Goal: Task Accomplishment & Management: Complete application form

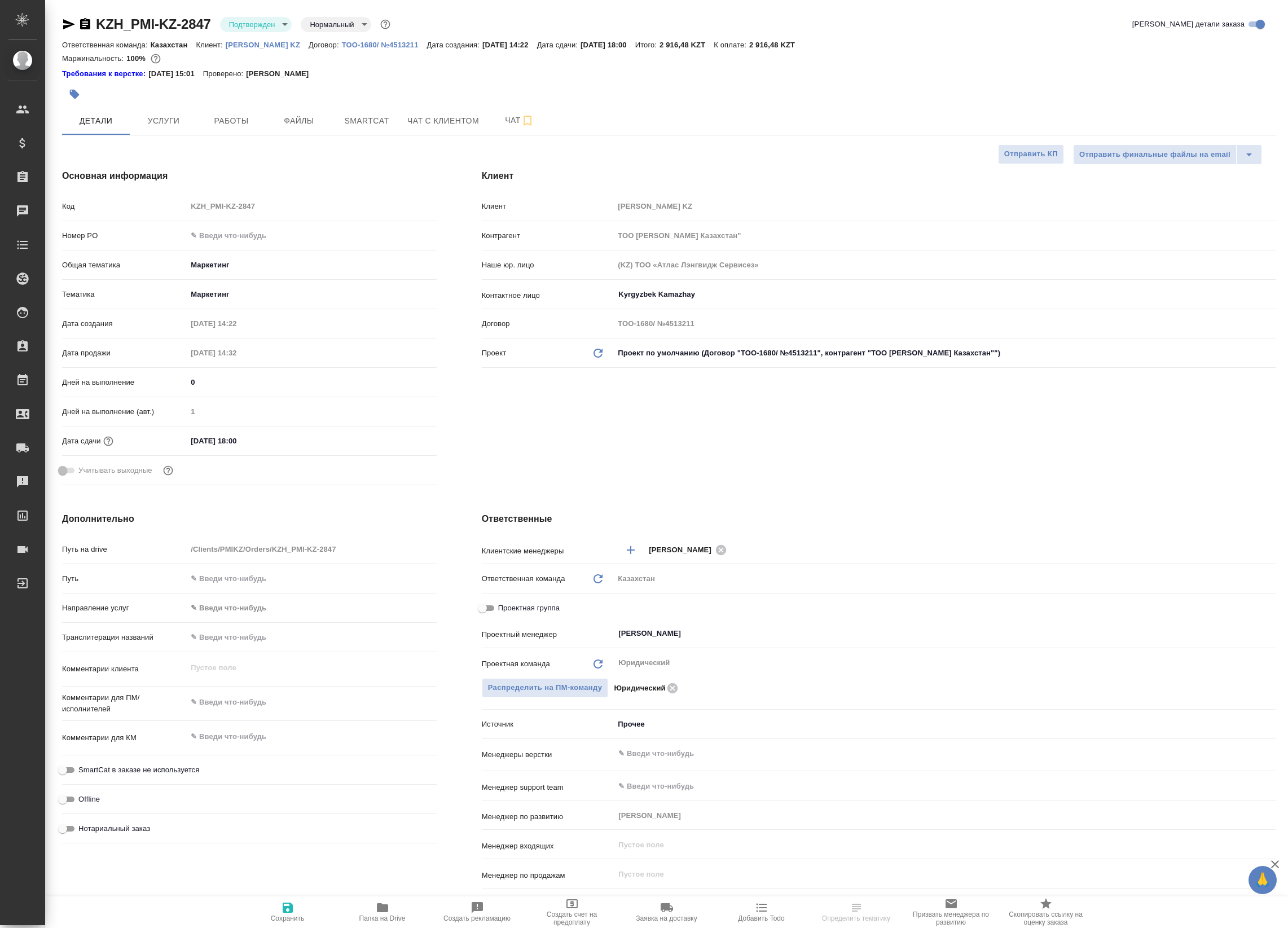
select select "RU"
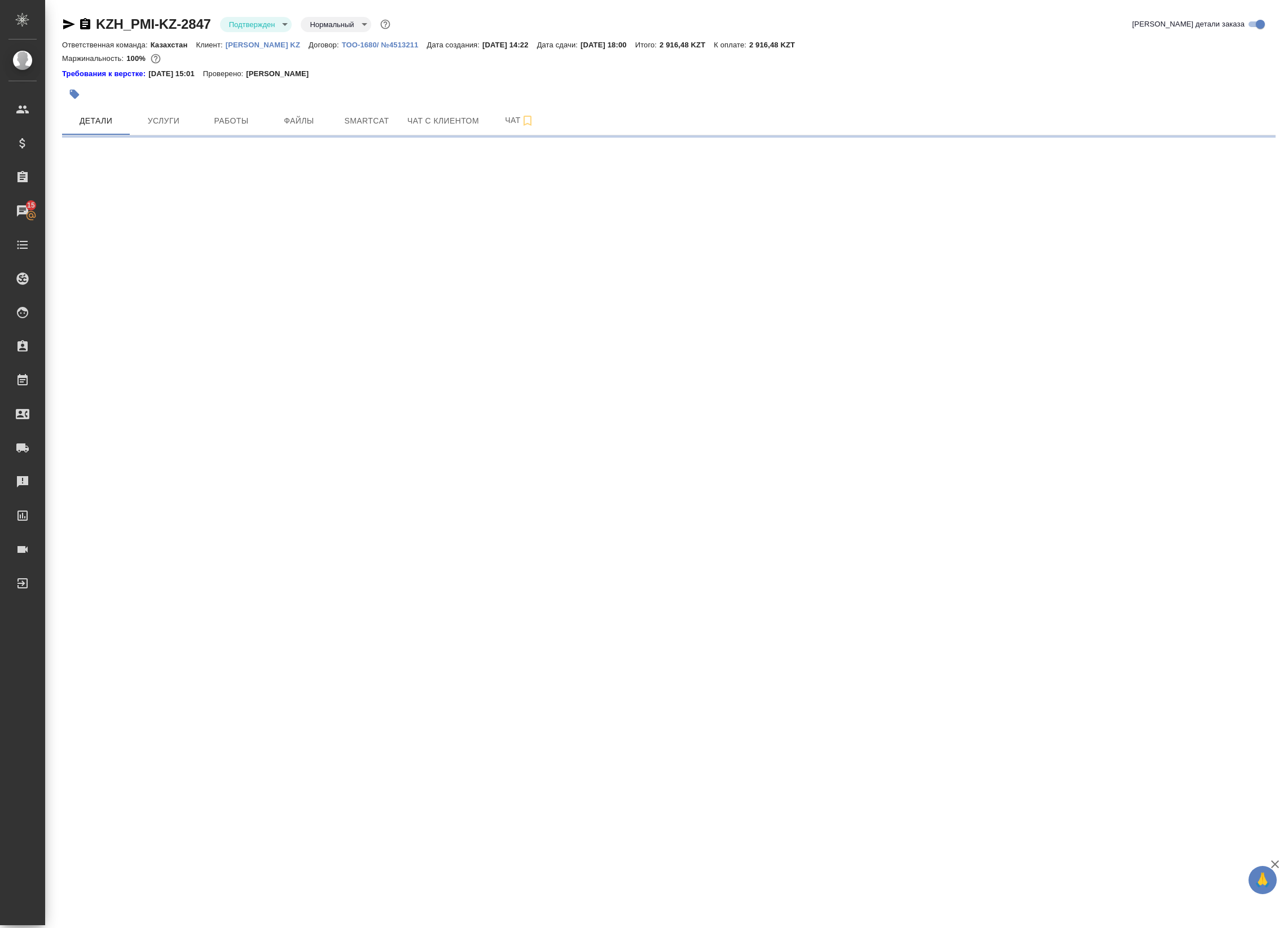
select select "RU"
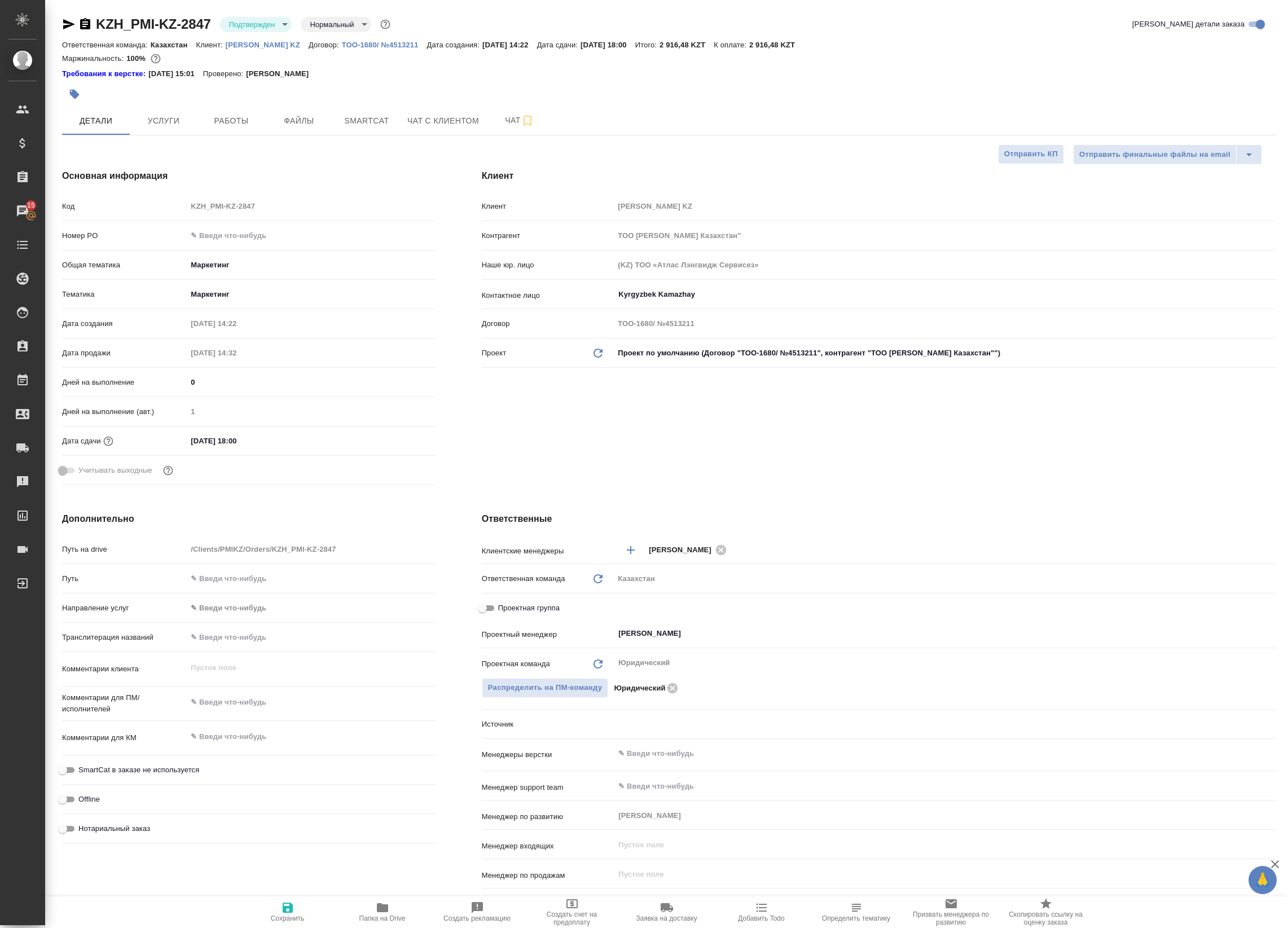
type textarea "x"
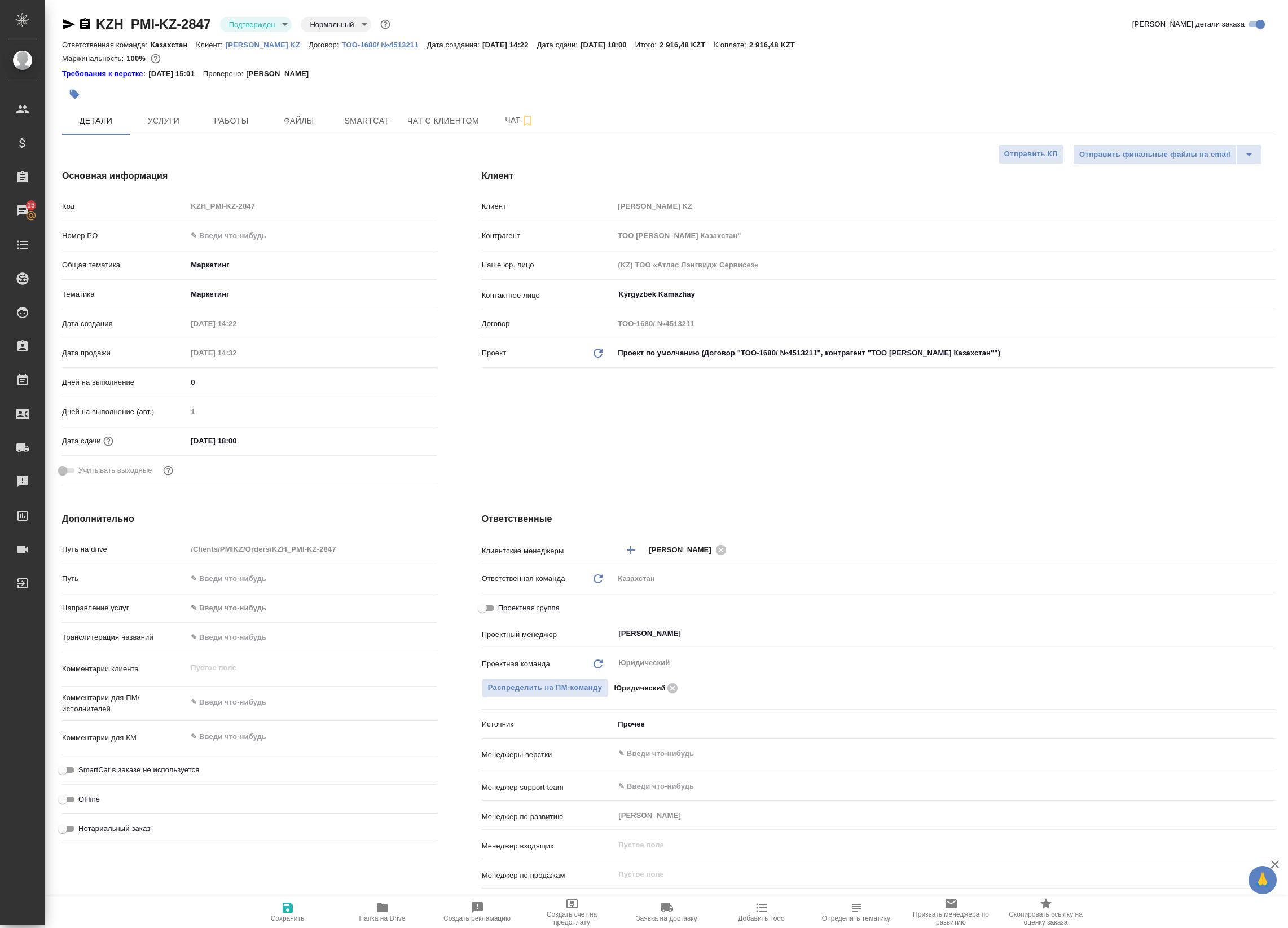
type textarea "x"
click at [22, 549] on icon at bounding box center [22, 549] width 10 height 7
type textarea "x"
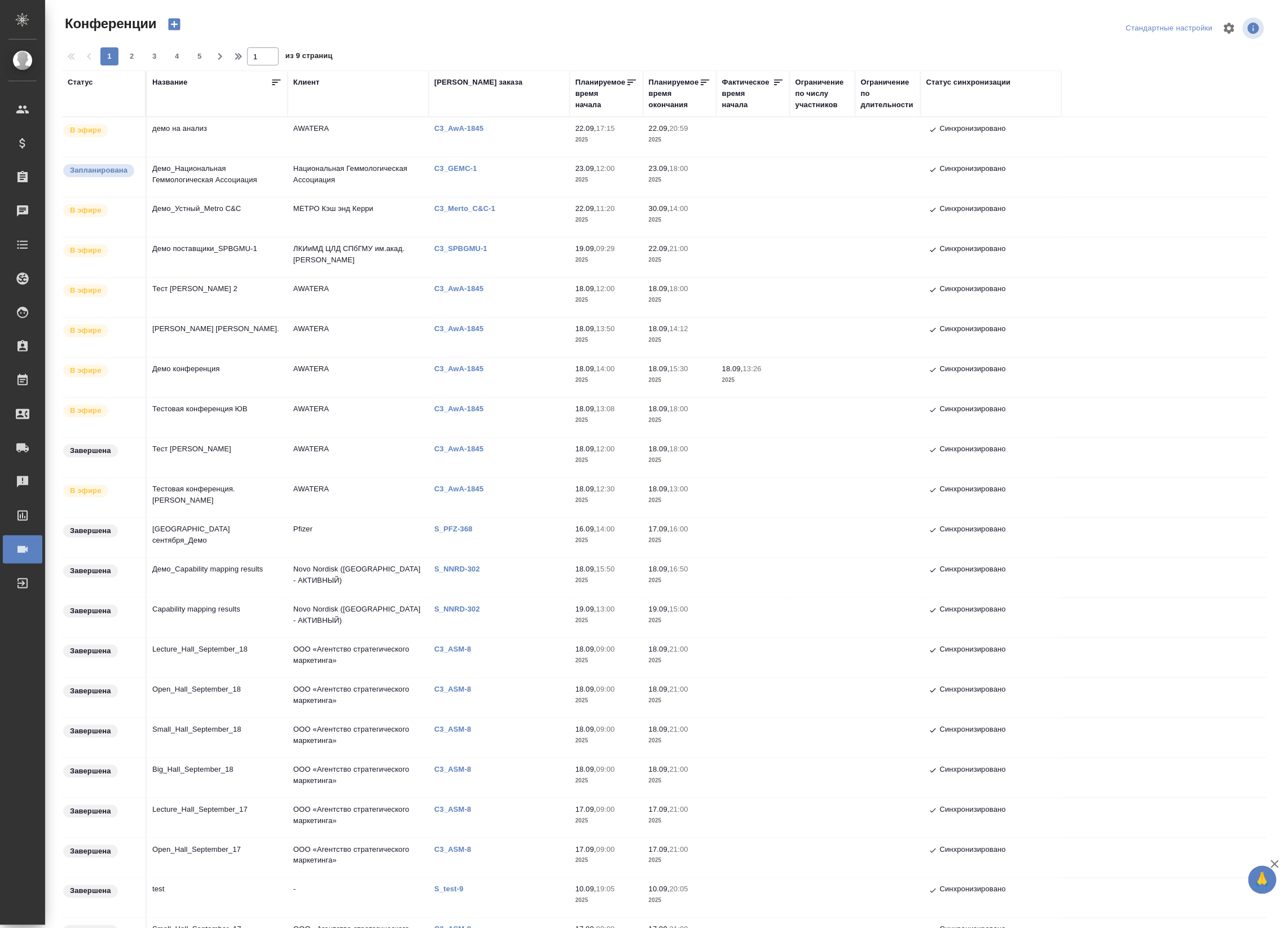
click at [189, 143] on td "демо на анализ" at bounding box center [217, 137] width 141 height 40
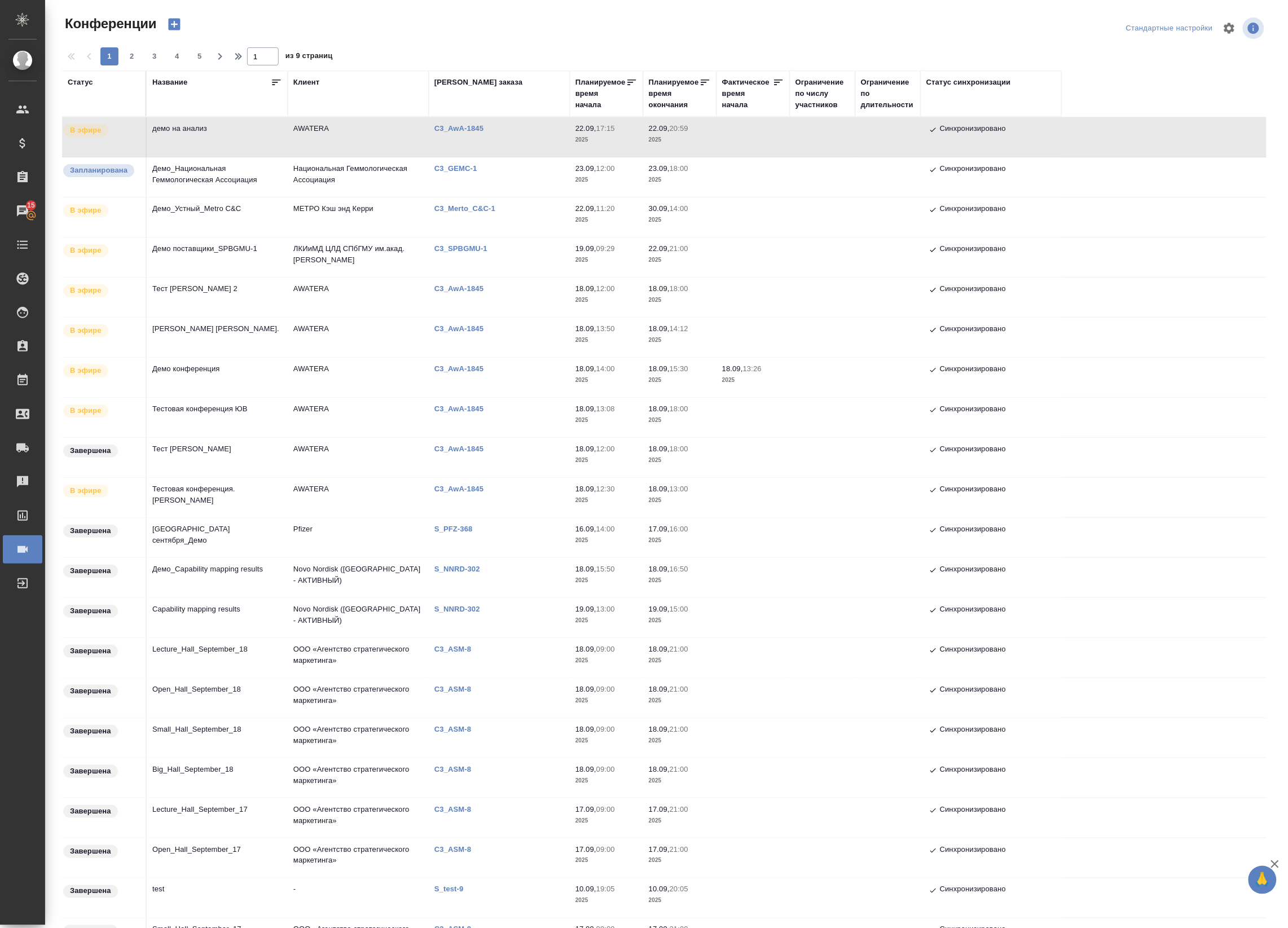
click at [180, 131] on td "демо на анализ" at bounding box center [217, 137] width 141 height 40
click at [180, 130] on td "демо на анализ" at bounding box center [217, 137] width 141 height 40
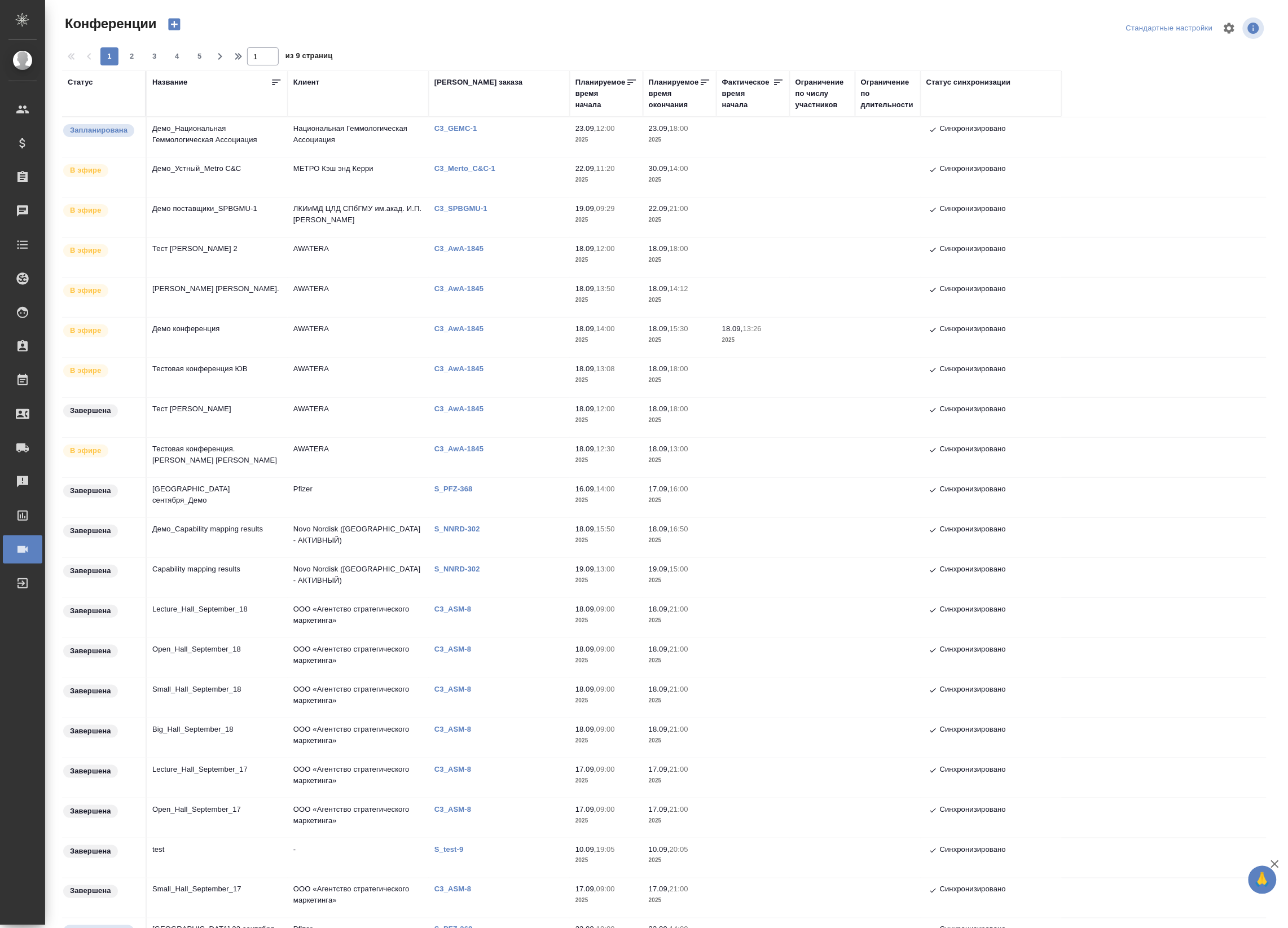
click at [173, 24] on icon "button" at bounding box center [175, 25] width 16 height 16
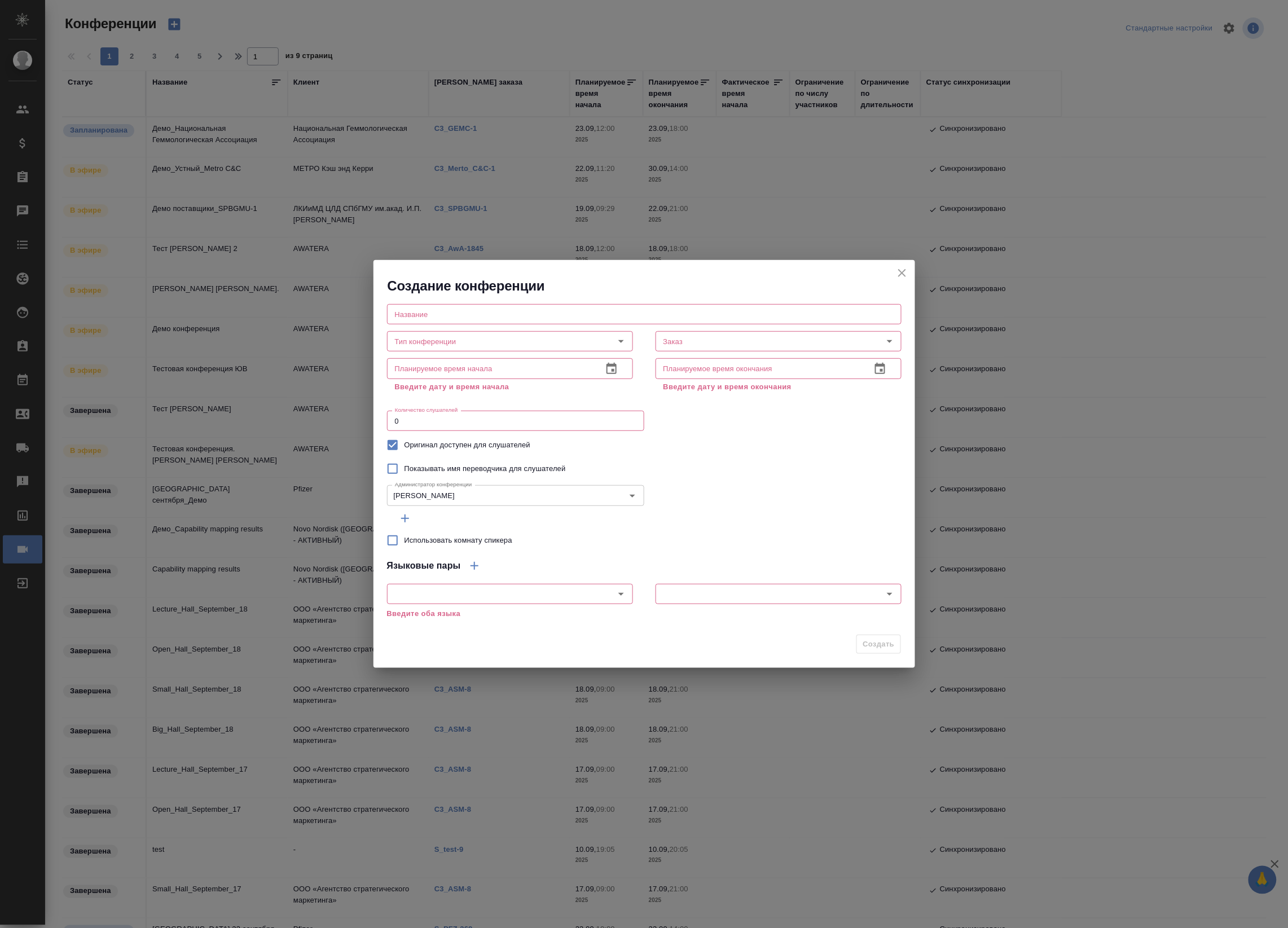
click at [417, 316] on input "text" at bounding box center [644, 314] width 514 height 20
click at [425, 350] on div "Тип конференции" at bounding box center [510, 341] width 246 height 20
type input "демо на анализ"
click at [622, 341] on icon "Open" at bounding box center [622, 342] width 6 height 3
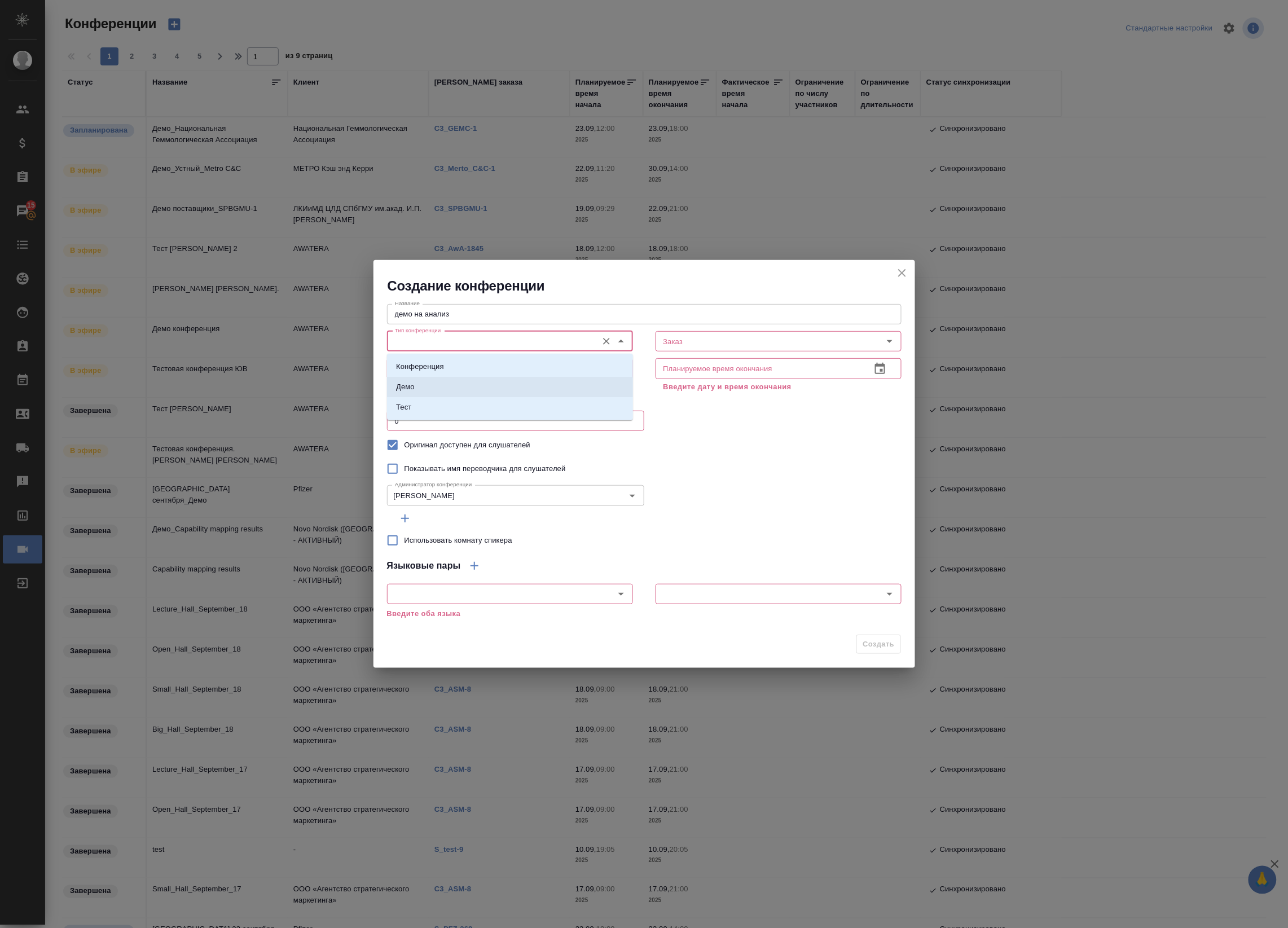
click at [524, 385] on li "Демо" at bounding box center [510, 387] width 246 height 20
type input "Демо"
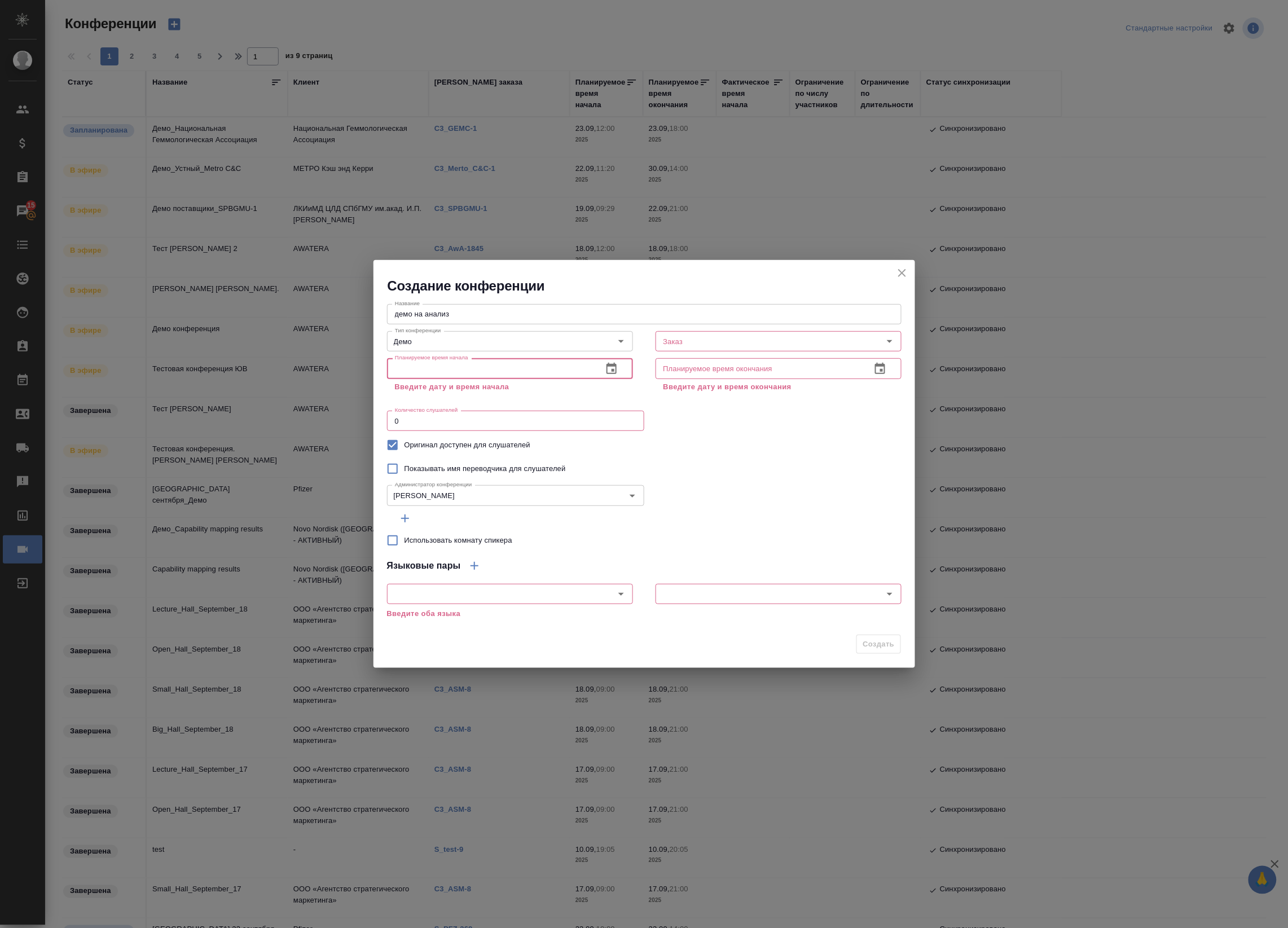
click at [488, 361] on input "text" at bounding box center [490, 369] width 206 height 20
click at [614, 368] on icon "button" at bounding box center [611, 369] width 14 height 14
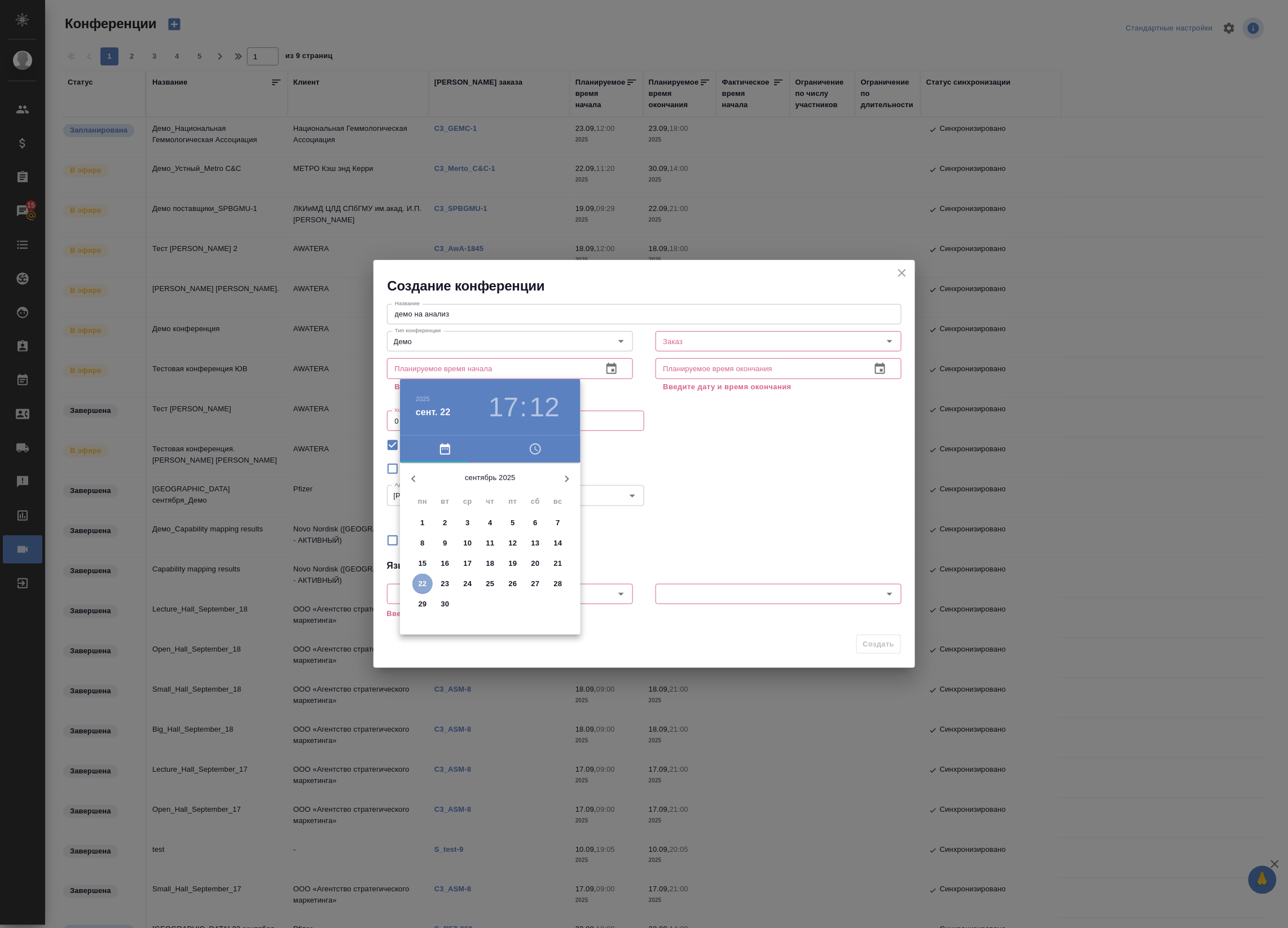
click at [425, 585] on p "22" at bounding box center [423, 584] width 9 height 12
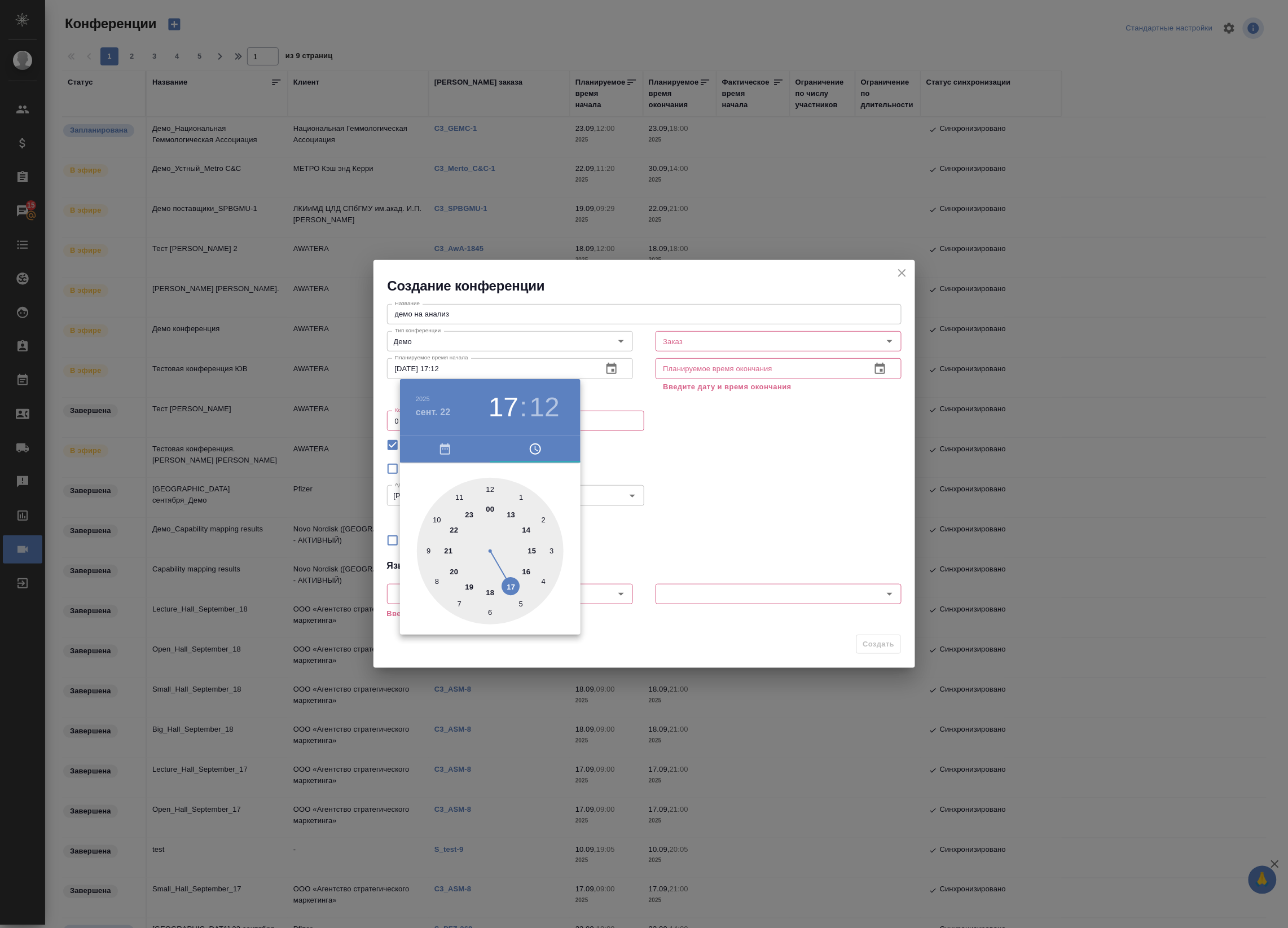
click at [506, 585] on div at bounding box center [490, 551] width 146 height 146
click at [553, 554] on div at bounding box center [490, 551] width 146 height 146
click at [553, 551] on div at bounding box center [490, 551] width 146 height 146
type input "22.09.2025 17:15"
click at [679, 517] on div at bounding box center [644, 464] width 1288 height 928
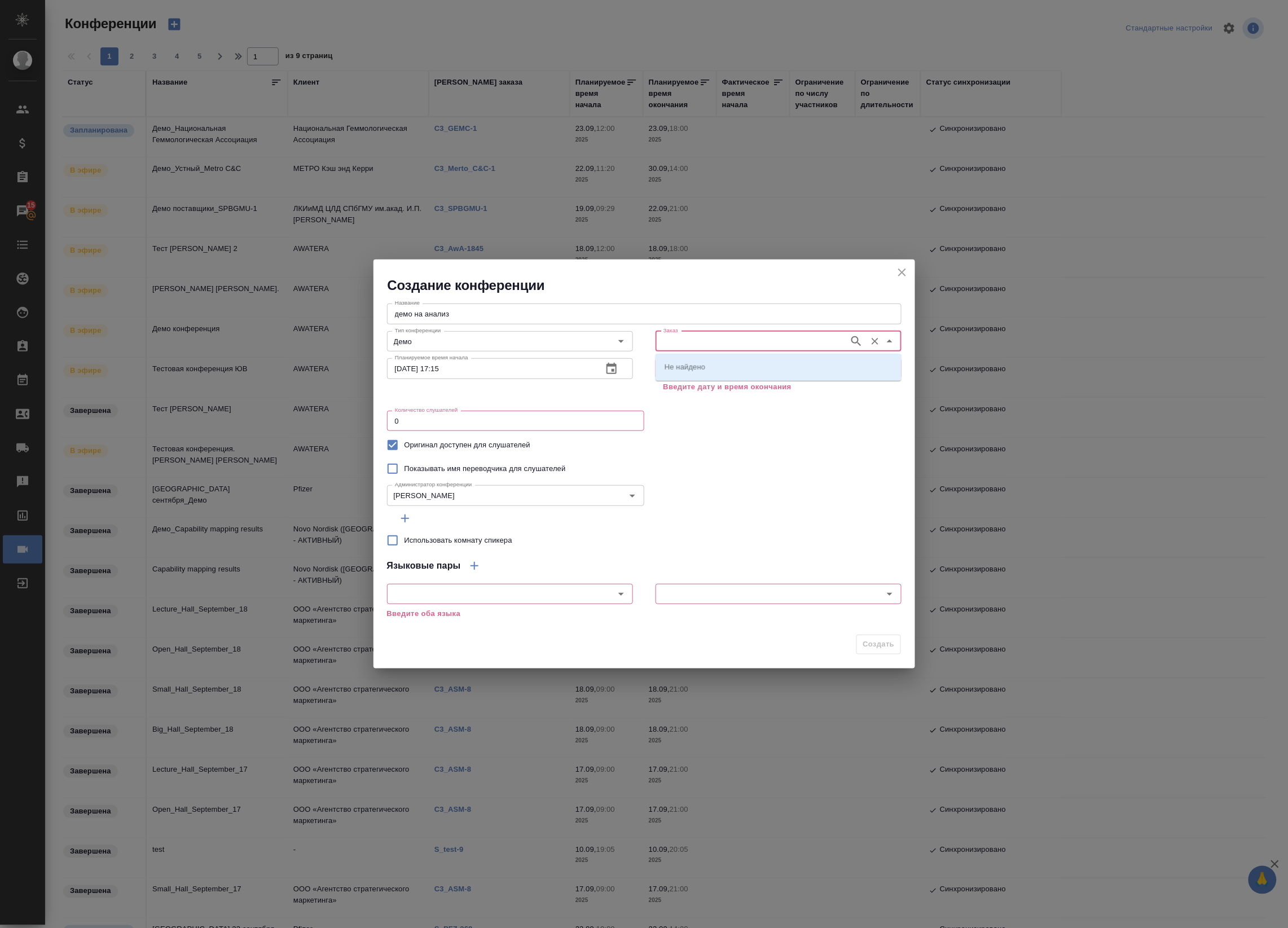
click at [698, 346] on input "Заказ" at bounding box center [751, 341] width 185 height 14
type input "Awa"
drag, startPoint x: 741, startPoint y: 341, endPoint x: 626, endPoint y: 879, distance: 550.2
click at [626, 879] on div "Создание конференции Название демо на анализ Название Тип конференции Демо Тип …" at bounding box center [644, 464] width 1288 height 928
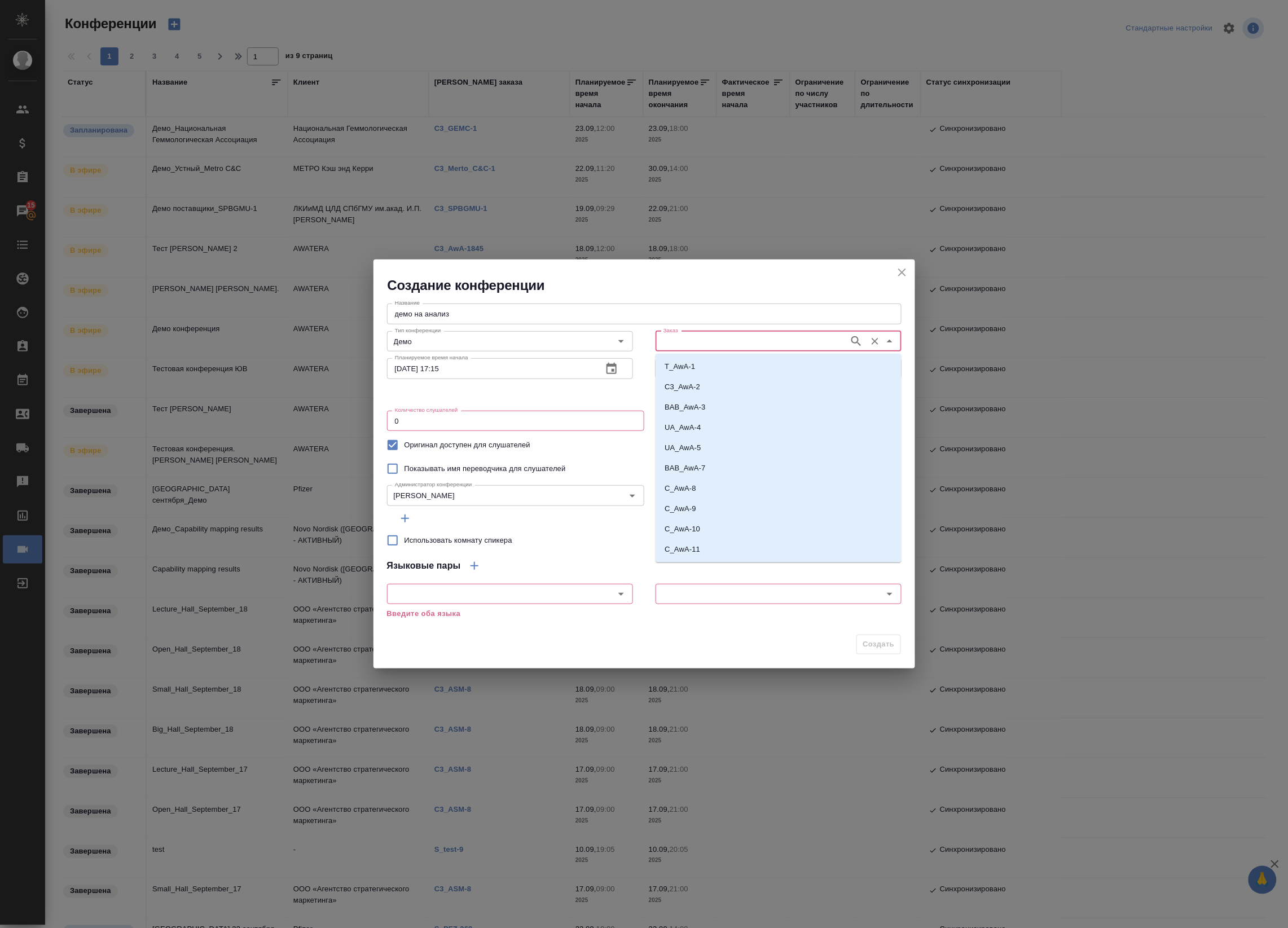
click at [722, 346] on input "Заказ" at bounding box center [751, 341] width 185 height 14
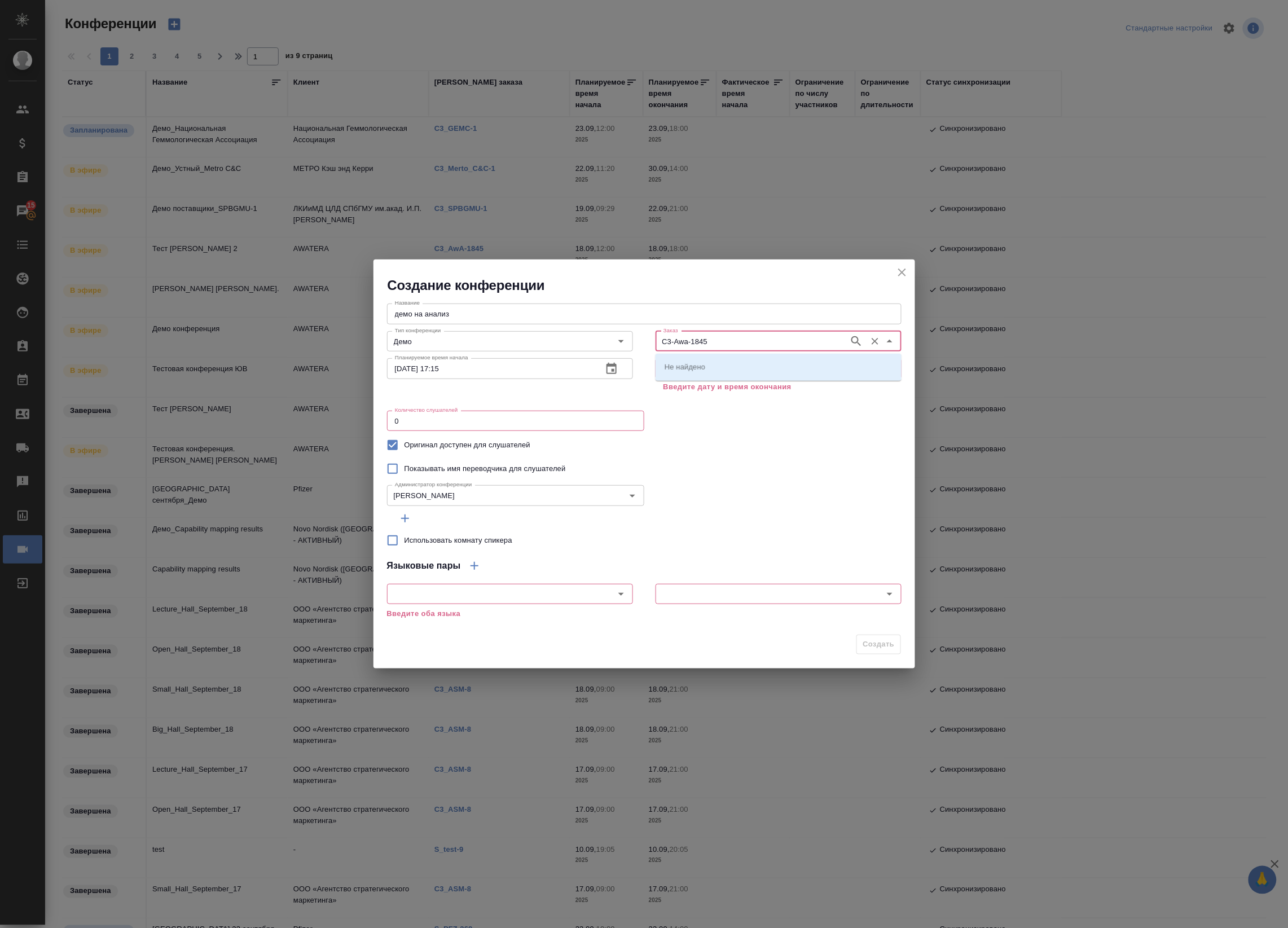
type input "C3-Awa-1845"
type input "C"
type input "1845"
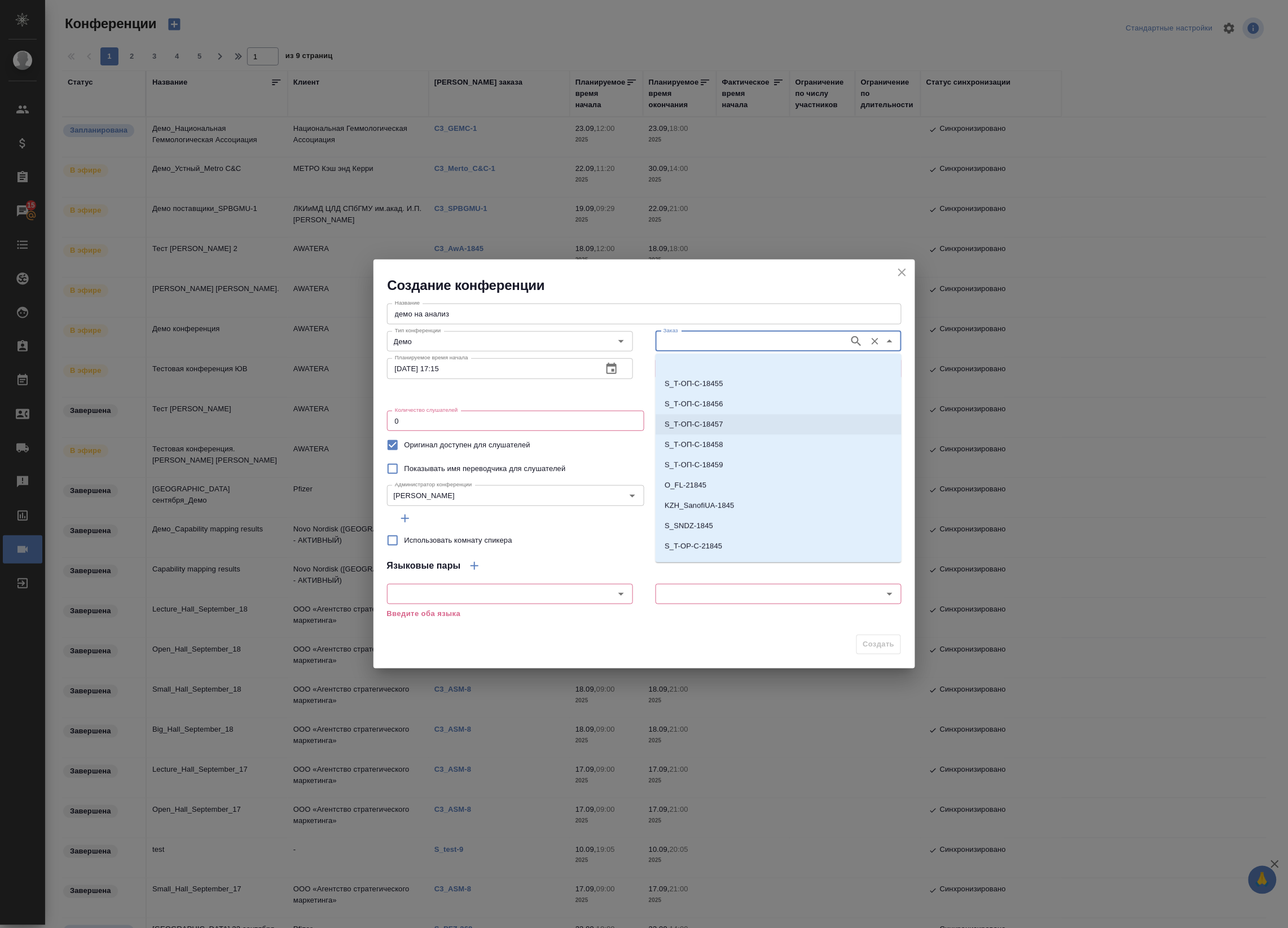
scroll to position [1237, 0]
click at [706, 526] on p "C3_AwA-1845" at bounding box center [688, 532] width 48 height 12
type input "C3_AwA-1845"
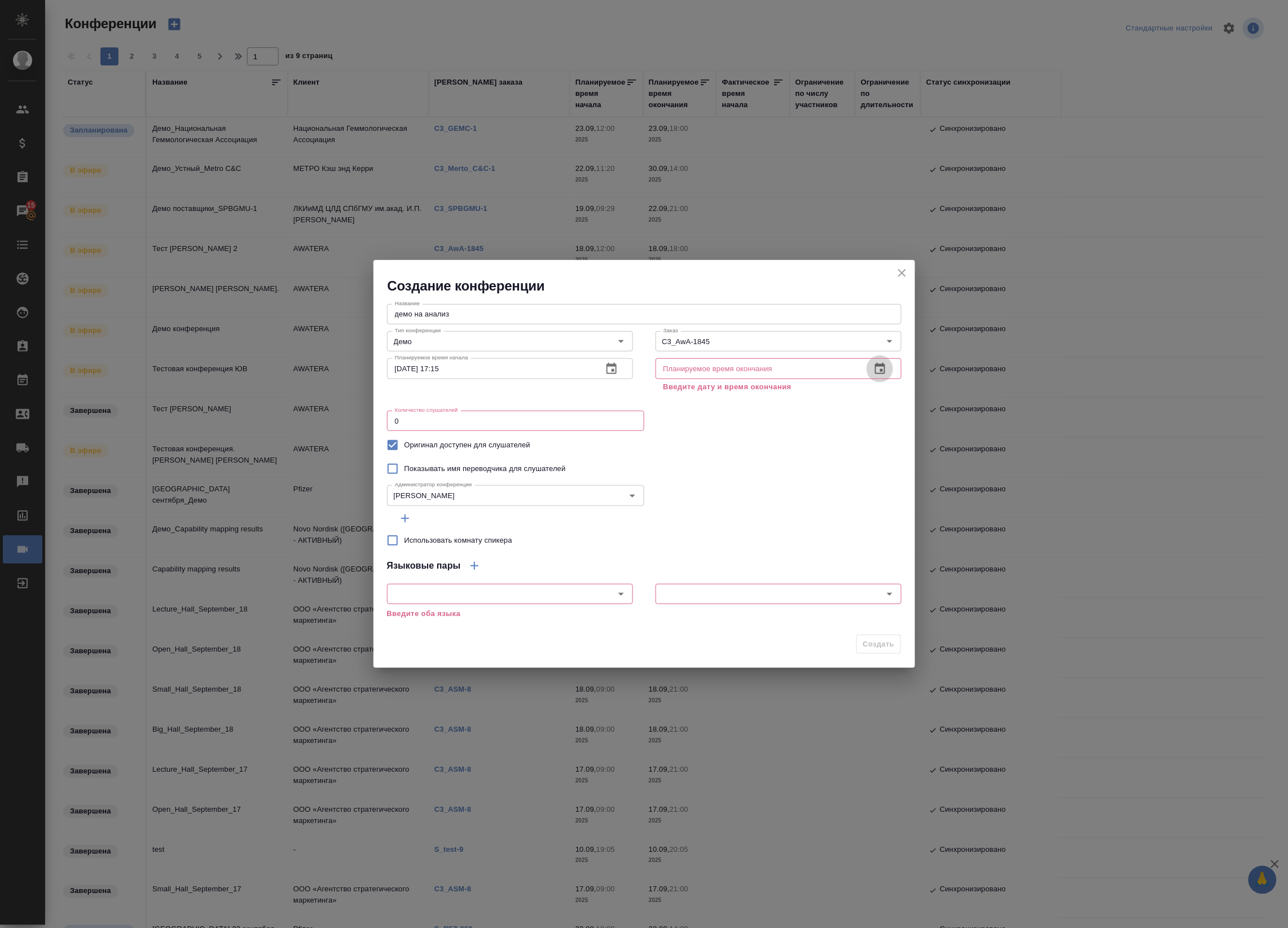
click at [887, 365] on button "button" at bounding box center [879, 369] width 27 height 27
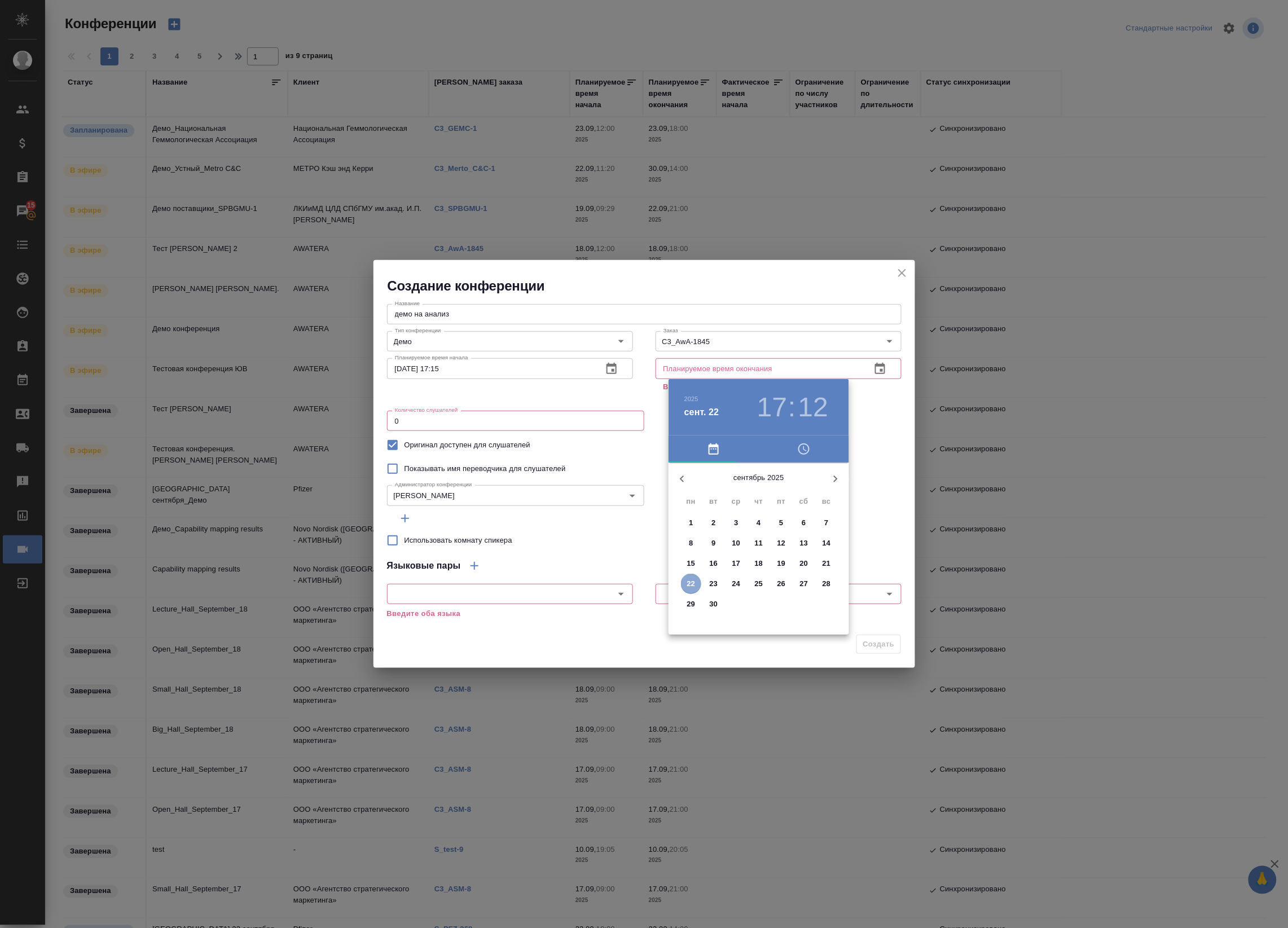
click at [698, 584] on span "22" at bounding box center [691, 584] width 20 height 12
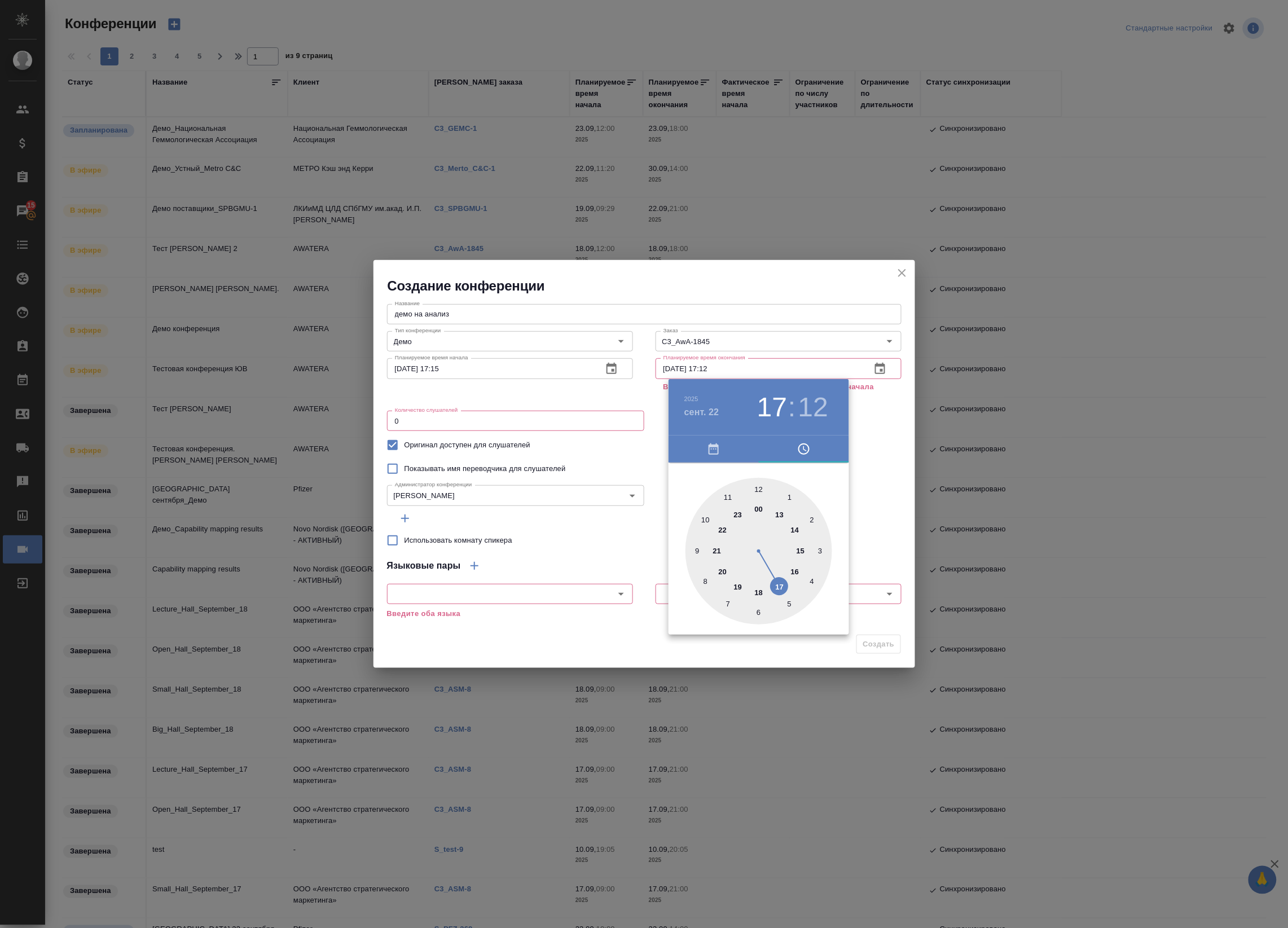
click at [723, 570] on div at bounding box center [758, 551] width 146 height 146
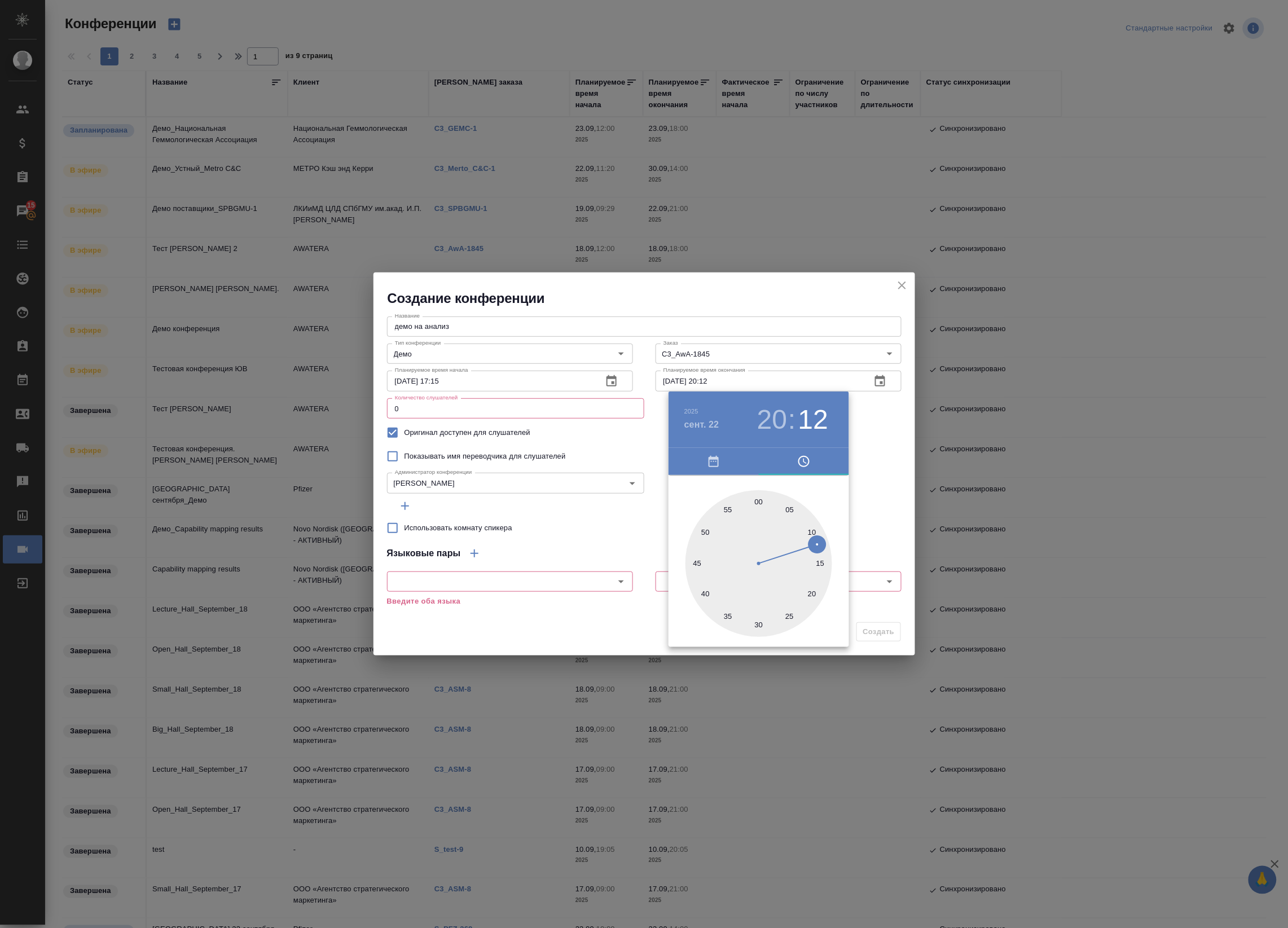
click at [754, 496] on div at bounding box center [758, 564] width 146 height 146
type input "[DATE] 20:59"
click at [872, 468] on div at bounding box center [644, 464] width 1288 height 928
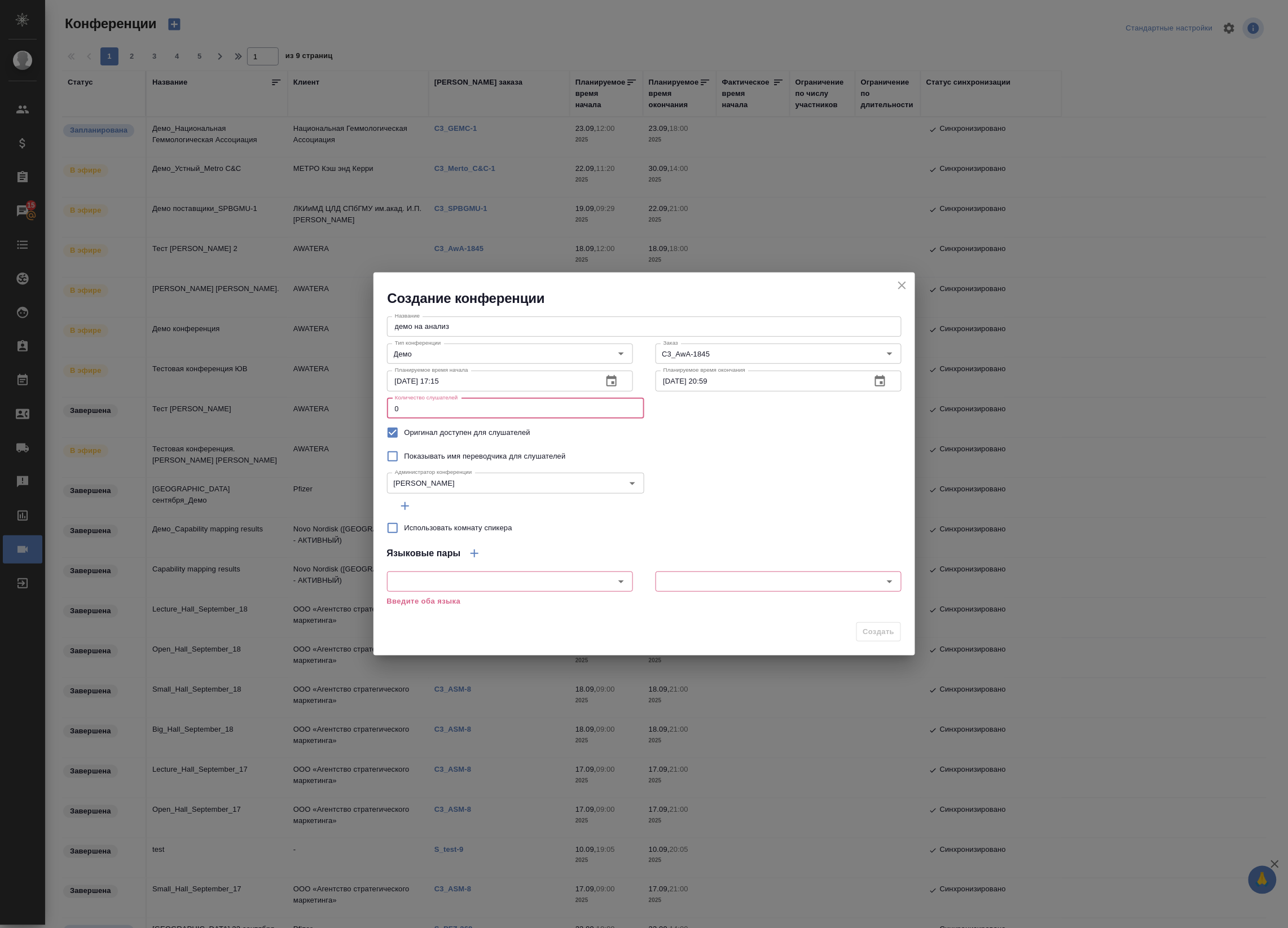
drag, startPoint x: 519, startPoint y: 404, endPoint x: 315, endPoint y: 422, distance: 204.8
click at [315, 422] on div "Создание конференции Название демо на анализ Название Тип конференции Демо Тип …" at bounding box center [644, 464] width 1288 height 928
type input "10"
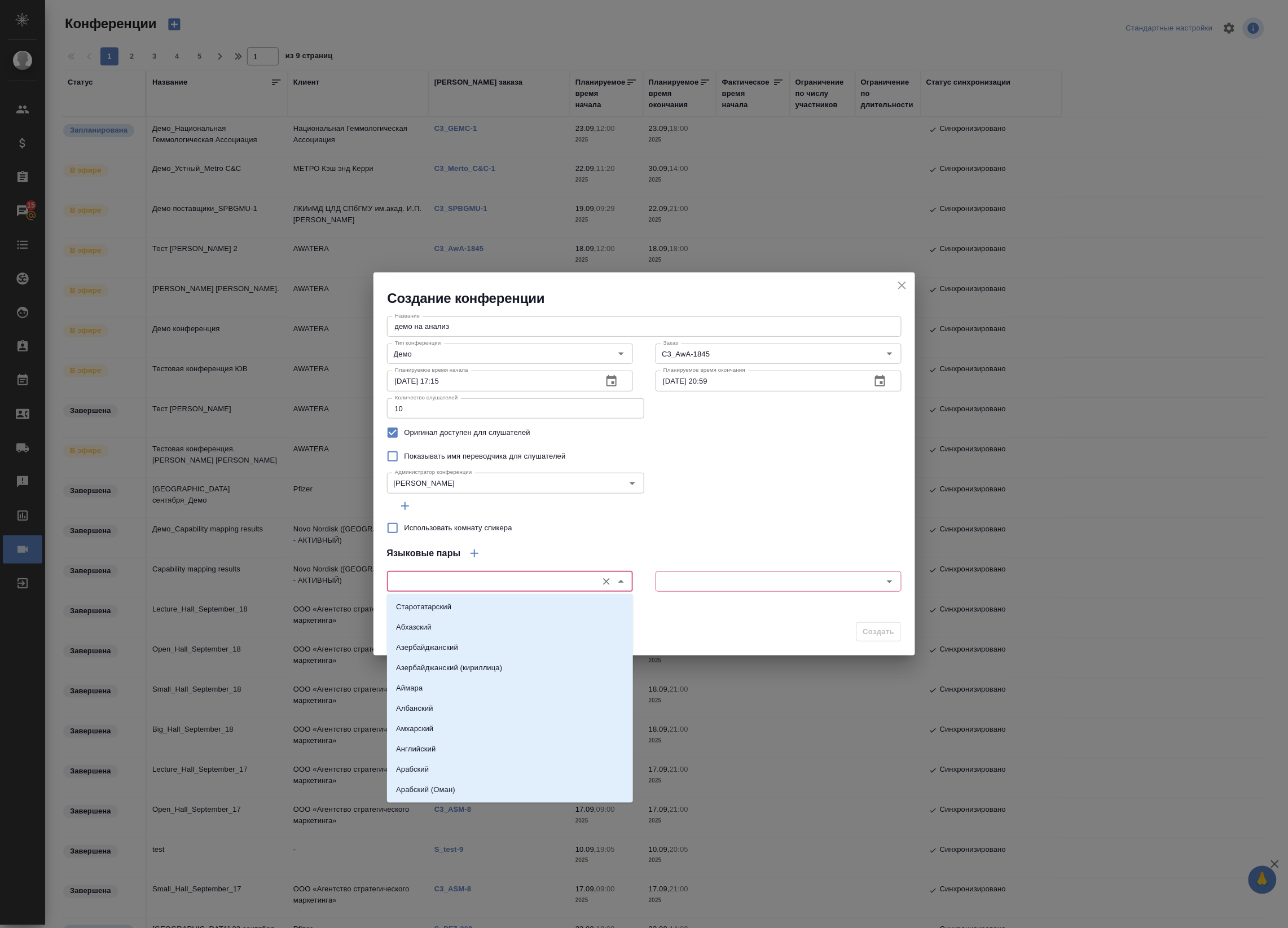
click at [460, 583] on input "text" at bounding box center [491, 582] width 201 height 14
type input "h"
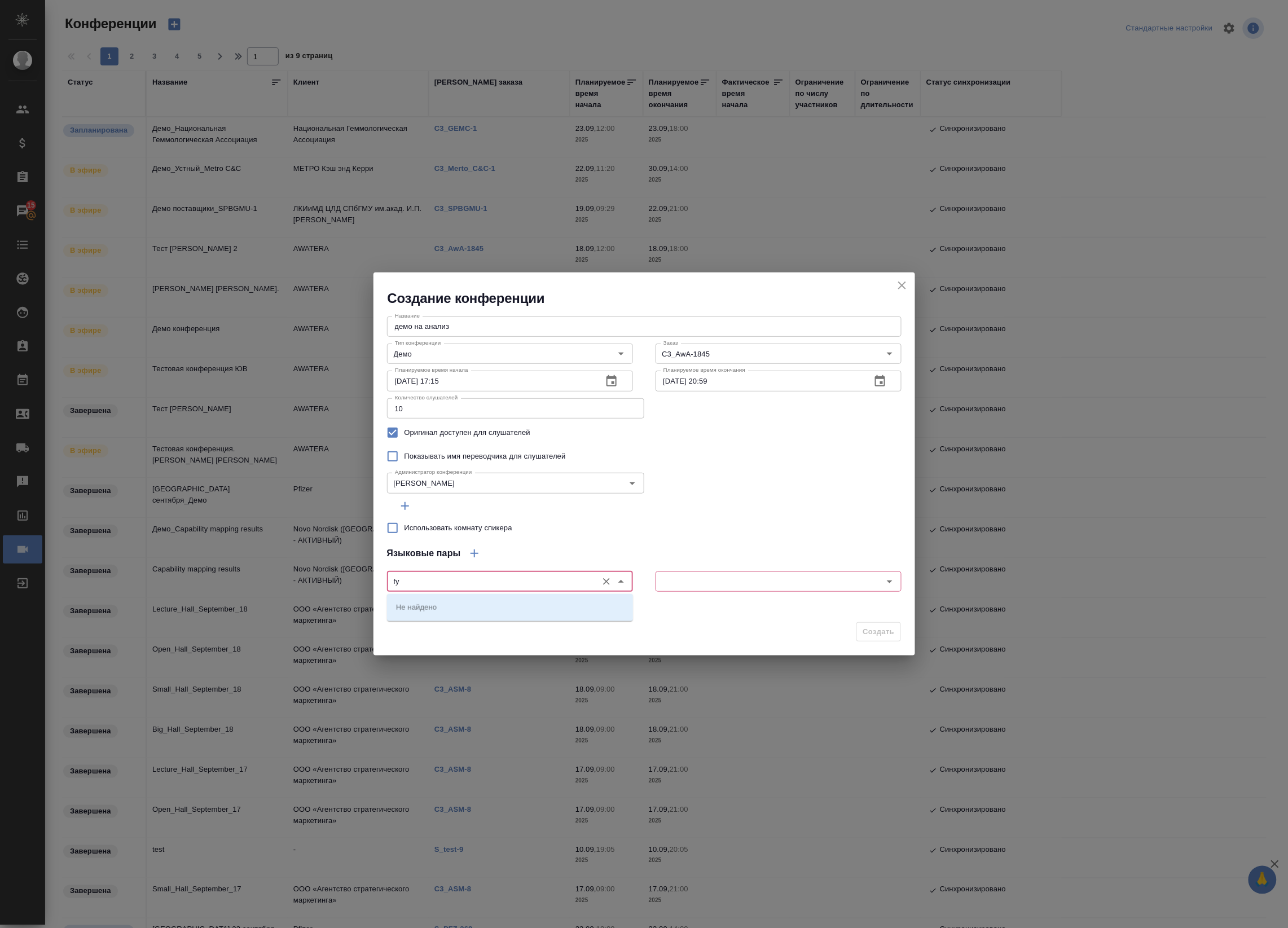
type input "f"
click at [469, 612] on li "Английский" at bounding box center [510, 607] width 246 height 20
type input "Английский"
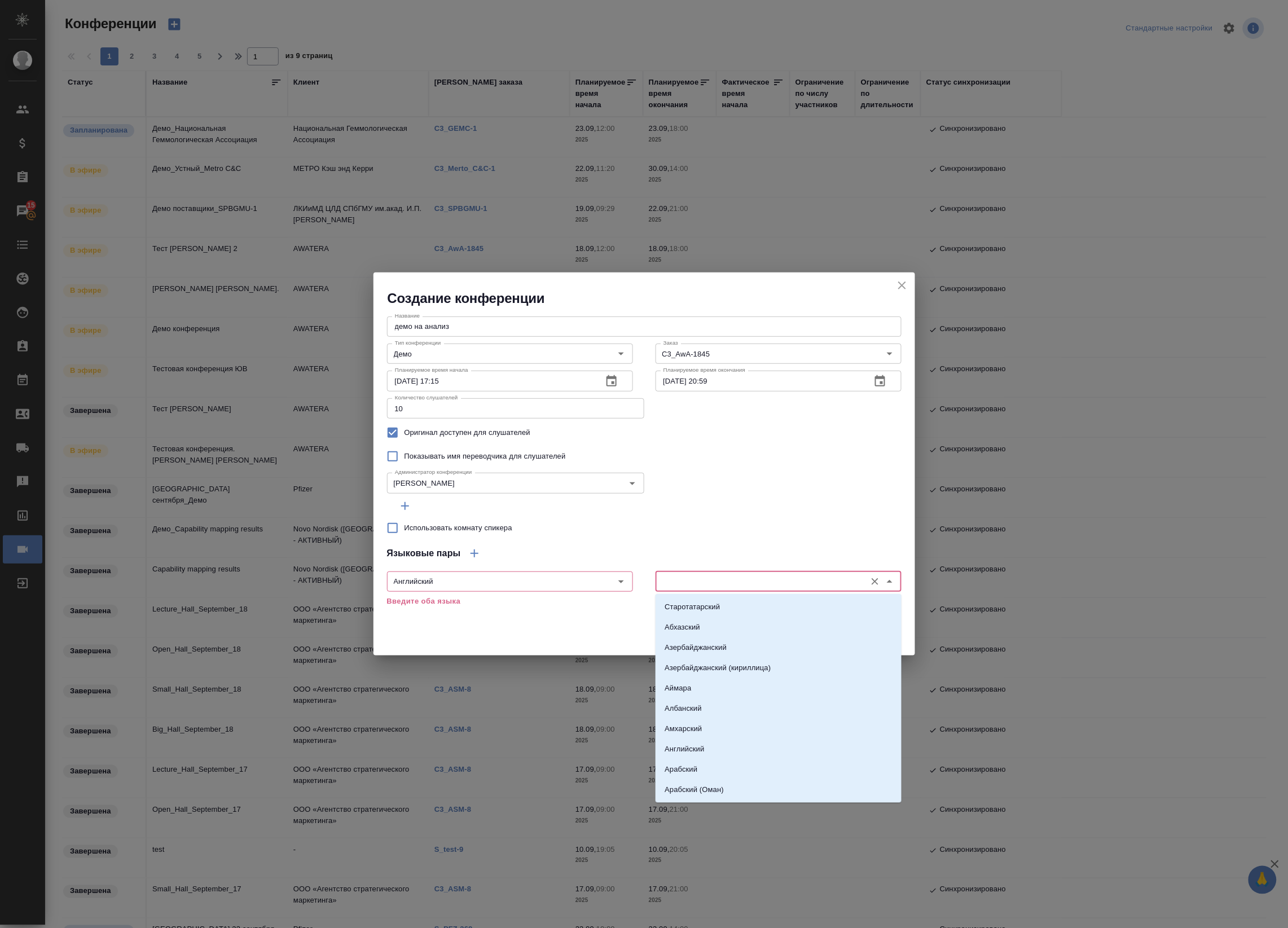
click at [686, 577] on input "text" at bounding box center [760, 582] width 201 height 14
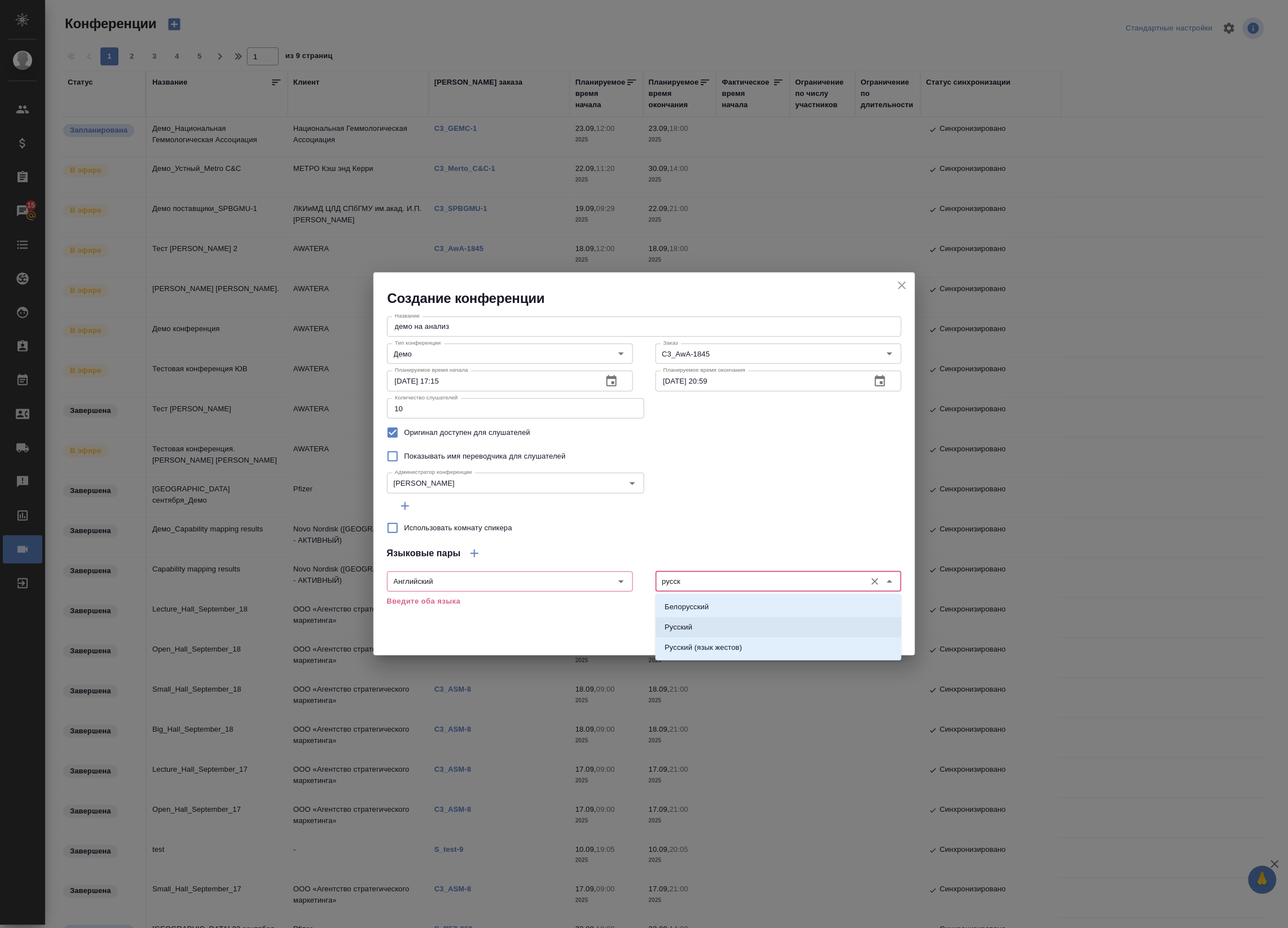
click at [706, 618] on li "Русский" at bounding box center [779, 627] width 246 height 20
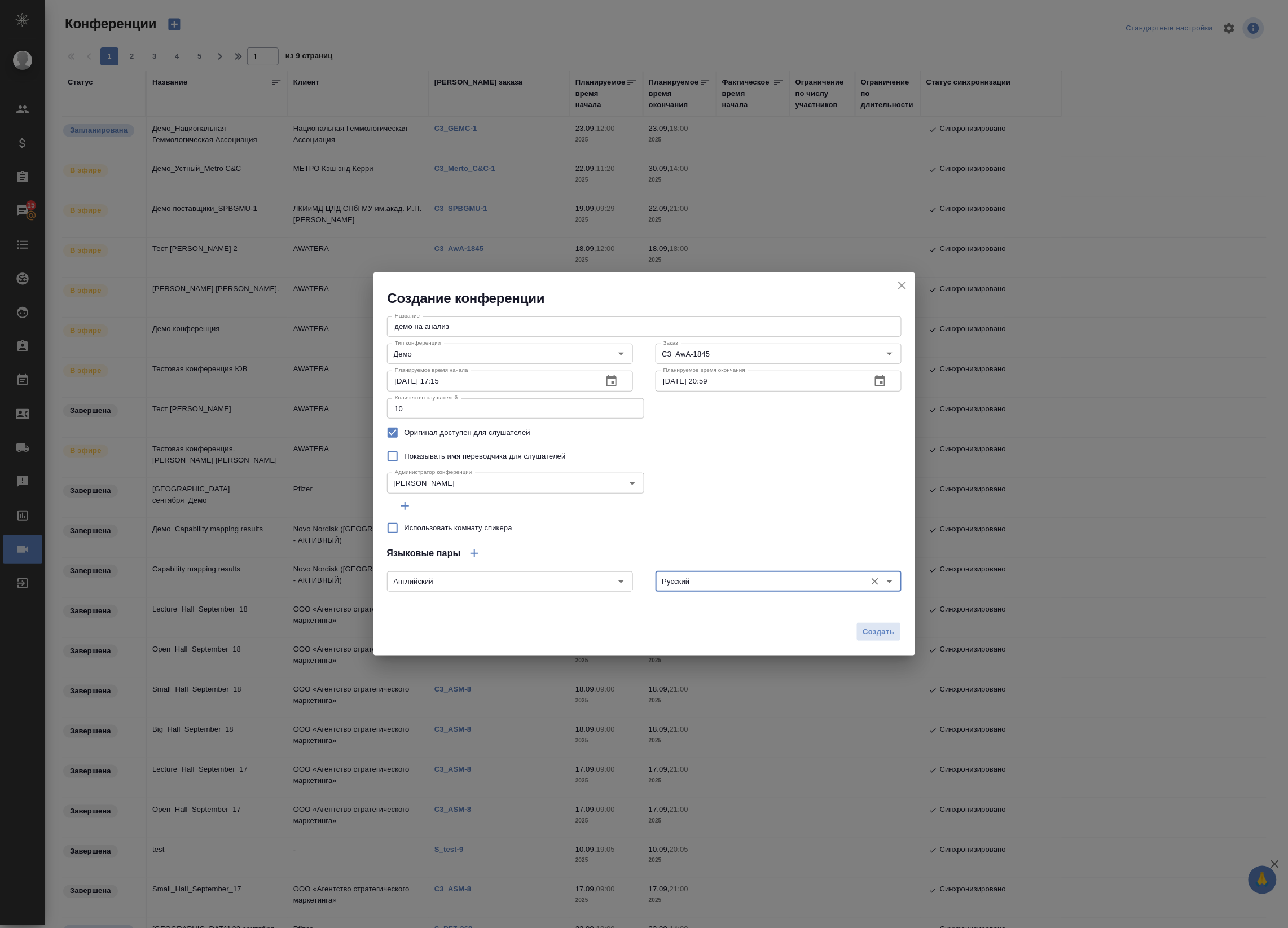
type input "Русский"
click at [477, 552] on icon "button" at bounding box center [474, 553] width 14 height 14
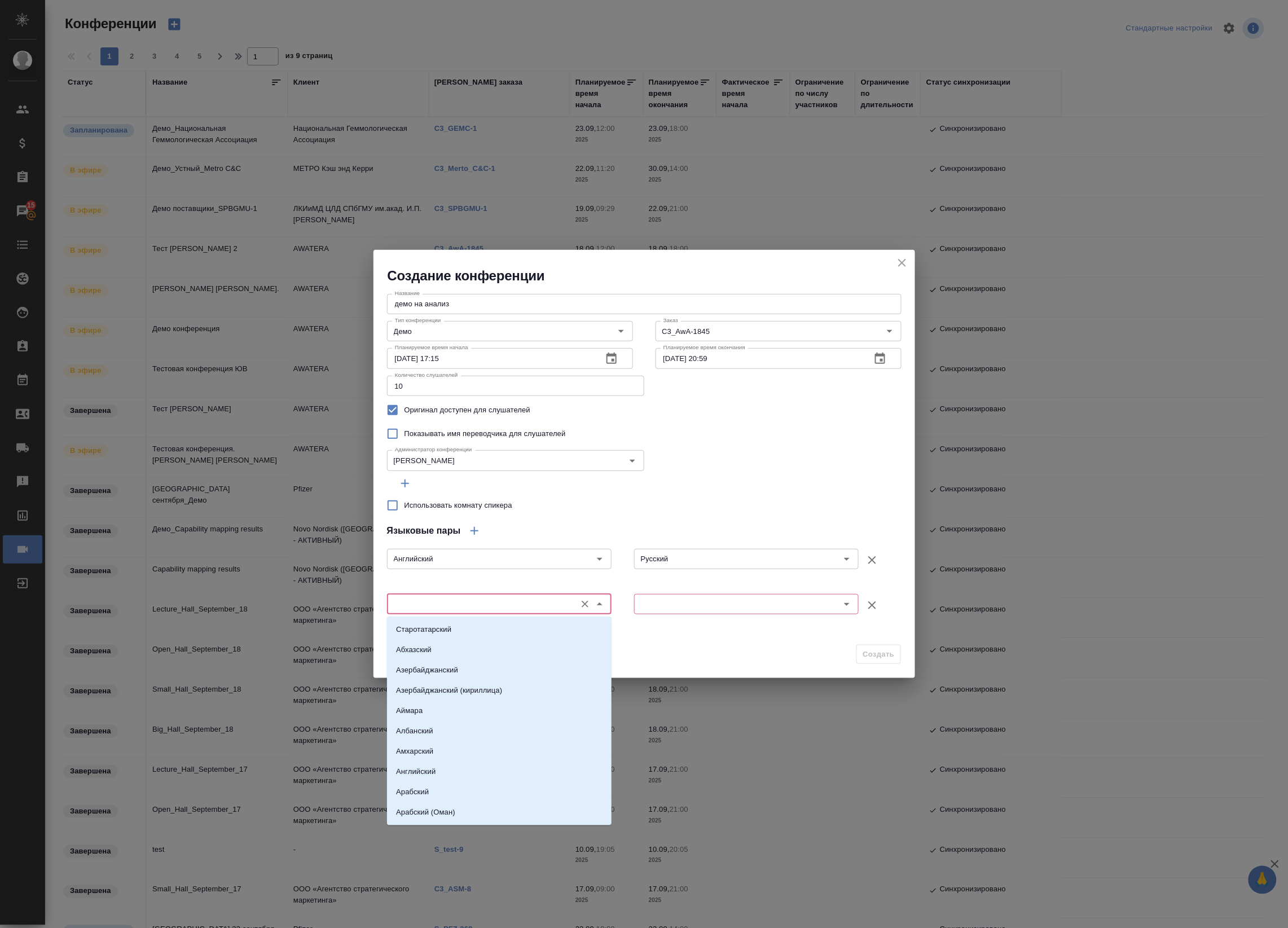
click at [488, 598] on input "text" at bounding box center [480, 604] width 180 height 14
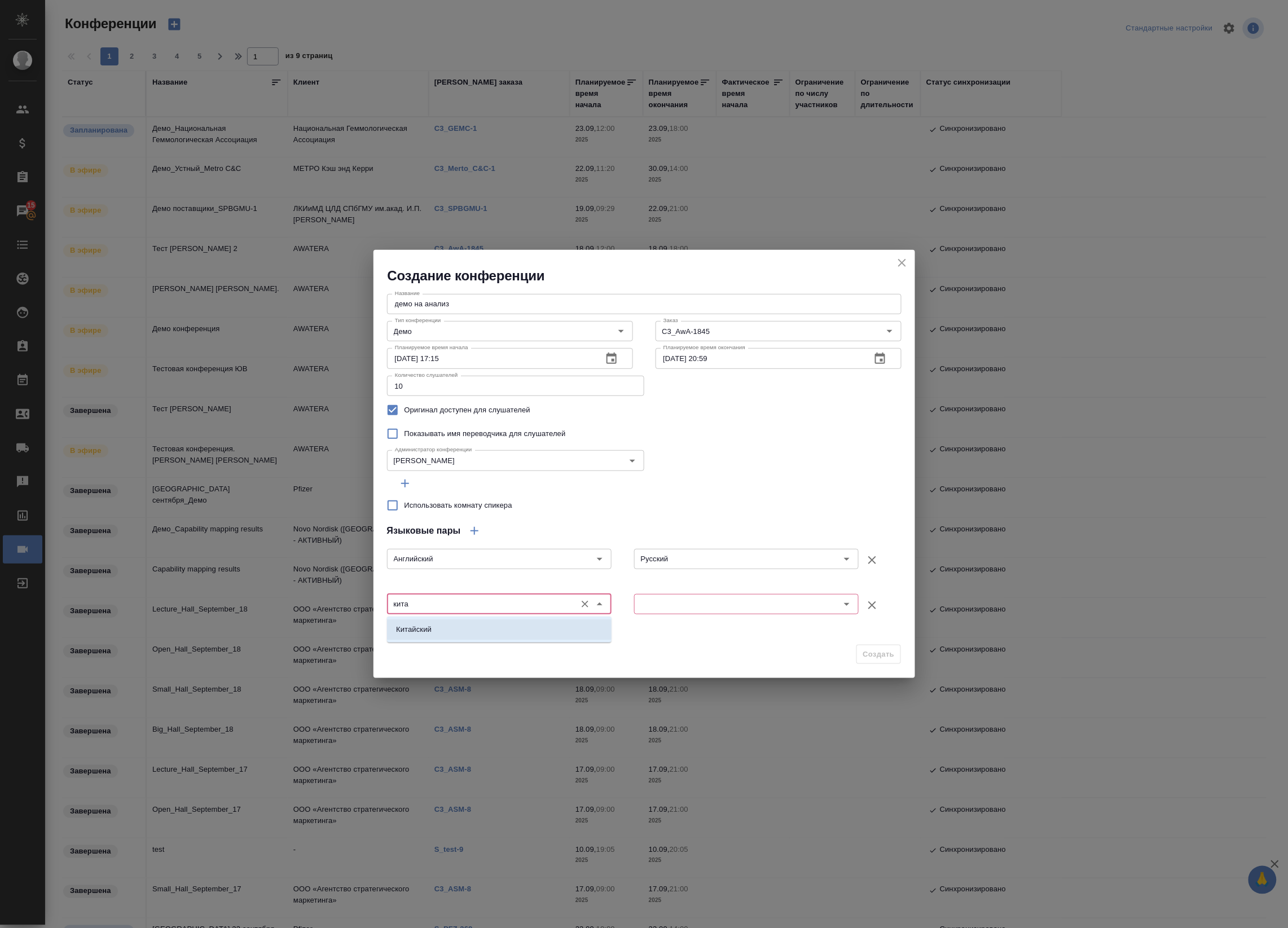
click at [493, 625] on li "Китайский" at bounding box center [499, 630] width 225 height 20
type input "Китайский"
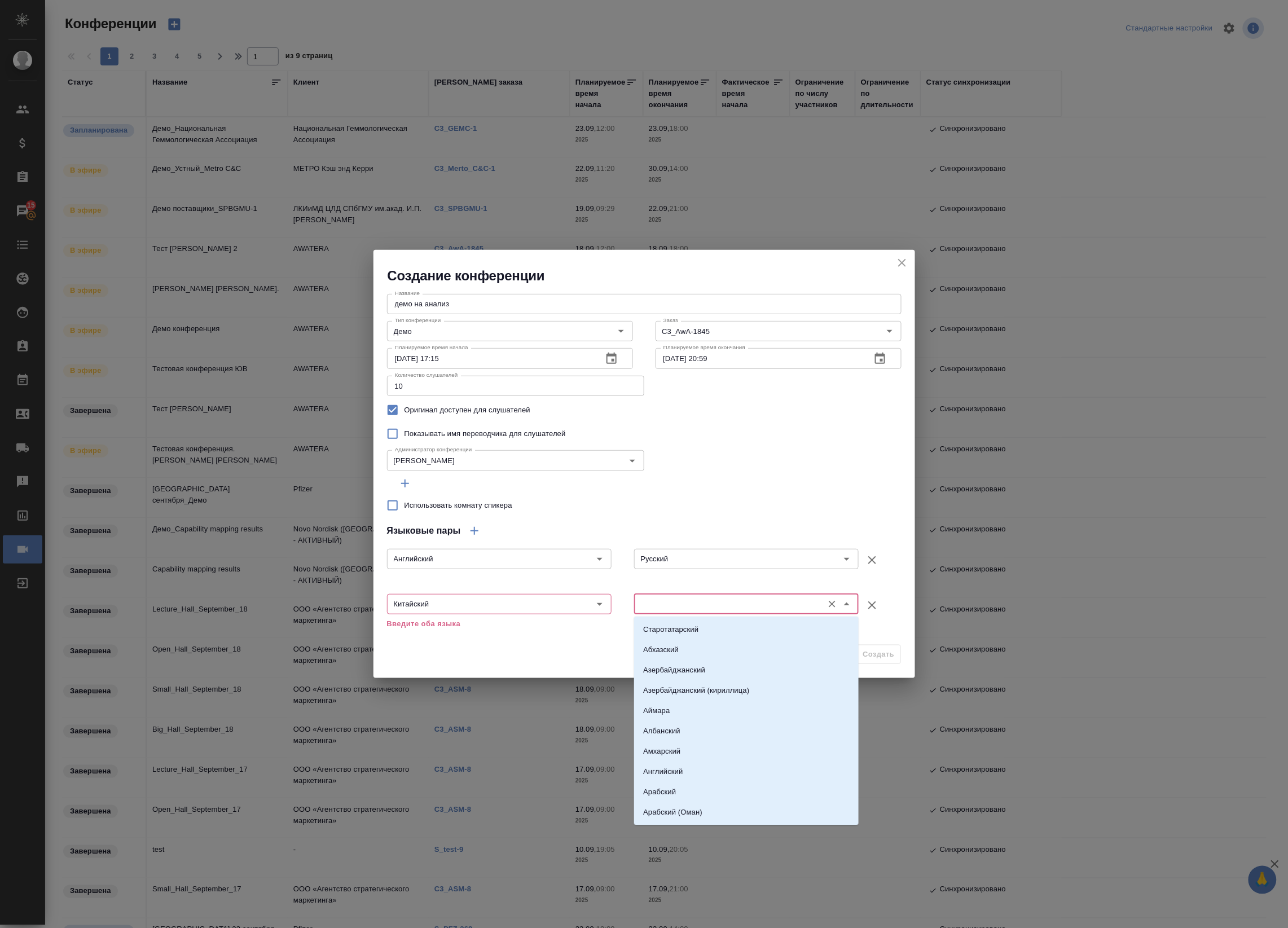
click at [683, 598] on input "text" at bounding box center [727, 604] width 180 height 14
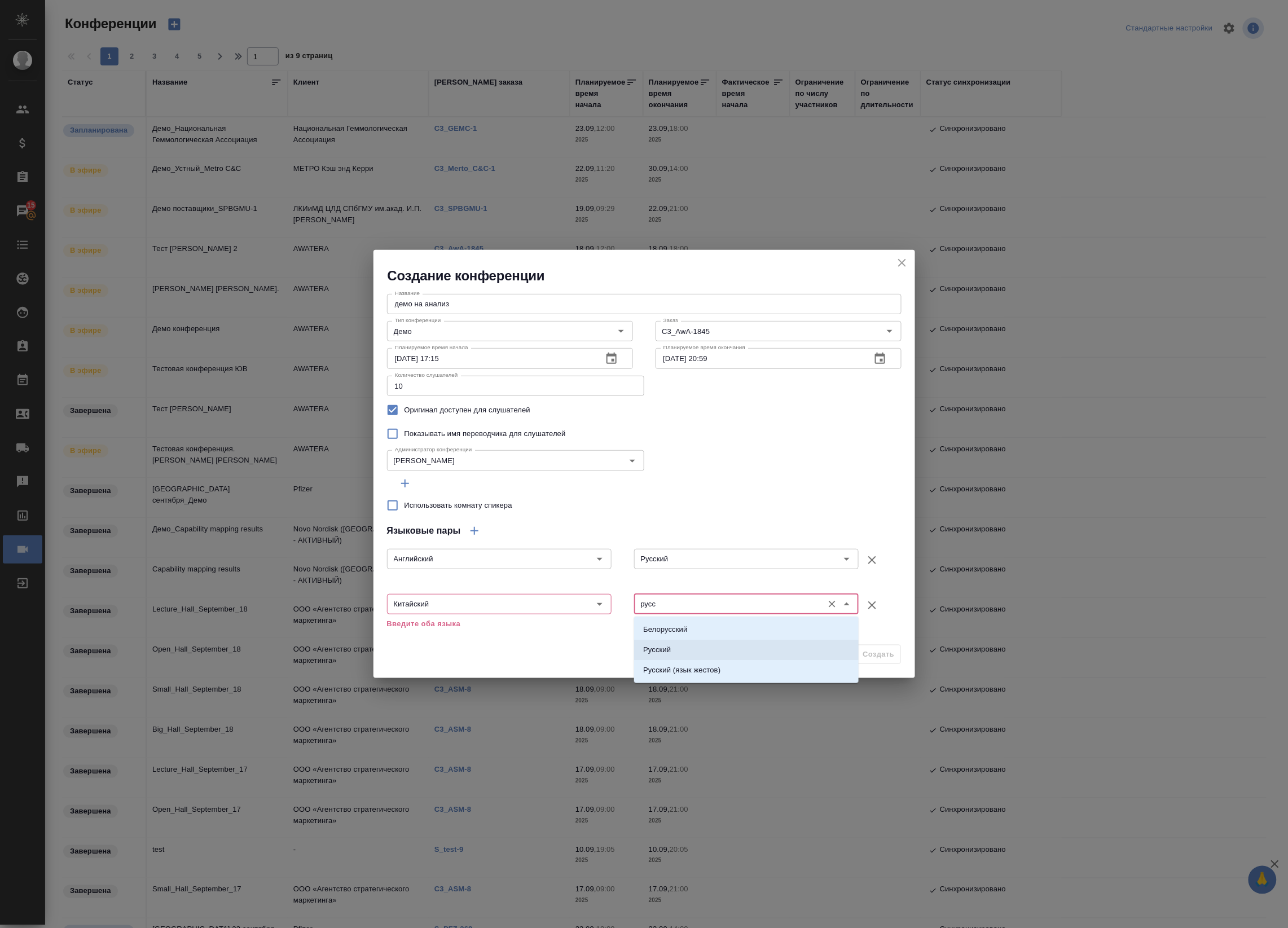
click at [704, 647] on li "Русский" at bounding box center [746, 650] width 225 height 20
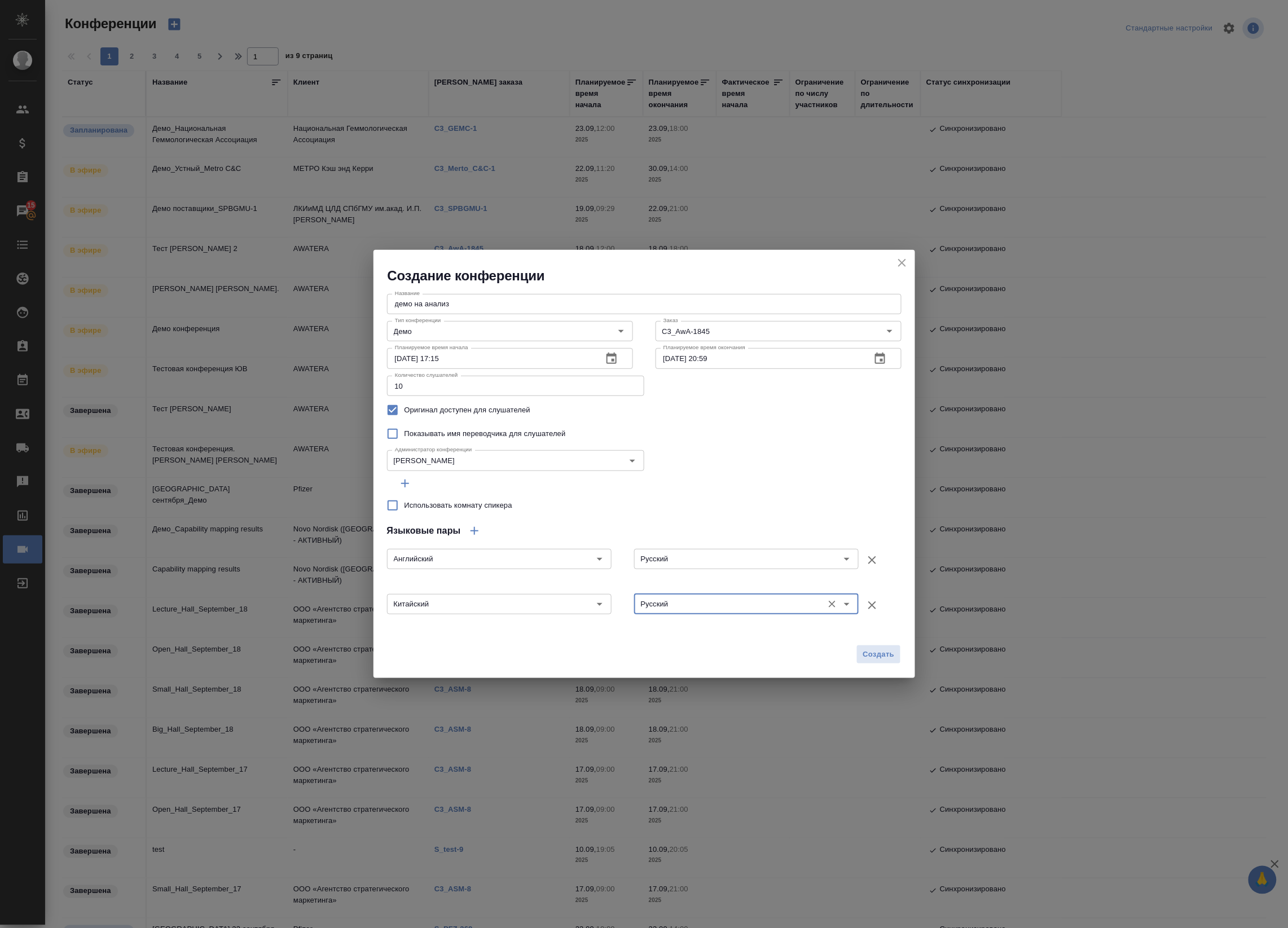
type input "Русский"
click at [480, 535] on icon "button" at bounding box center [474, 531] width 14 height 14
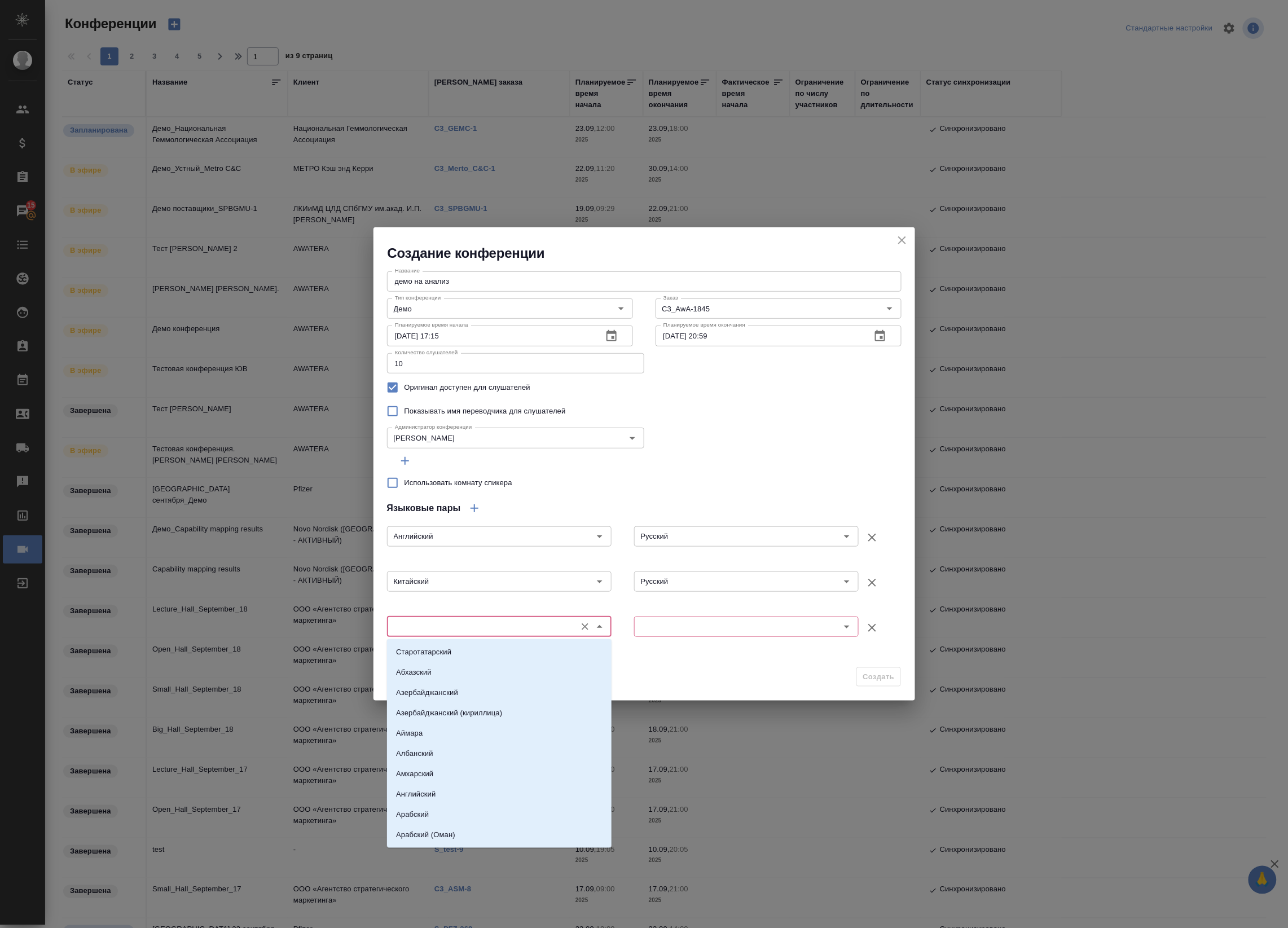
click at [488, 627] on input "text" at bounding box center [480, 627] width 180 height 14
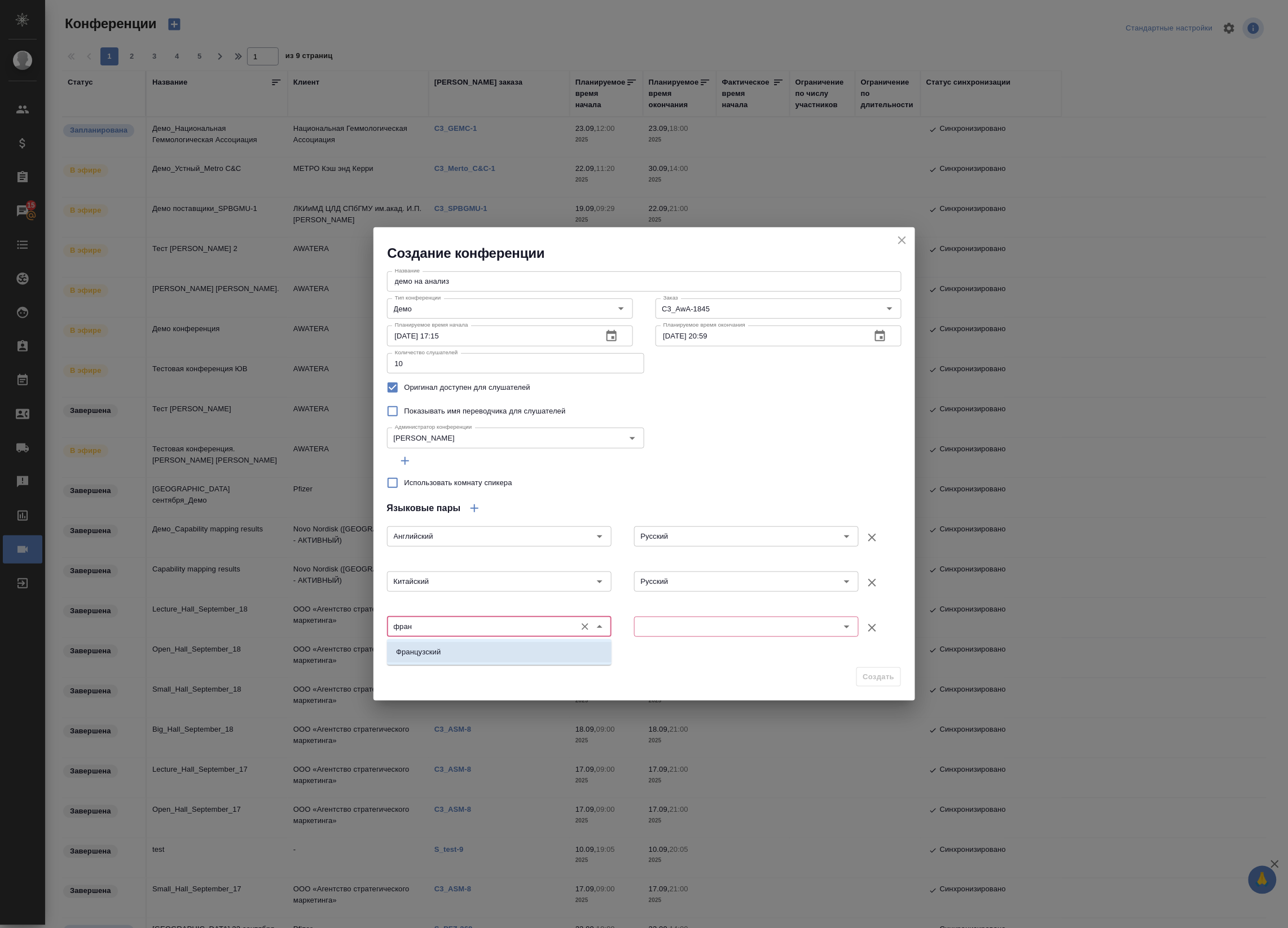
click at [506, 644] on li "Французский" at bounding box center [499, 652] width 225 height 20
type input "Французский"
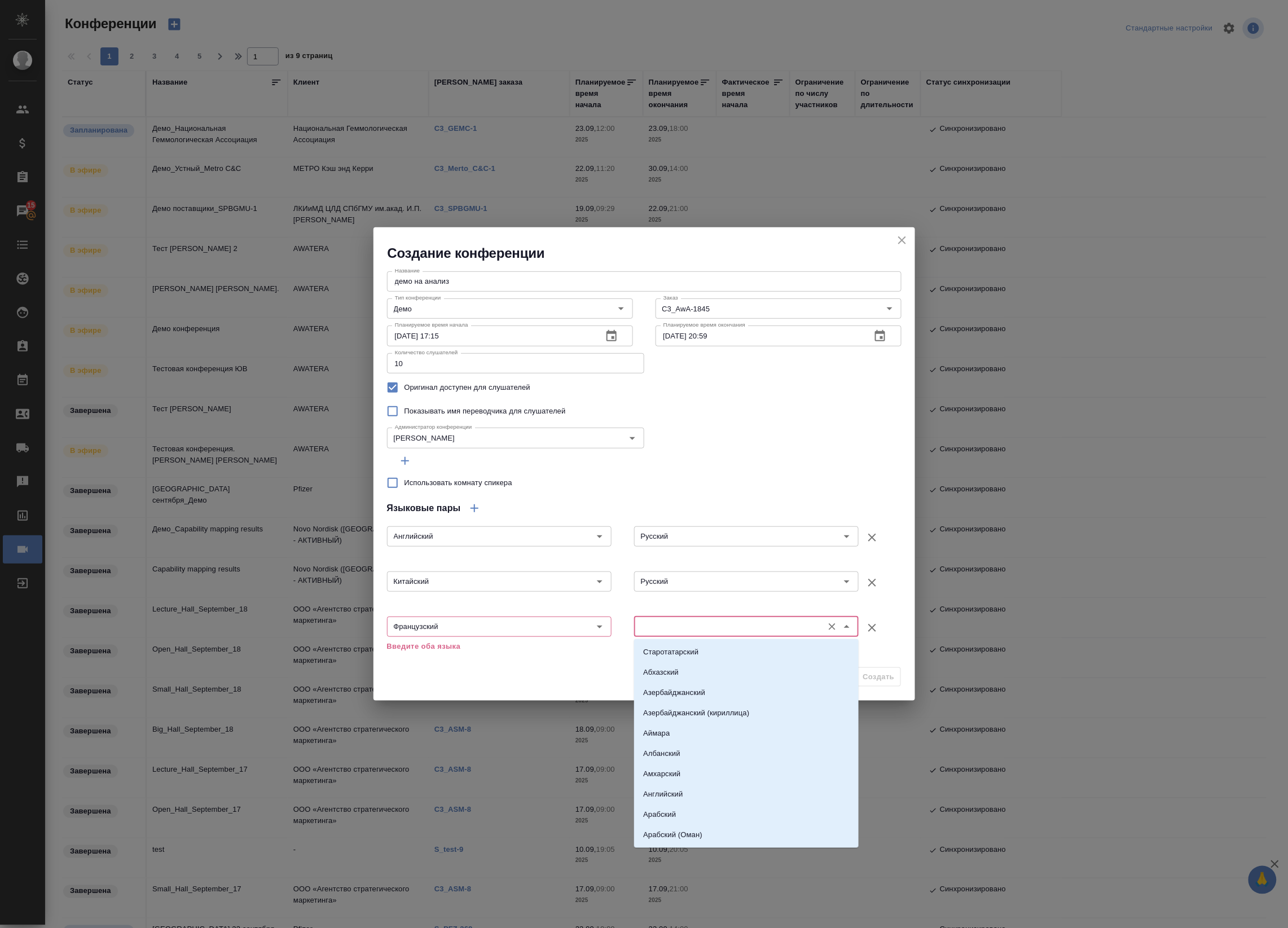
click at [672, 626] on input "text" at bounding box center [727, 627] width 180 height 14
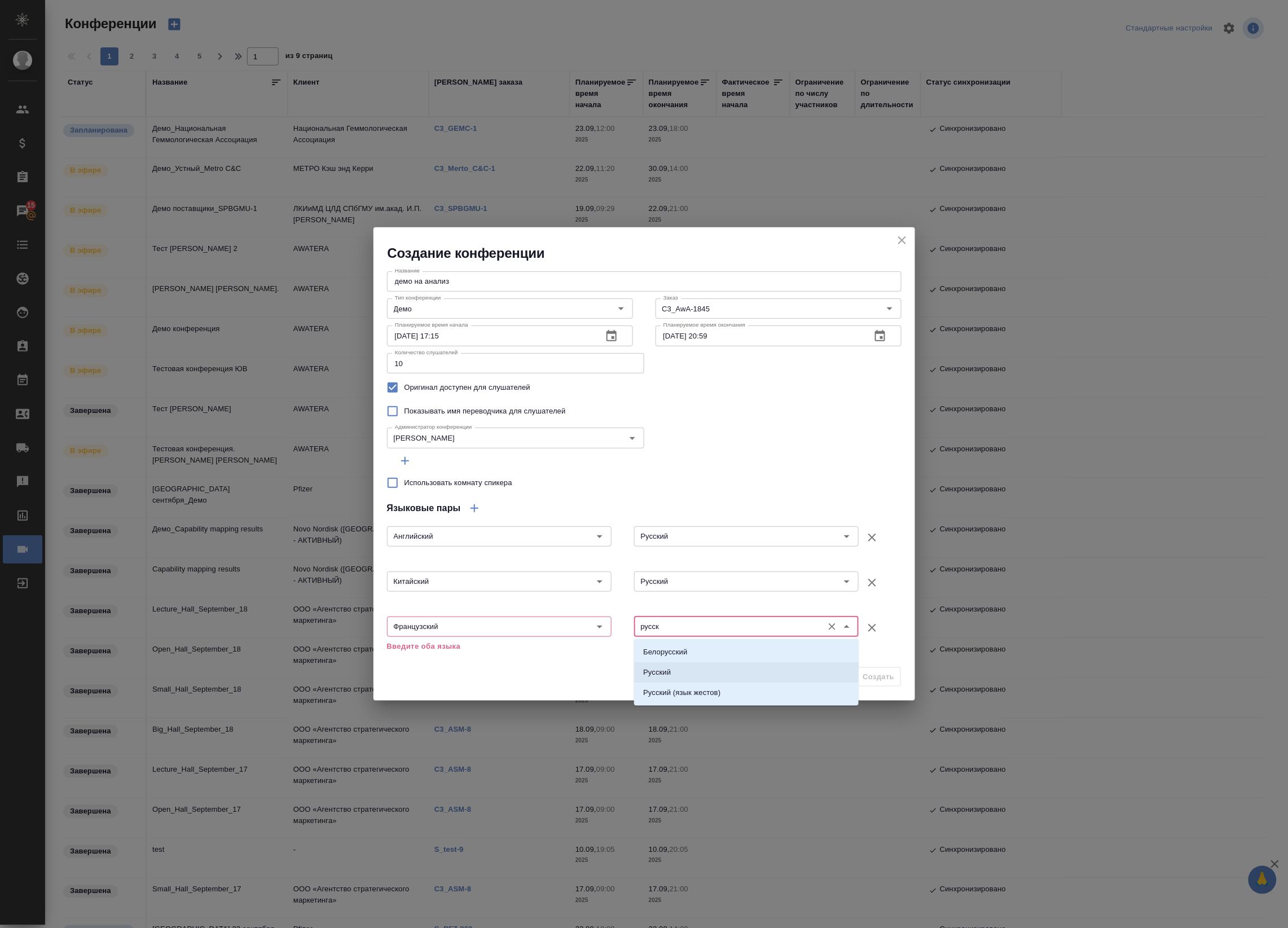
click at [698, 678] on li "Русский" at bounding box center [746, 672] width 225 height 20
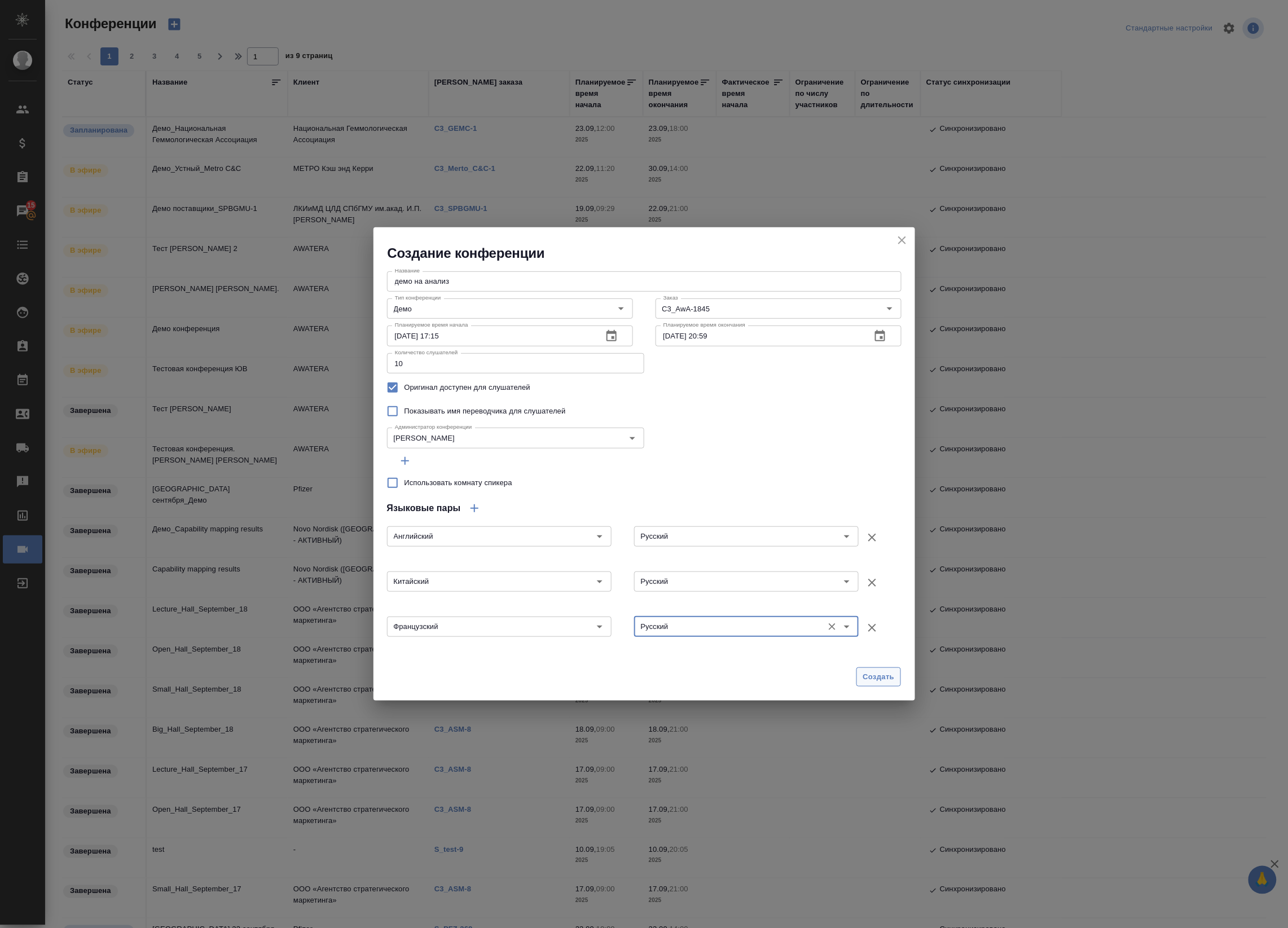
type input "Русский"
click at [894, 682] on span "Создать" at bounding box center [879, 677] width 32 height 13
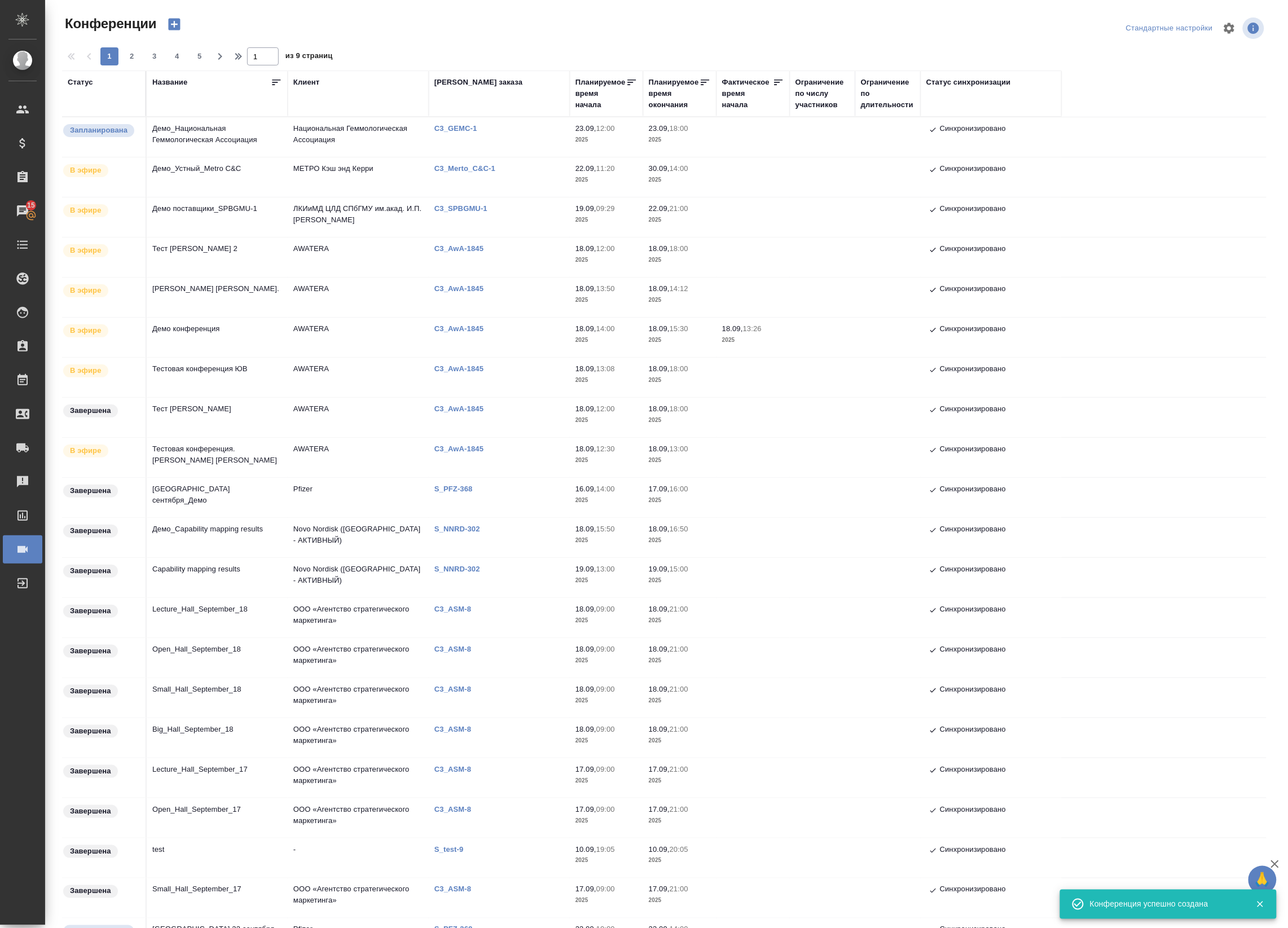
type input "0"
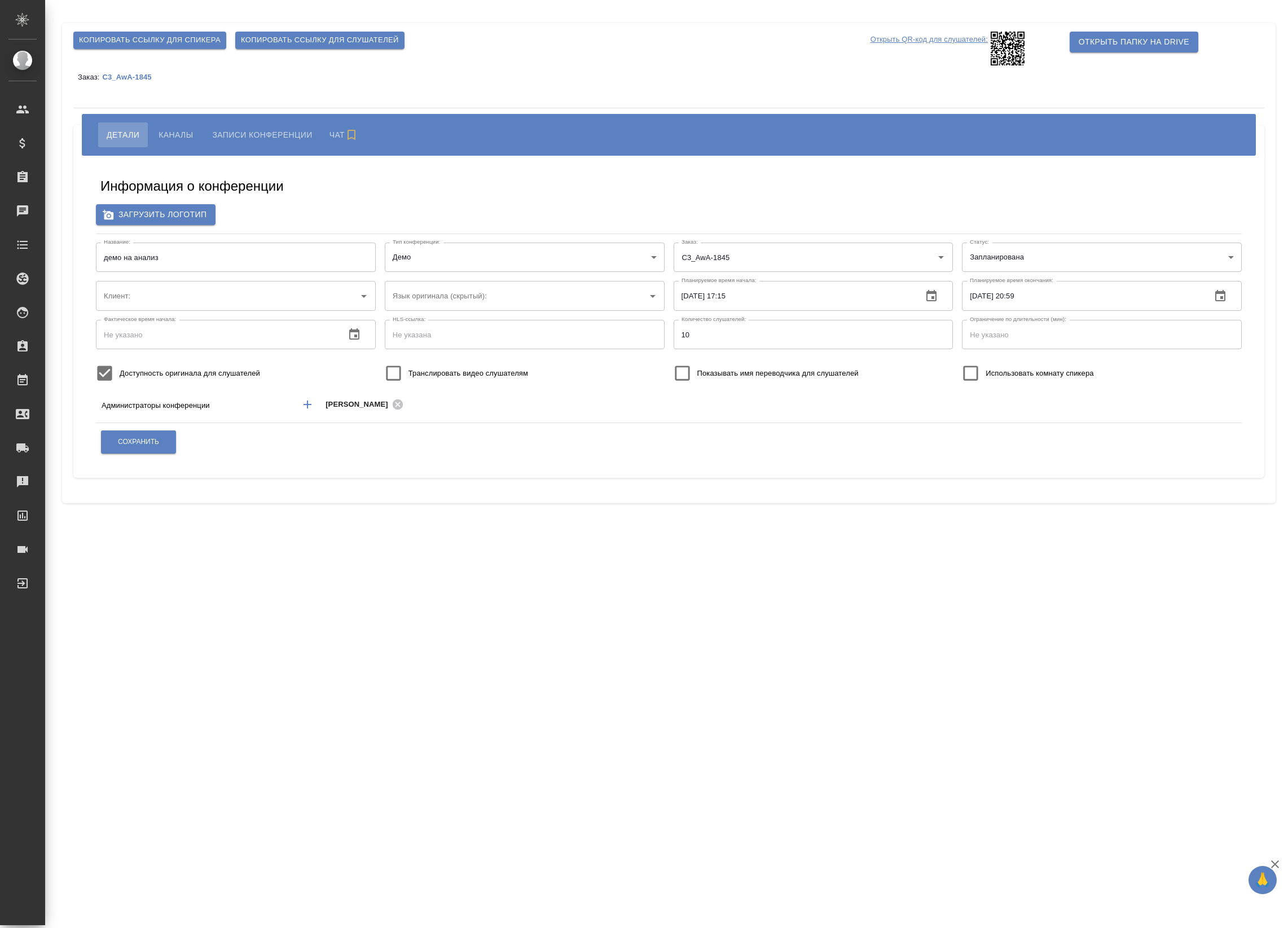
type input "AWATERA"
click at [974, 376] on input "Использовать комнату спикера" at bounding box center [970, 373] width 30 height 30
checkbox input "true"
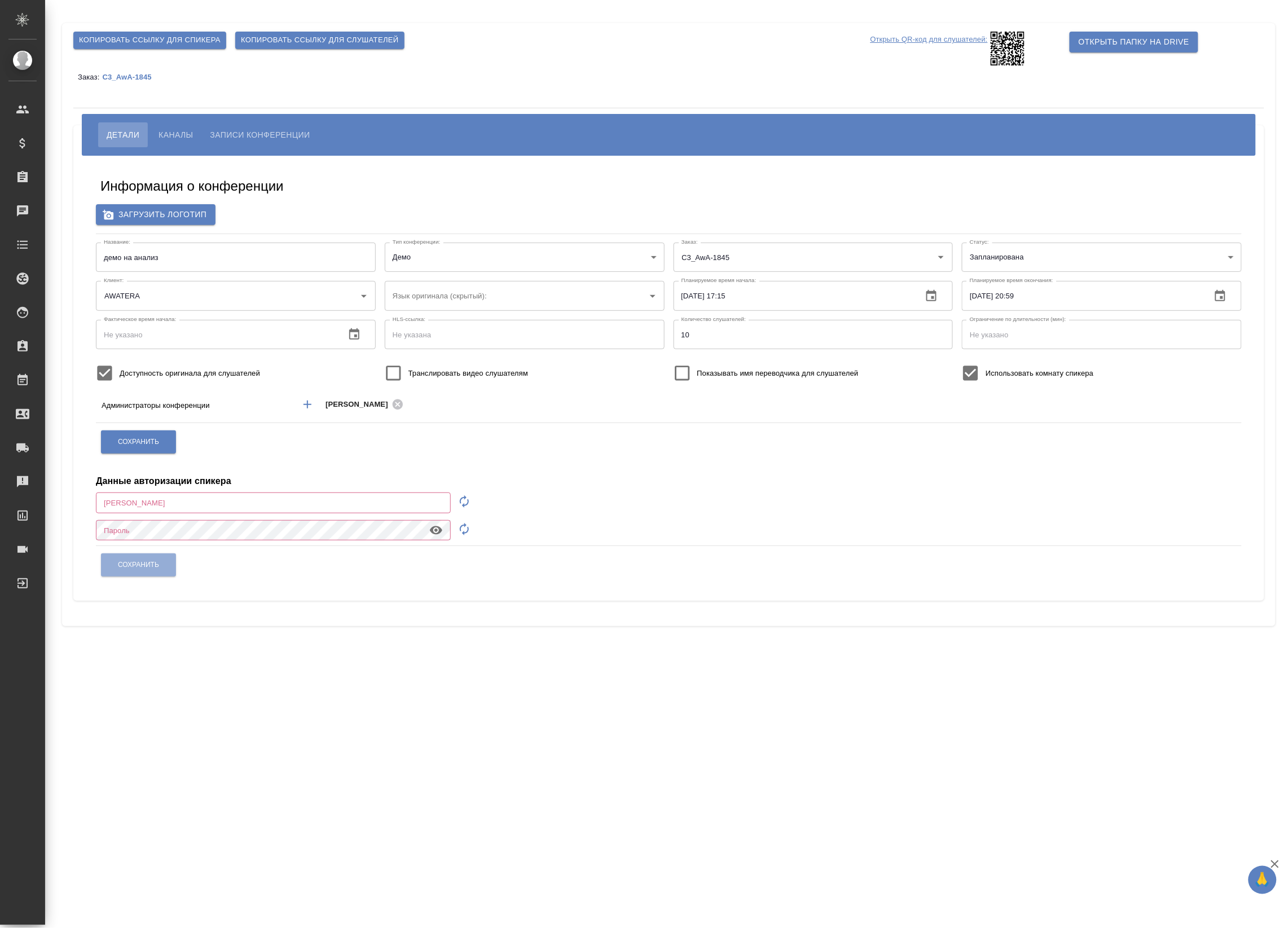
type input "a.badanyan@awatera.com"
click at [681, 375] on input "Показывать имя переводчика для слушателей" at bounding box center [682, 373] width 30 height 30
checkbox input "true"
click at [417, 376] on span "Транслировать видео слушателям" at bounding box center [468, 374] width 120 height 12
click at [409, 376] on input "Транслировать видео слушателям" at bounding box center [393, 373] width 30 height 30
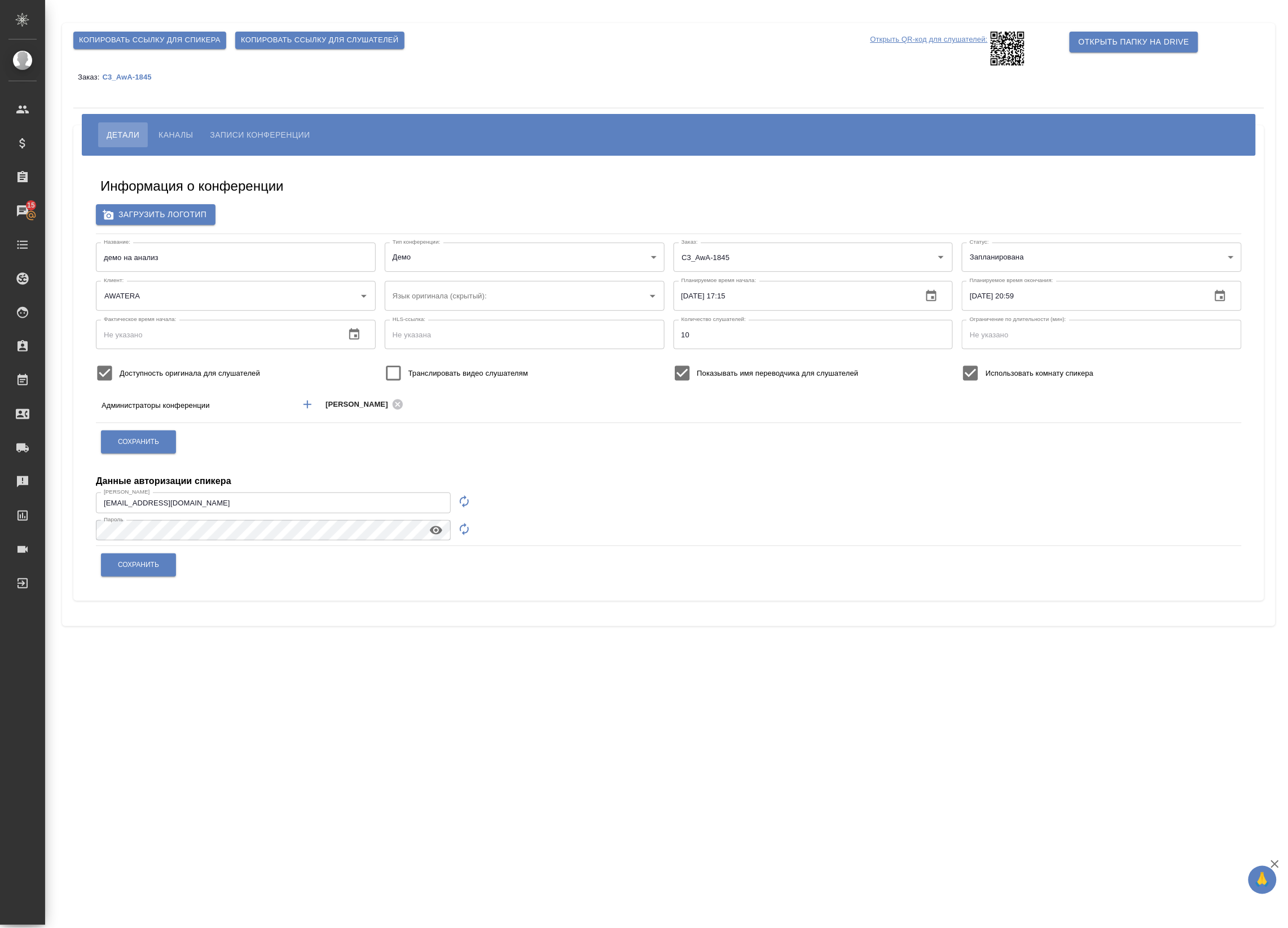
checkbox input "true"
click at [467, 498] on icon "button" at bounding box center [464, 501] width 14 height 14
type input "speaker_9CTPm1tO"
click at [333, 509] on input "speaker_9CTPm1tO" at bounding box center [273, 503] width 355 height 20
click at [461, 530] on icon "button" at bounding box center [464, 529] width 14 height 14
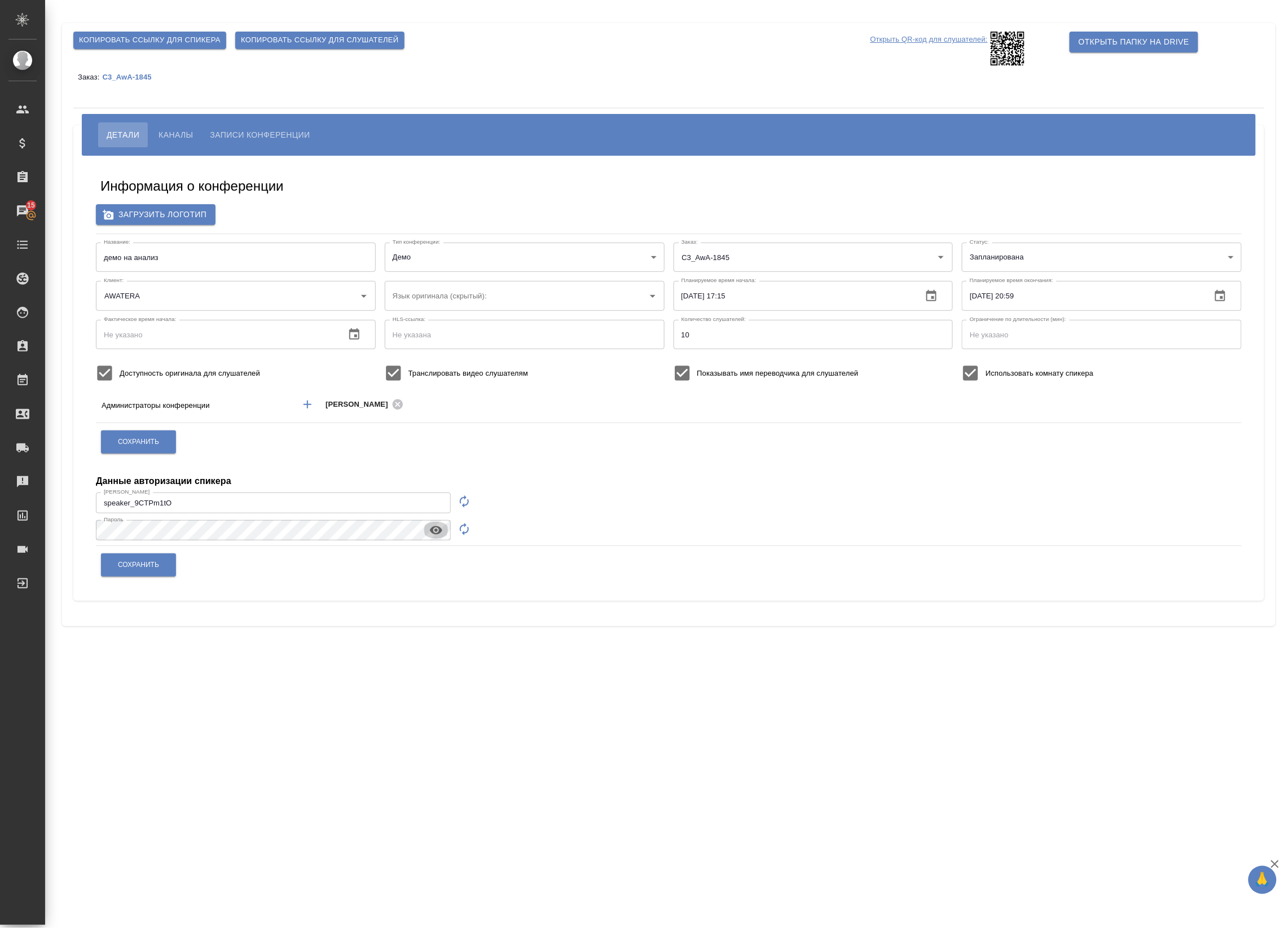
click at [435, 525] on icon "button" at bounding box center [436, 530] width 14 height 14
click at [436, 578] on div "Сохранить" at bounding box center [669, 565] width 1137 height 29
click at [156, 567] on span "Сохранить" at bounding box center [138, 564] width 41 height 9
click at [186, 125] on button "Каналы" at bounding box center [175, 135] width 51 height 25
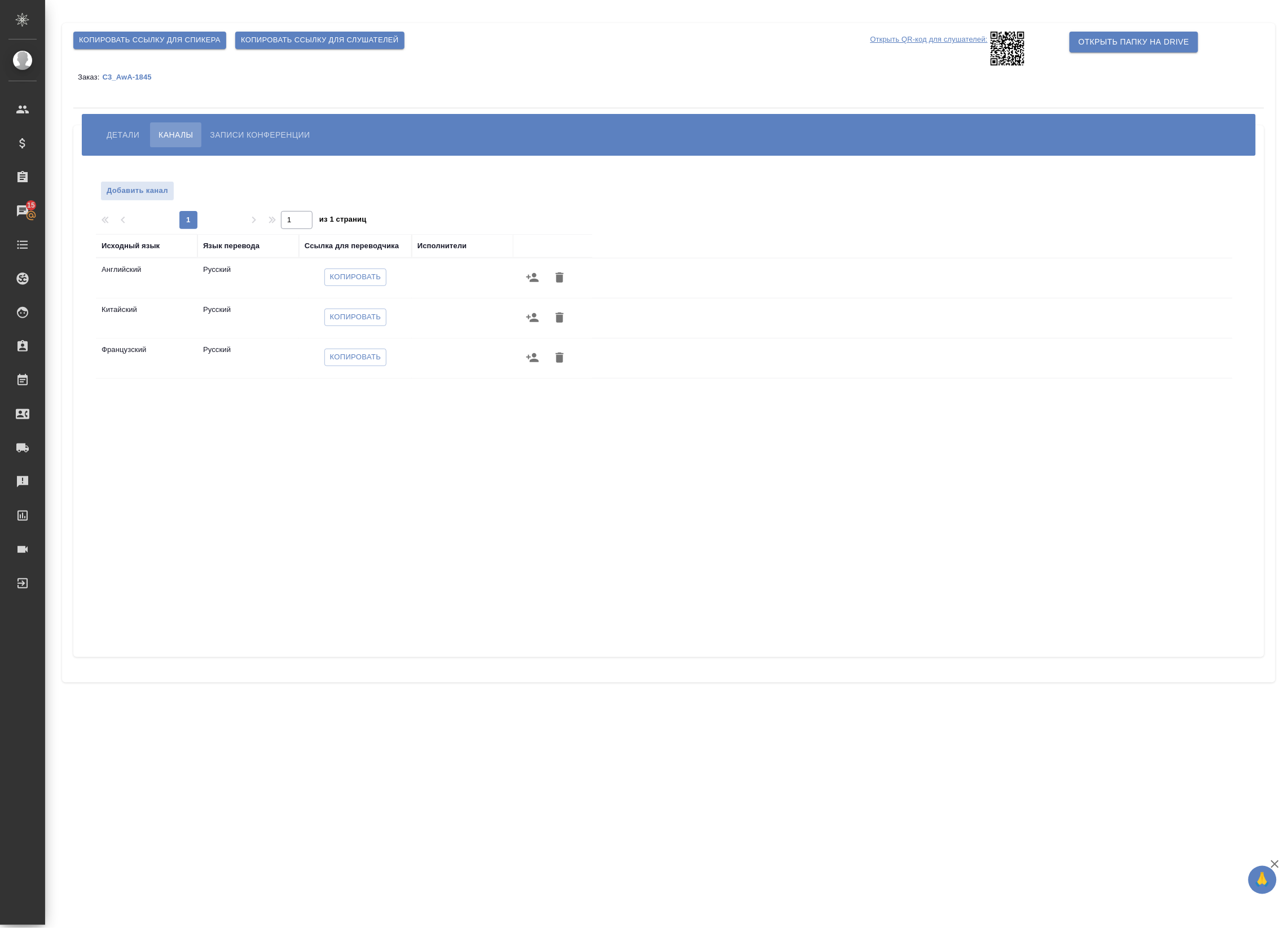
click at [529, 277] on icon "button" at bounding box center [532, 277] width 12 height 9
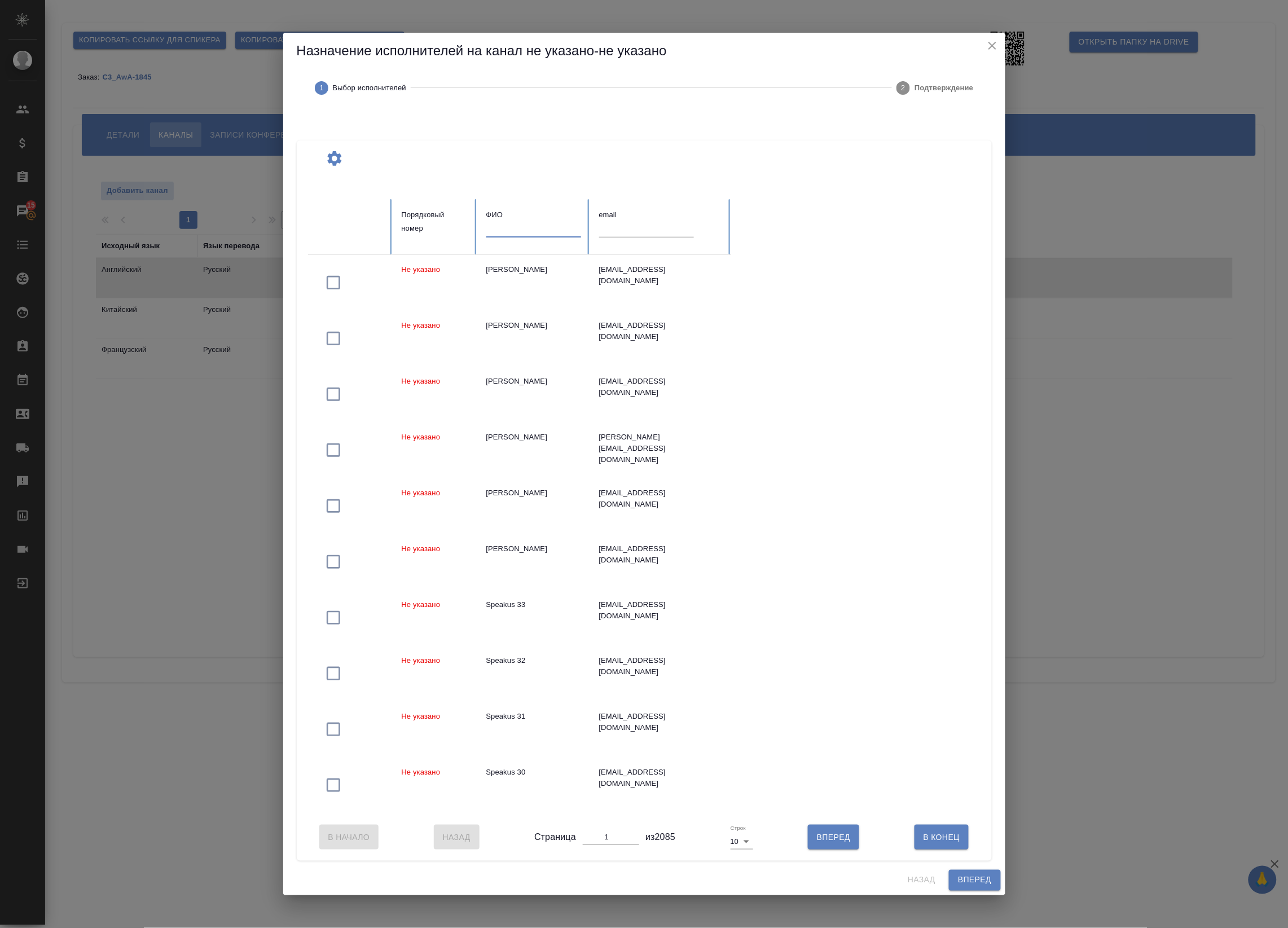
click at [532, 222] on input "text" at bounding box center [533, 230] width 95 height 16
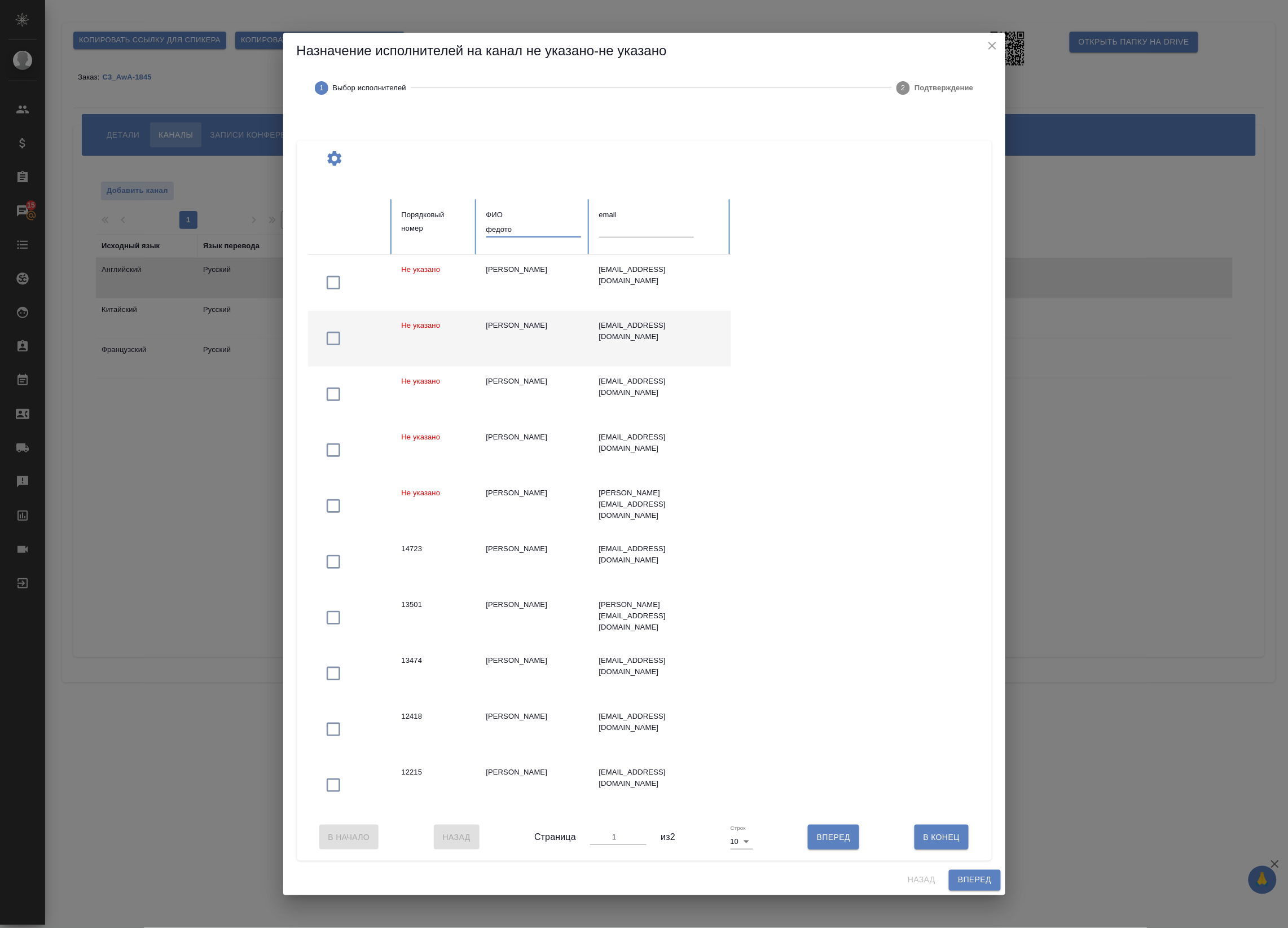
type input "федото"
click at [330, 333] on icon "button" at bounding box center [333, 338] width 18 height 18
click at [993, 42] on icon "close" at bounding box center [992, 46] width 8 height 8
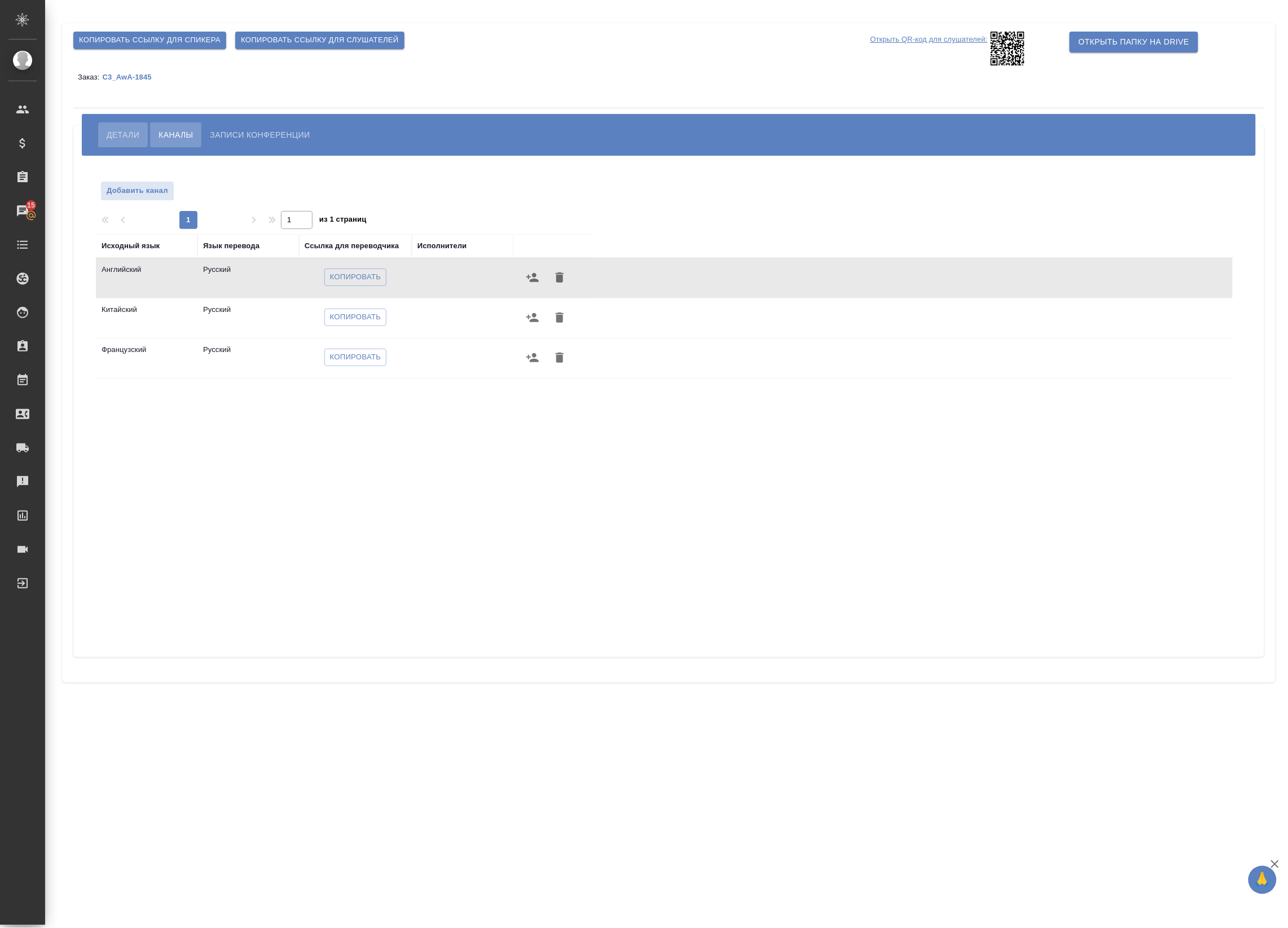
click at [135, 137] on span "Детали" at bounding box center [122, 135] width 33 height 14
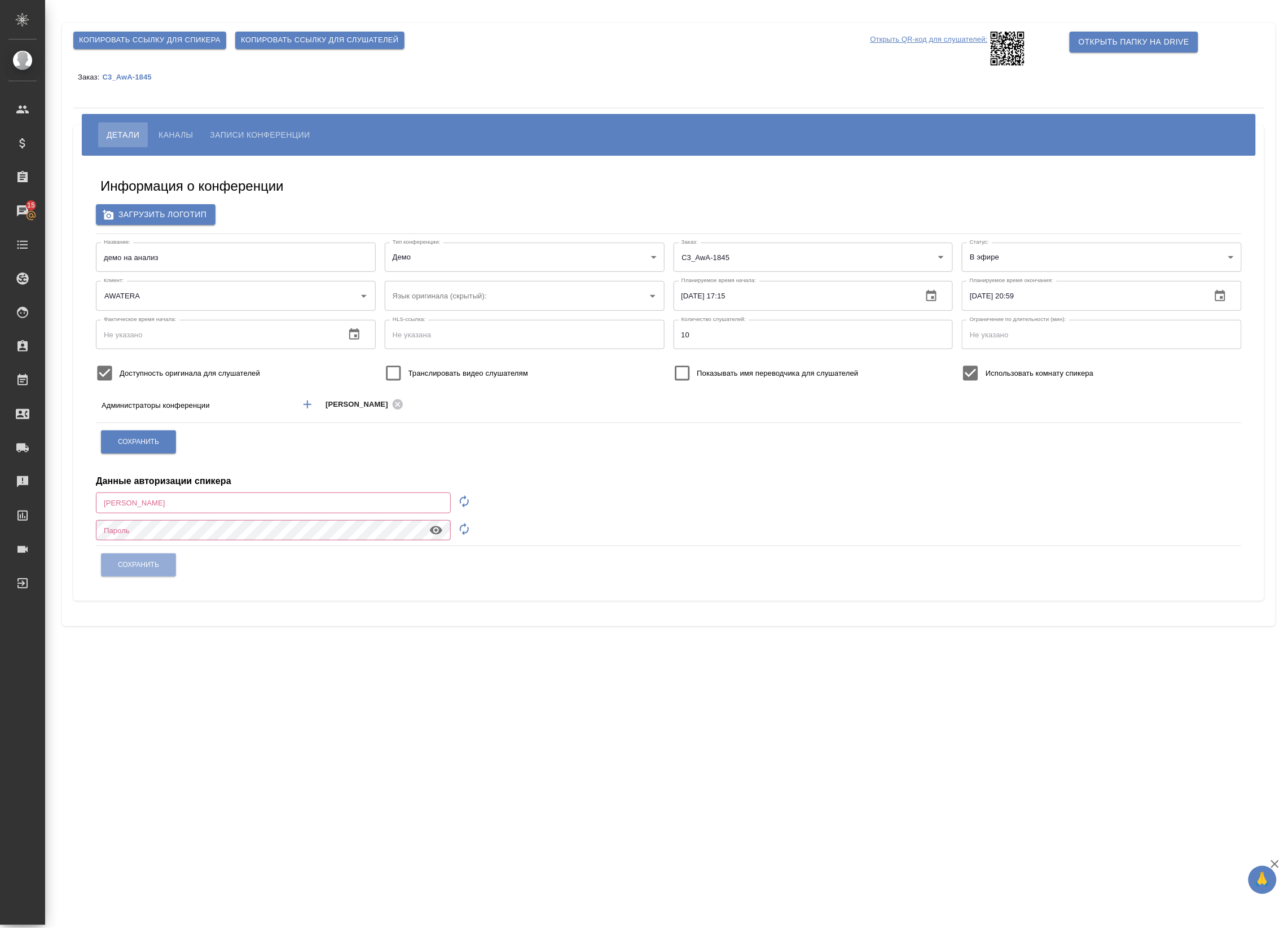
type input "a.badanyan@awatera.com"
click at [309, 402] on icon "Добавить менеджера" at bounding box center [307, 404] width 14 height 14
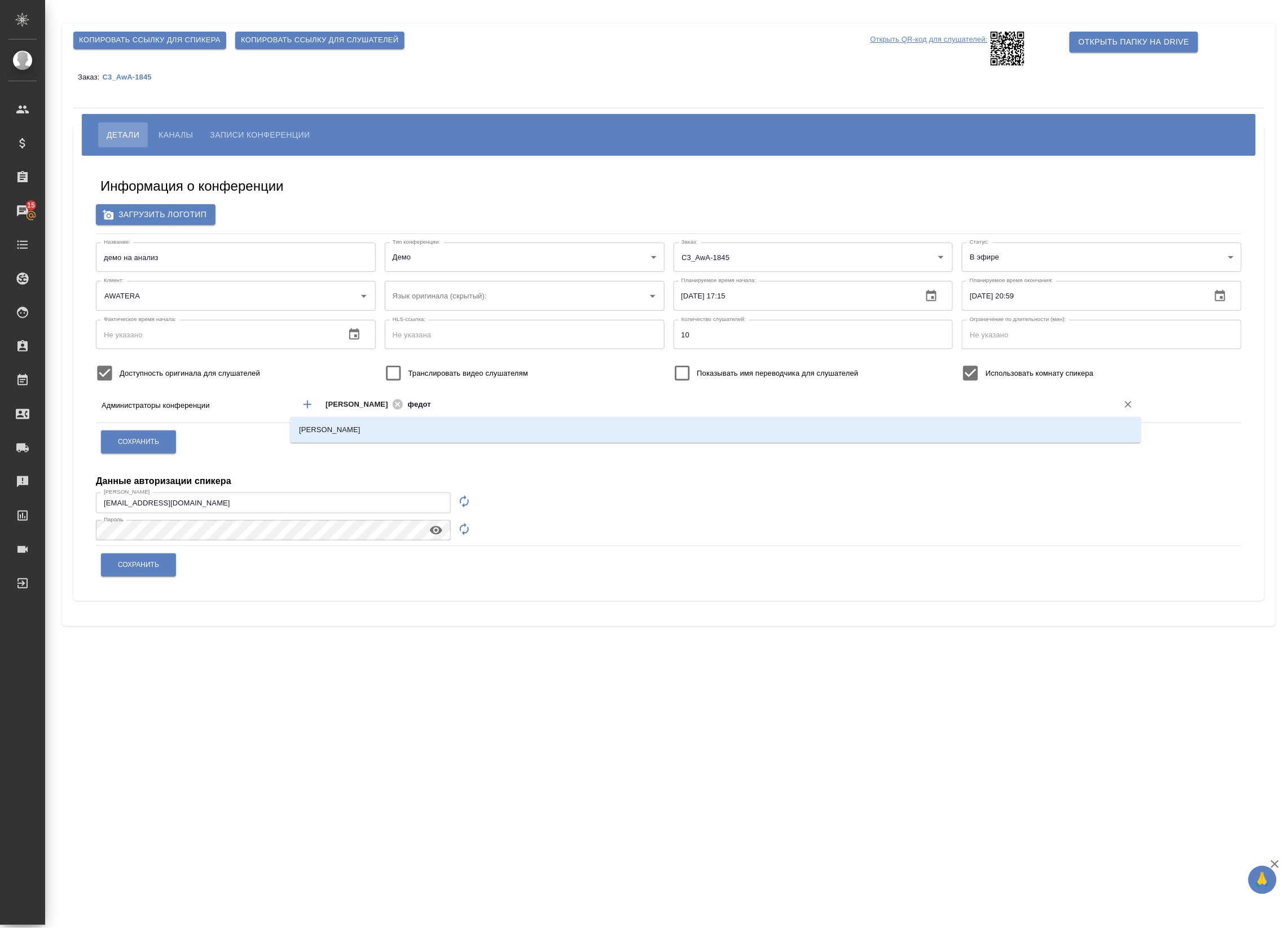
type input "федото"
click at [399, 422] on li "Федотова Ирина" at bounding box center [715, 430] width 851 height 20
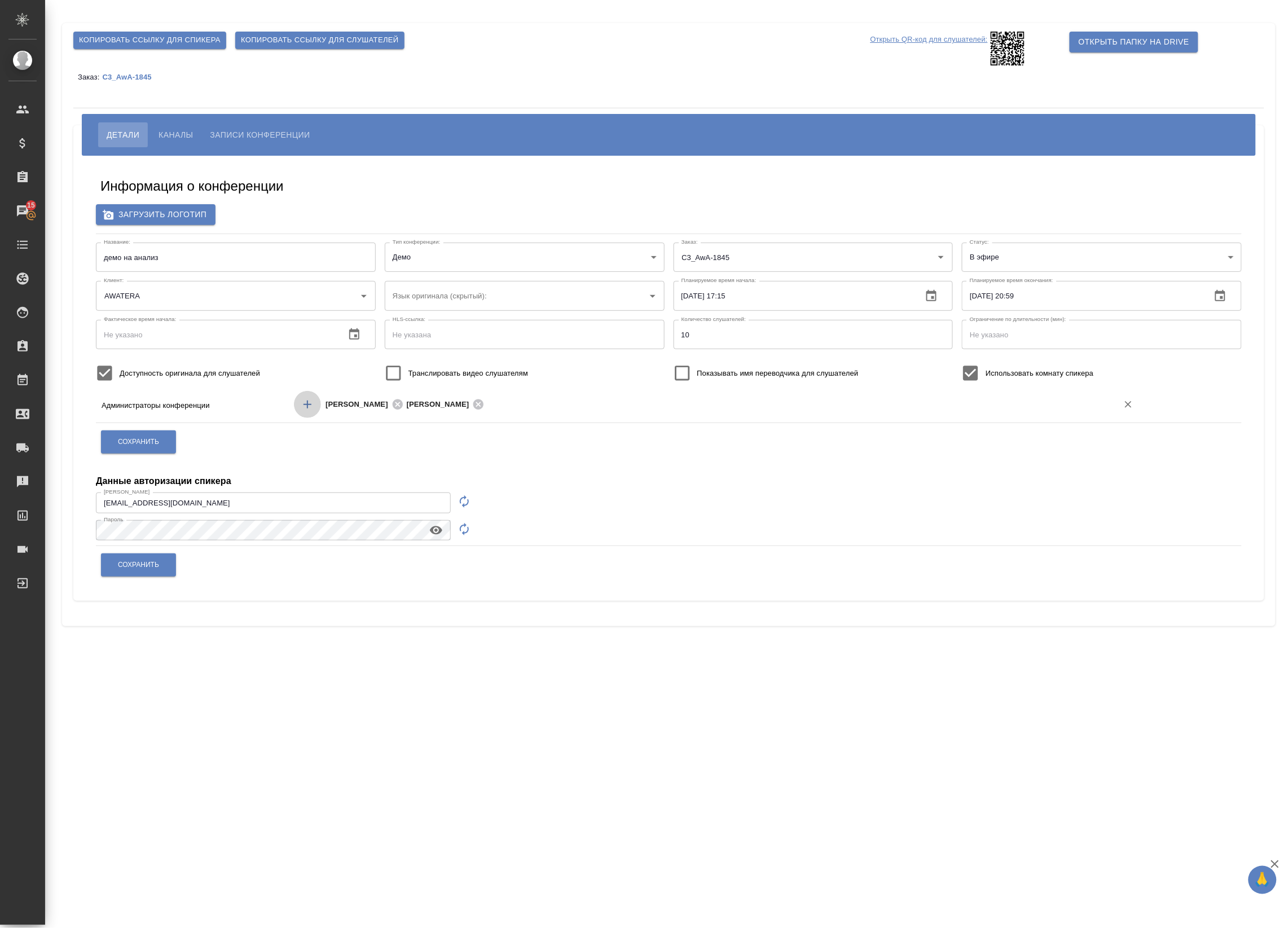
click at [309, 406] on icon "Добавить менеджера" at bounding box center [307, 404] width 14 height 14
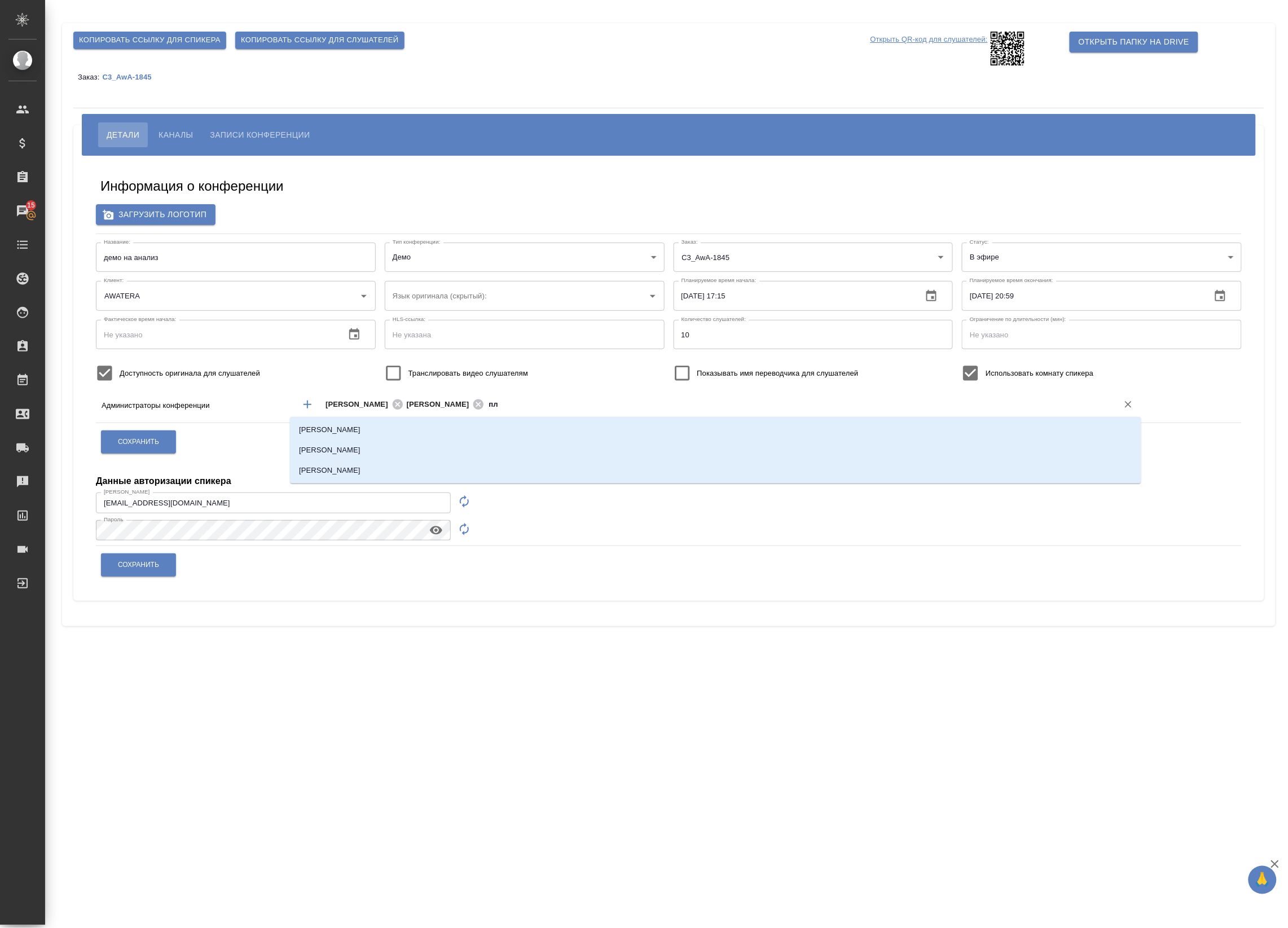
type input "п"
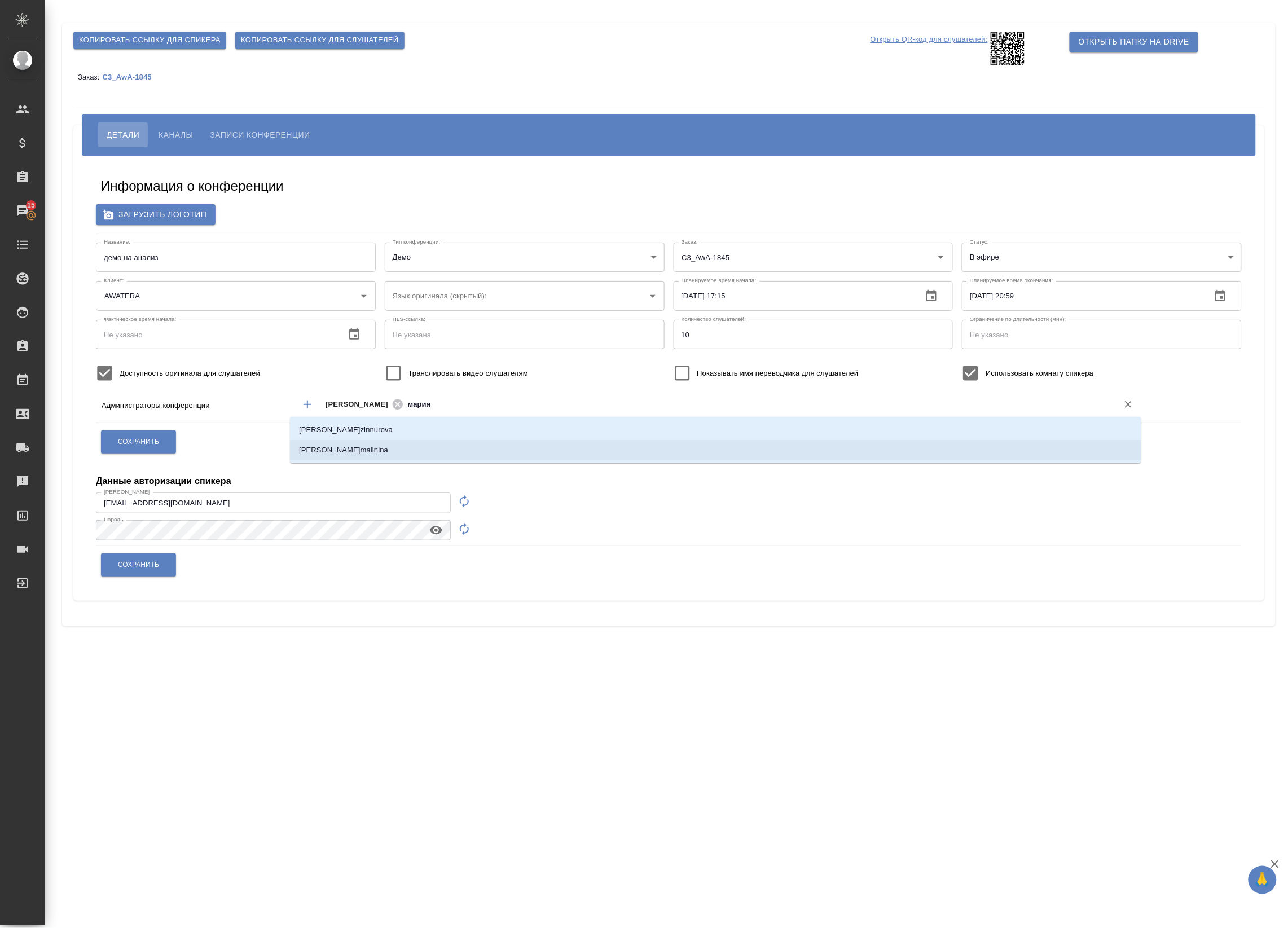
type input "мария"
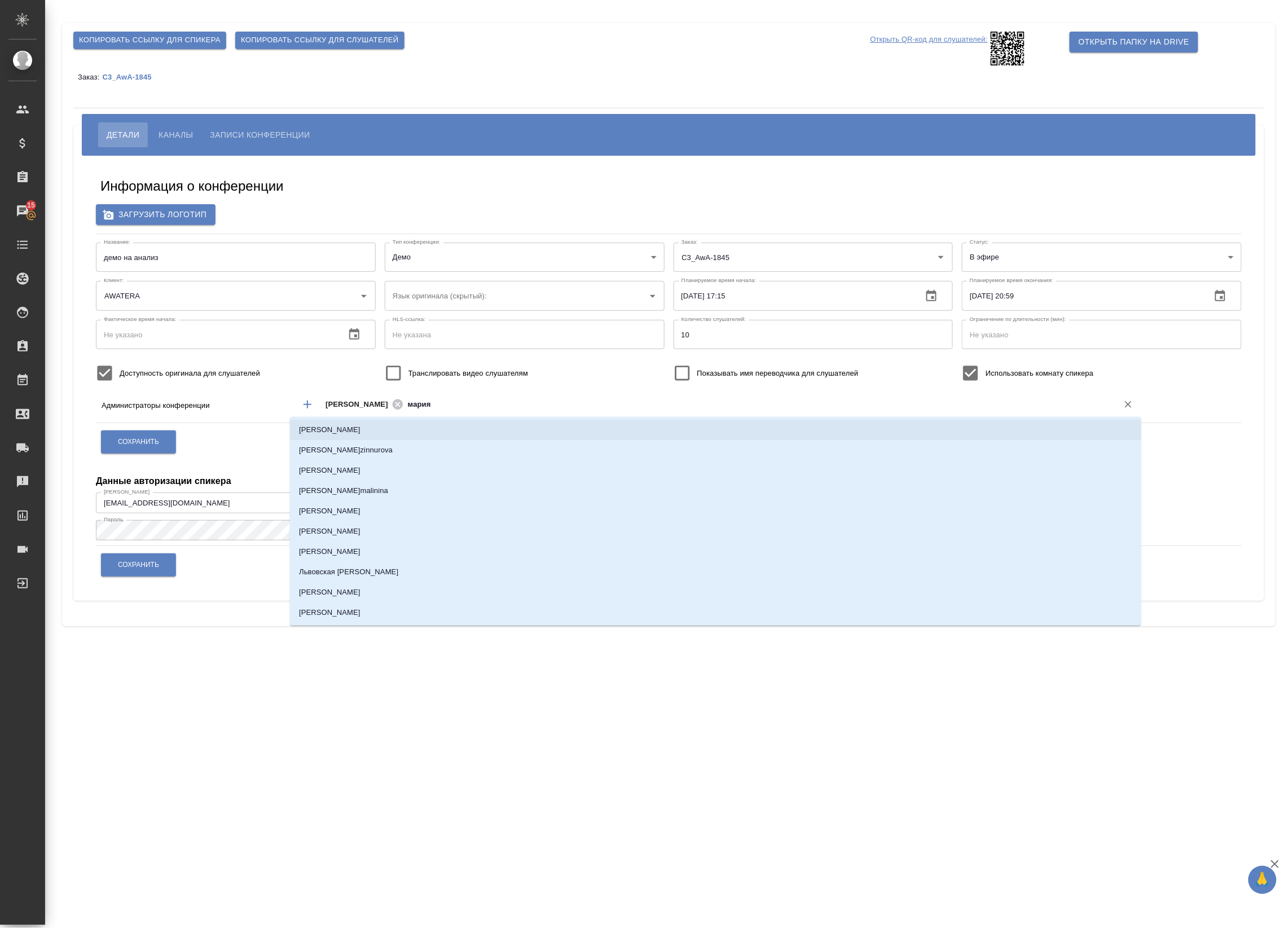
click at [381, 435] on li "Плеханова Мария" at bounding box center [715, 430] width 851 height 20
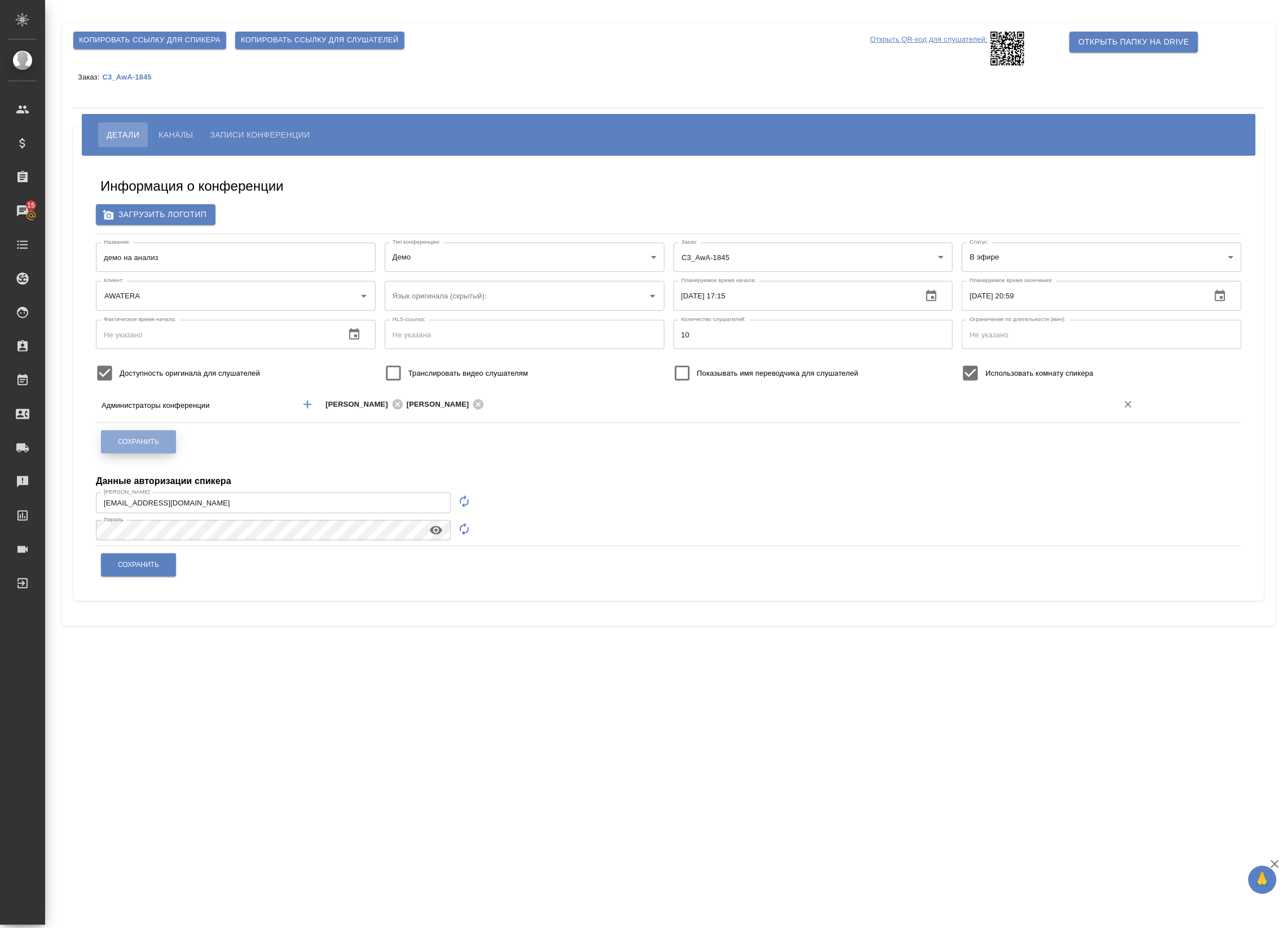
click at [140, 441] on span "Сохранить" at bounding box center [138, 442] width 41 height 9
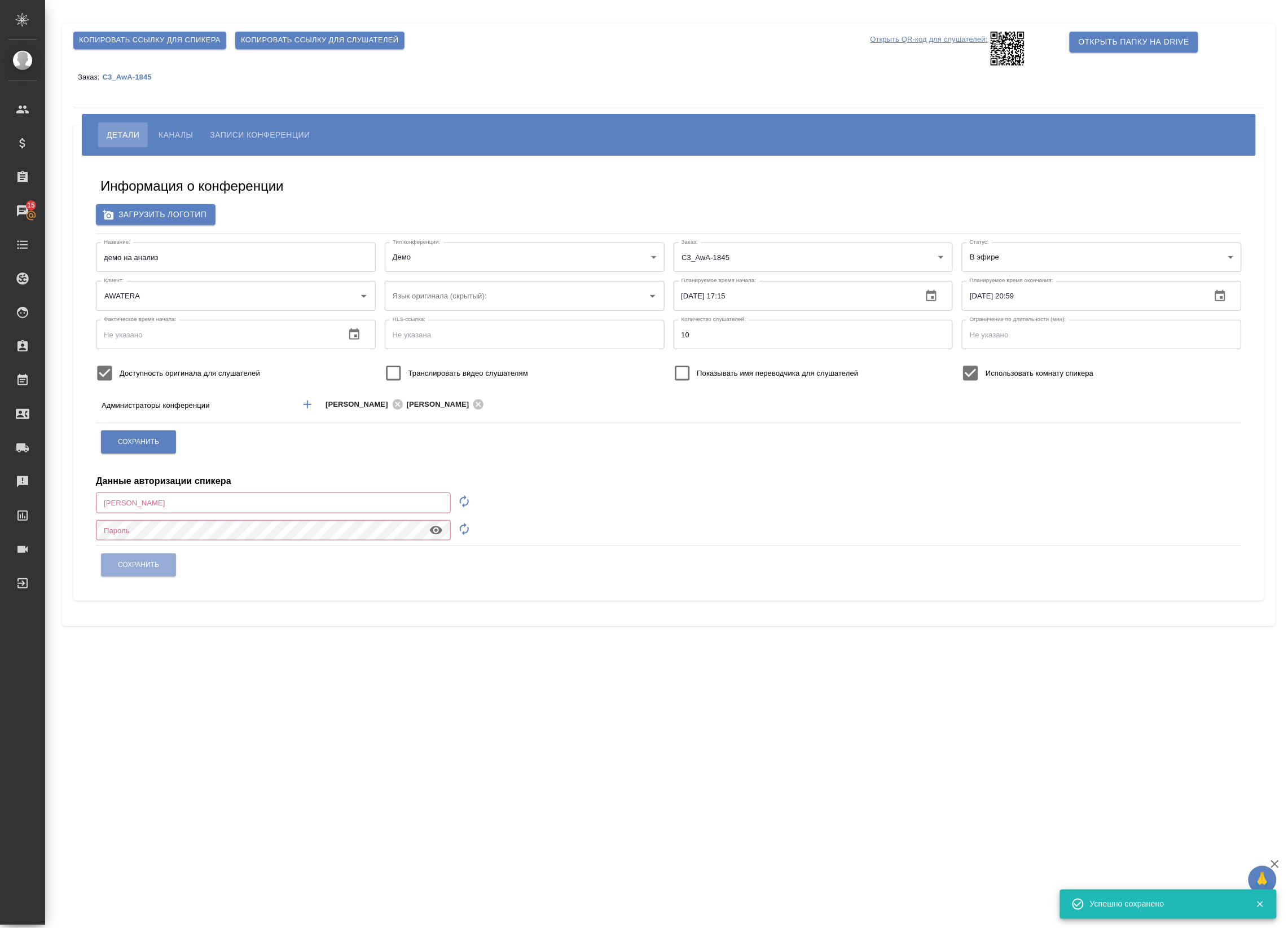
type input "a.badanyan@awatera.com"
click at [206, 131] on button "Записи конференции" at bounding box center [259, 135] width 117 height 25
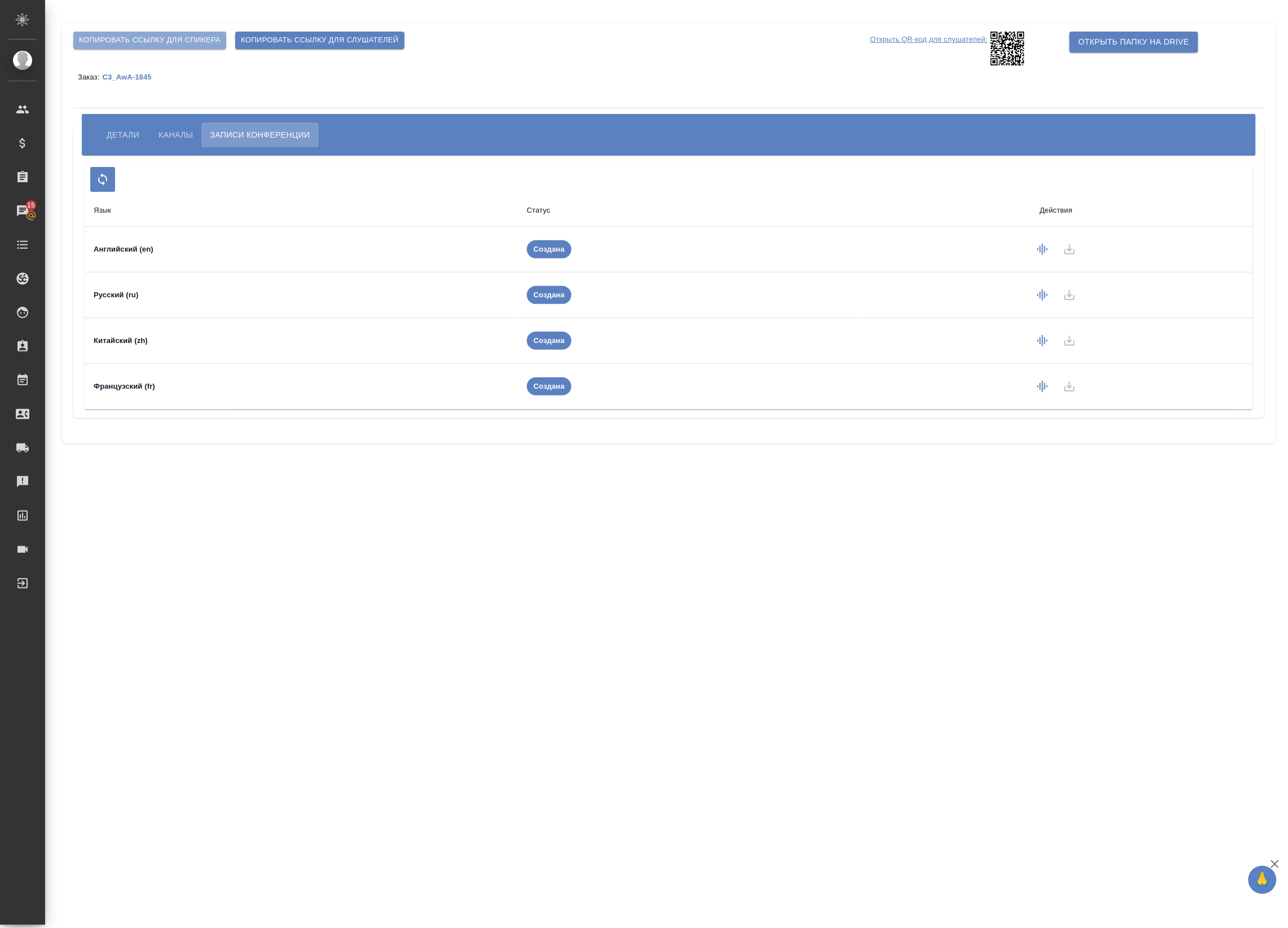
click at [174, 46] on span "Копировать ссылку для спикера" at bounding box center [149, 41] width 141 height 13
click at [184, 125] on button "Каналы" at bounding box center [175, 135] width 51 height 25
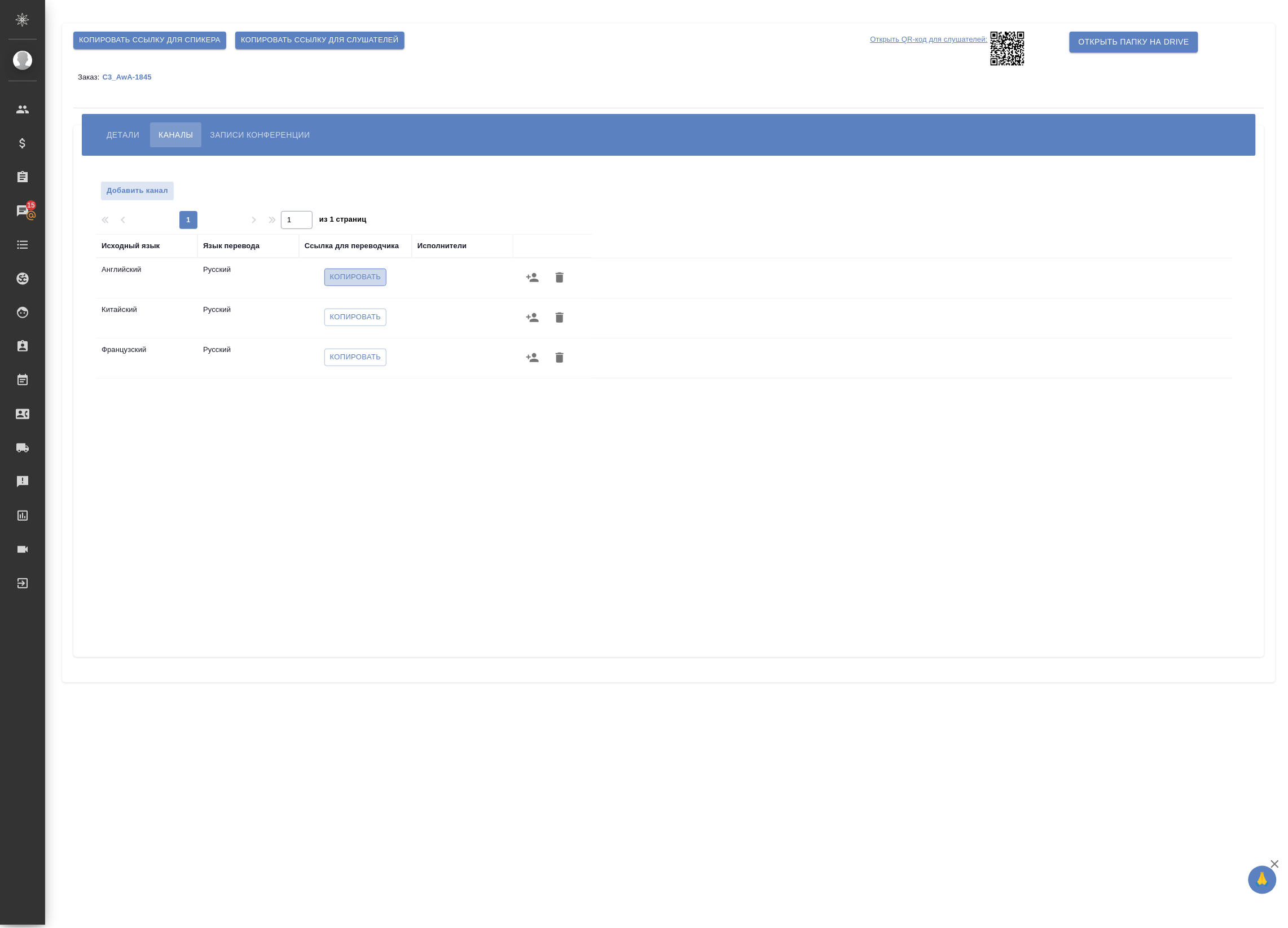
click at [364, 282] on span "Копировать" at bounding box center [356, 277] width 51 height 13
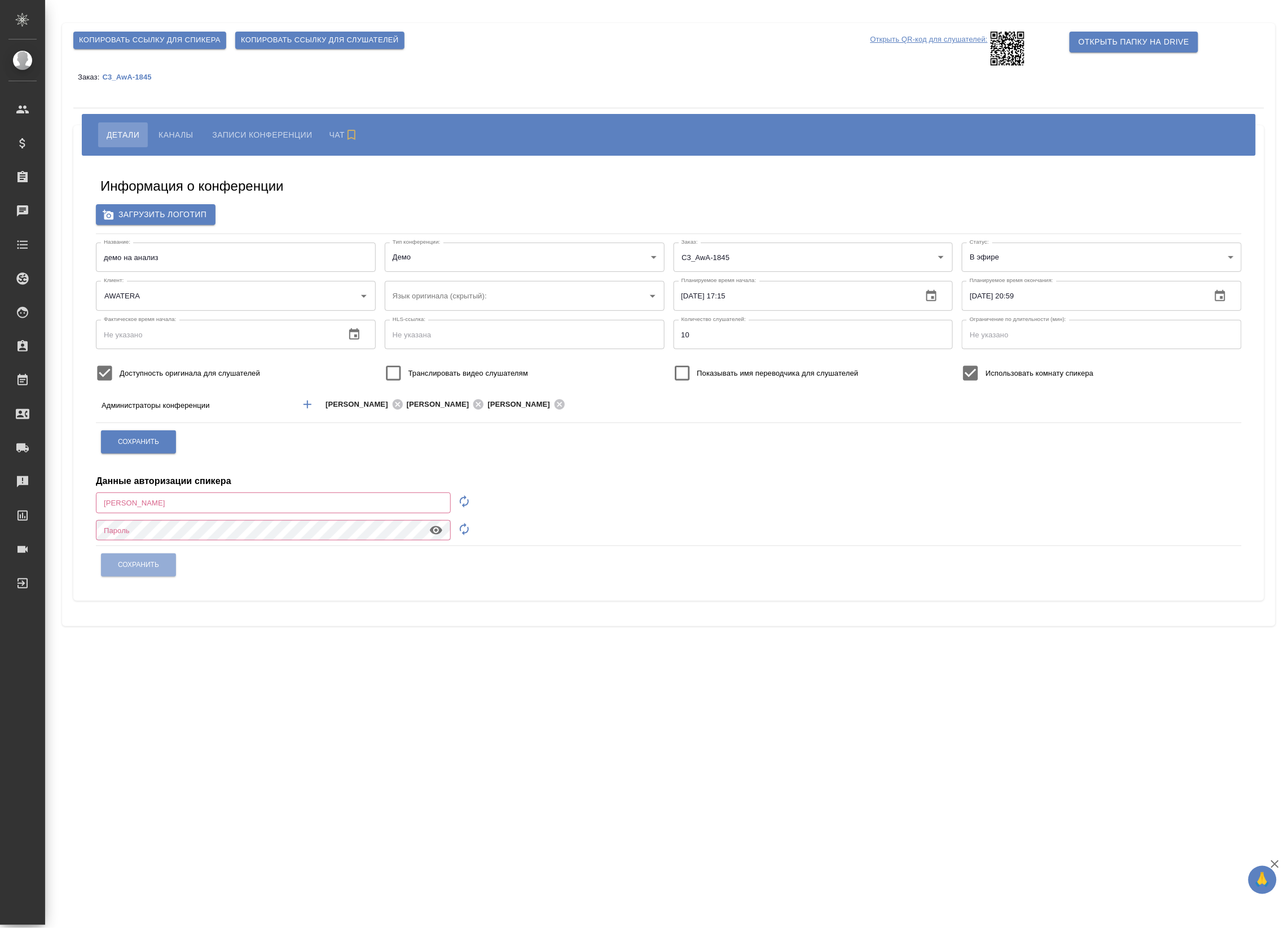
type input "a.badanyan@awatera.com"
click at [1178, 249] on body "🙏 .cls-1 fill:#fff; AWATERA Badanyan Artak Клиенты Спецификации Заказы 15 Чаты …" at bounding box center [644, 464] width 1288 height 928
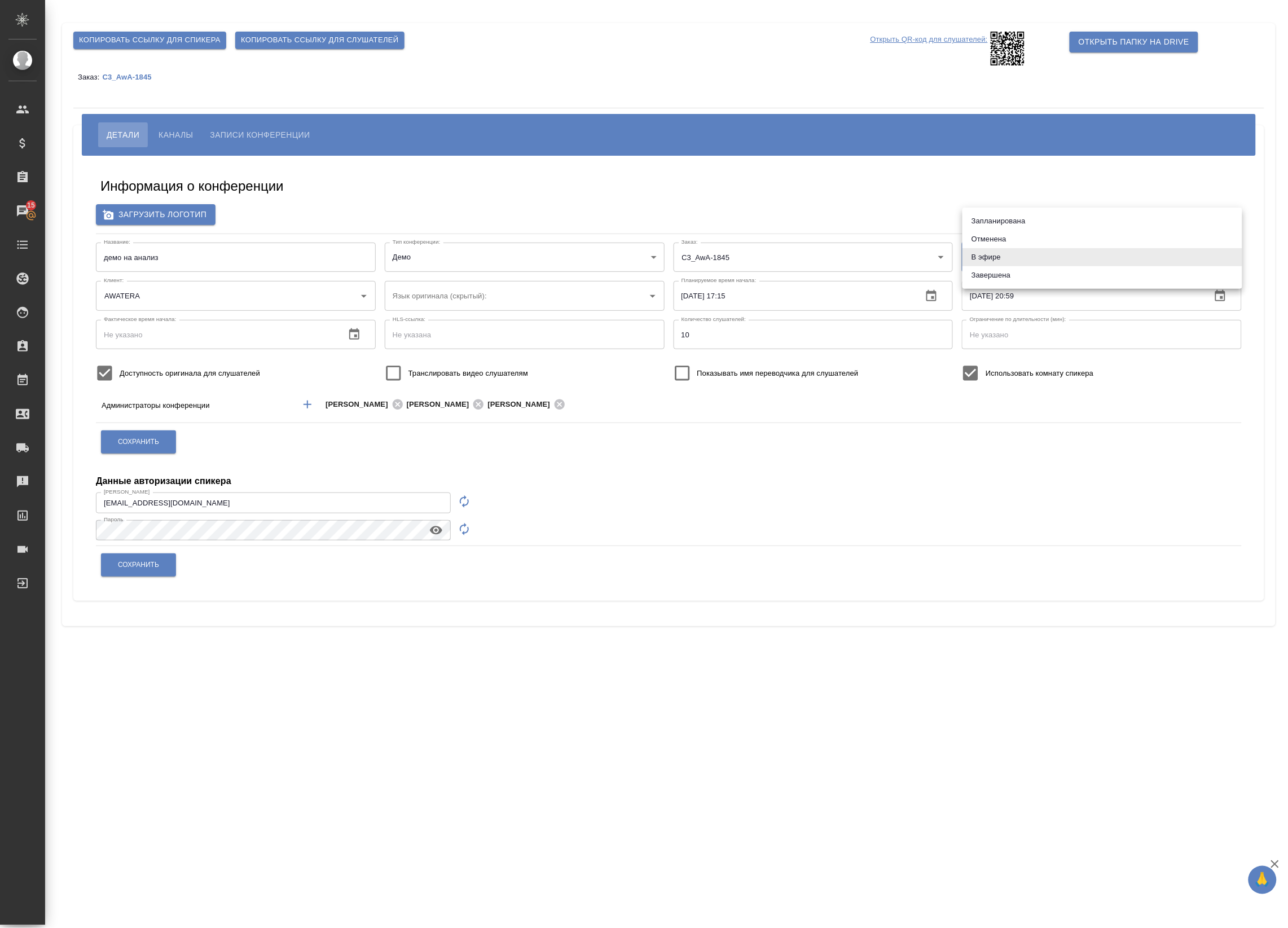
click at [1069, 458] on div at bounding box center [644, 464] width 1288 height 928
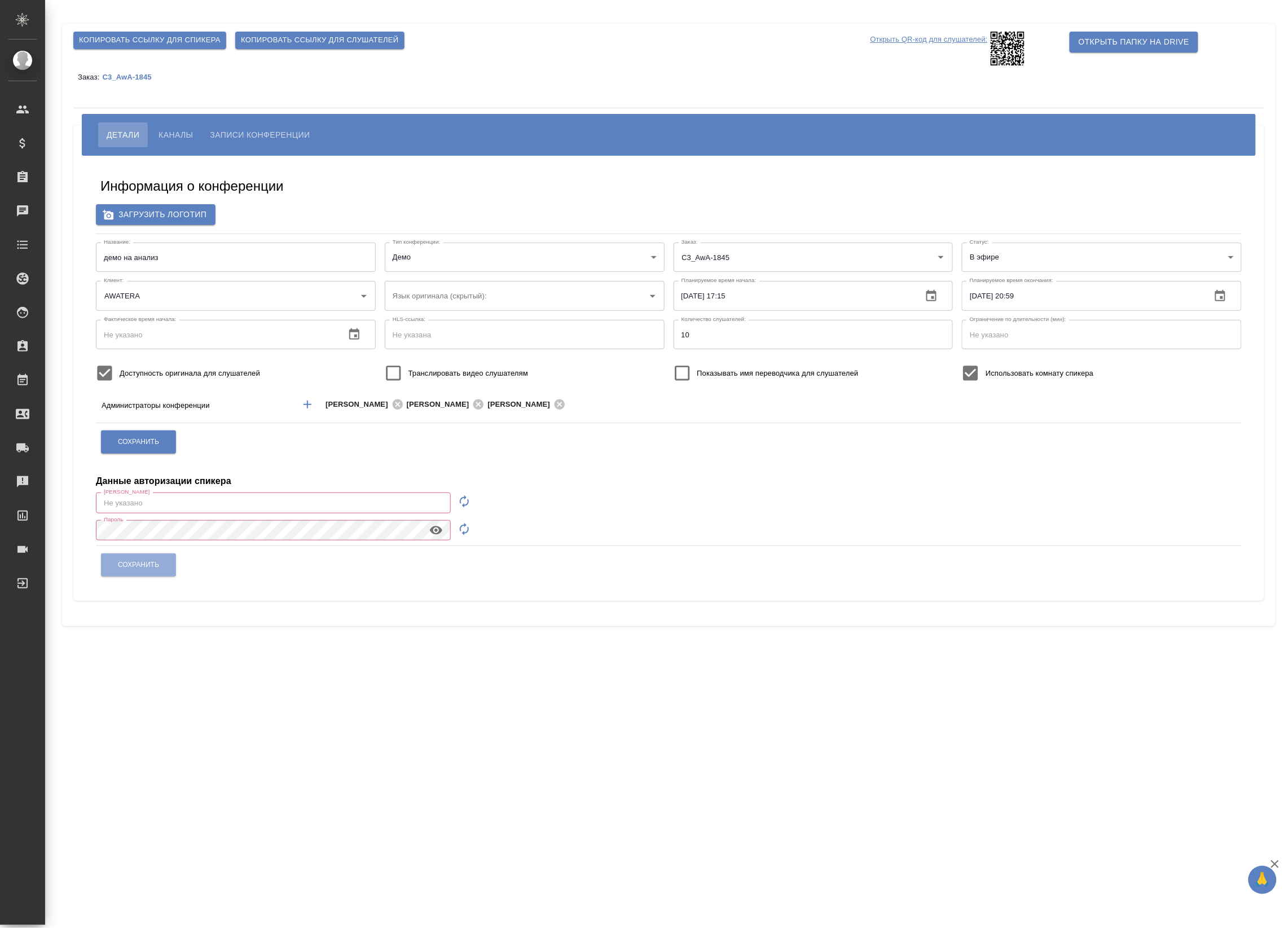
type input "[EMAIL_ADDRESS][DOMAIN_NAME]"
click at [275, 37] on span "Копировать ссылку для слушателей" at bounding box center [320, 41] width 158 height 13
click at [178, 144] on button "Каналы" at bounding box center [175, 135] width 51 height 25
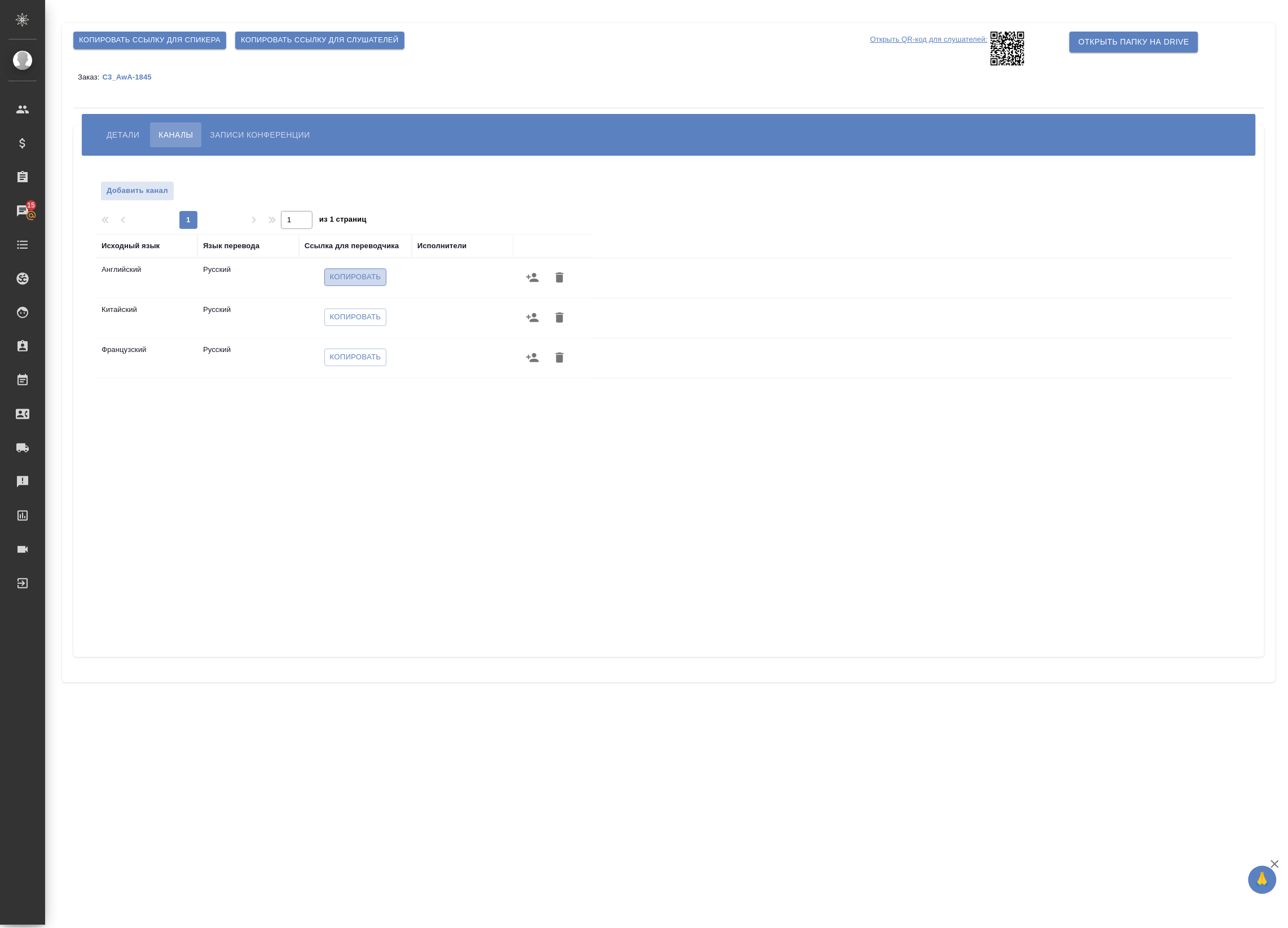
click at [348, 272] on span "Копировать" at bounding box center [356, 277] width 51 height 13
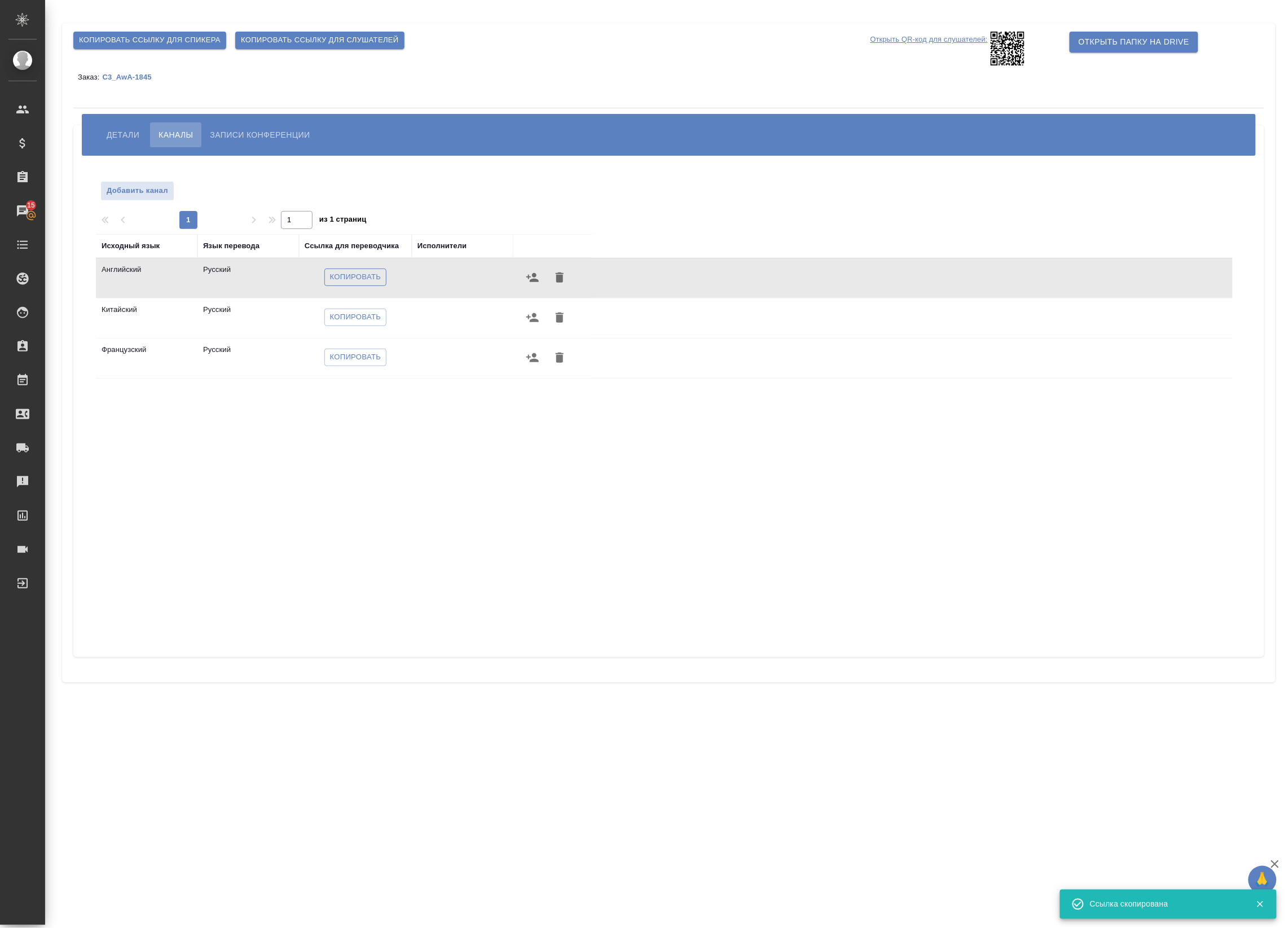
click at [369, 277] on span "Копировать" at bounding box center [356, 277] width 51 height 13
click at [357, 277] on span "Копировать" at bounding box center [356, 277] width 51 height 13
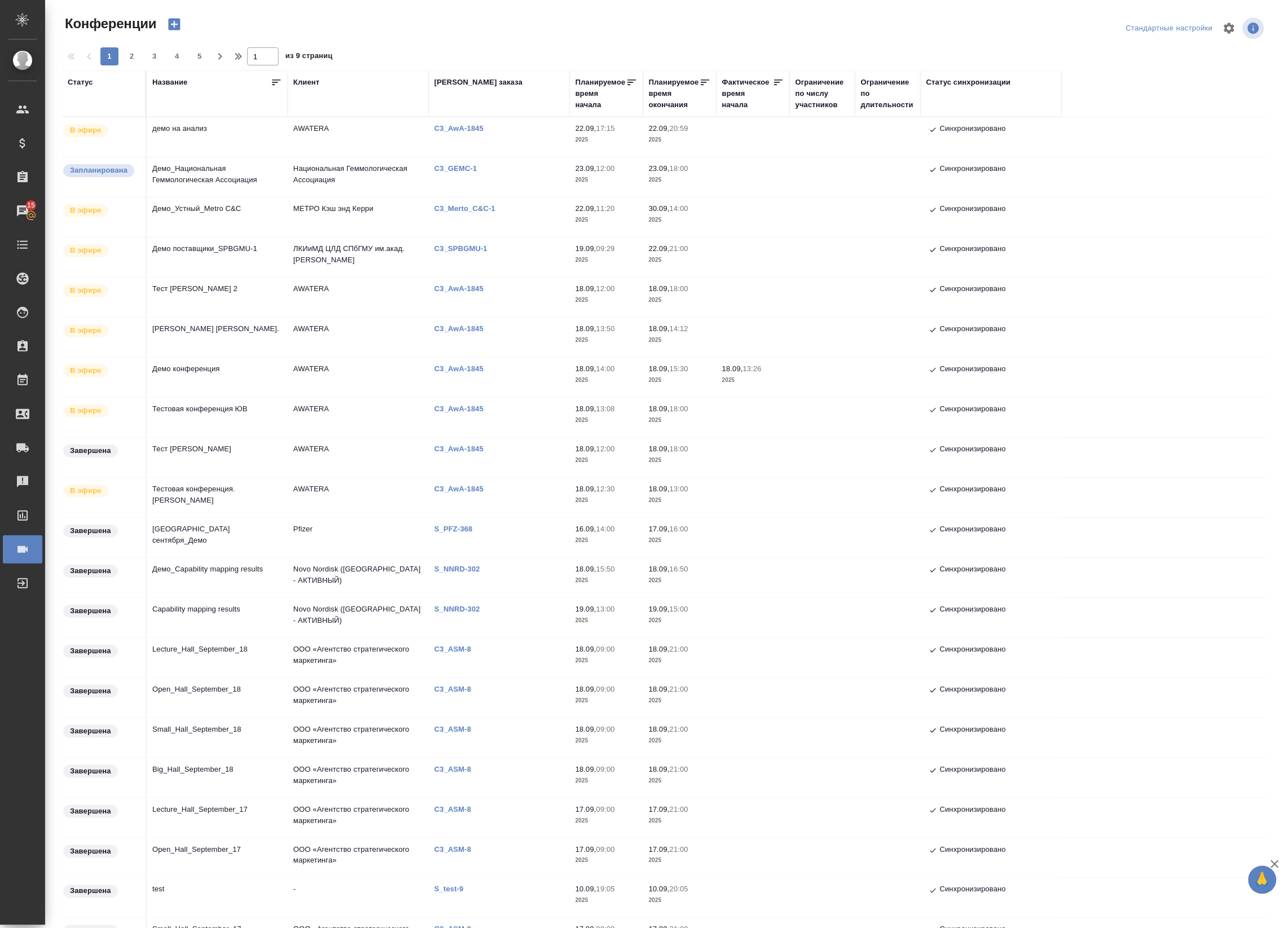
click at [85, 79] on div "Статус" at bounding box center [80, 83] width 25 height 12
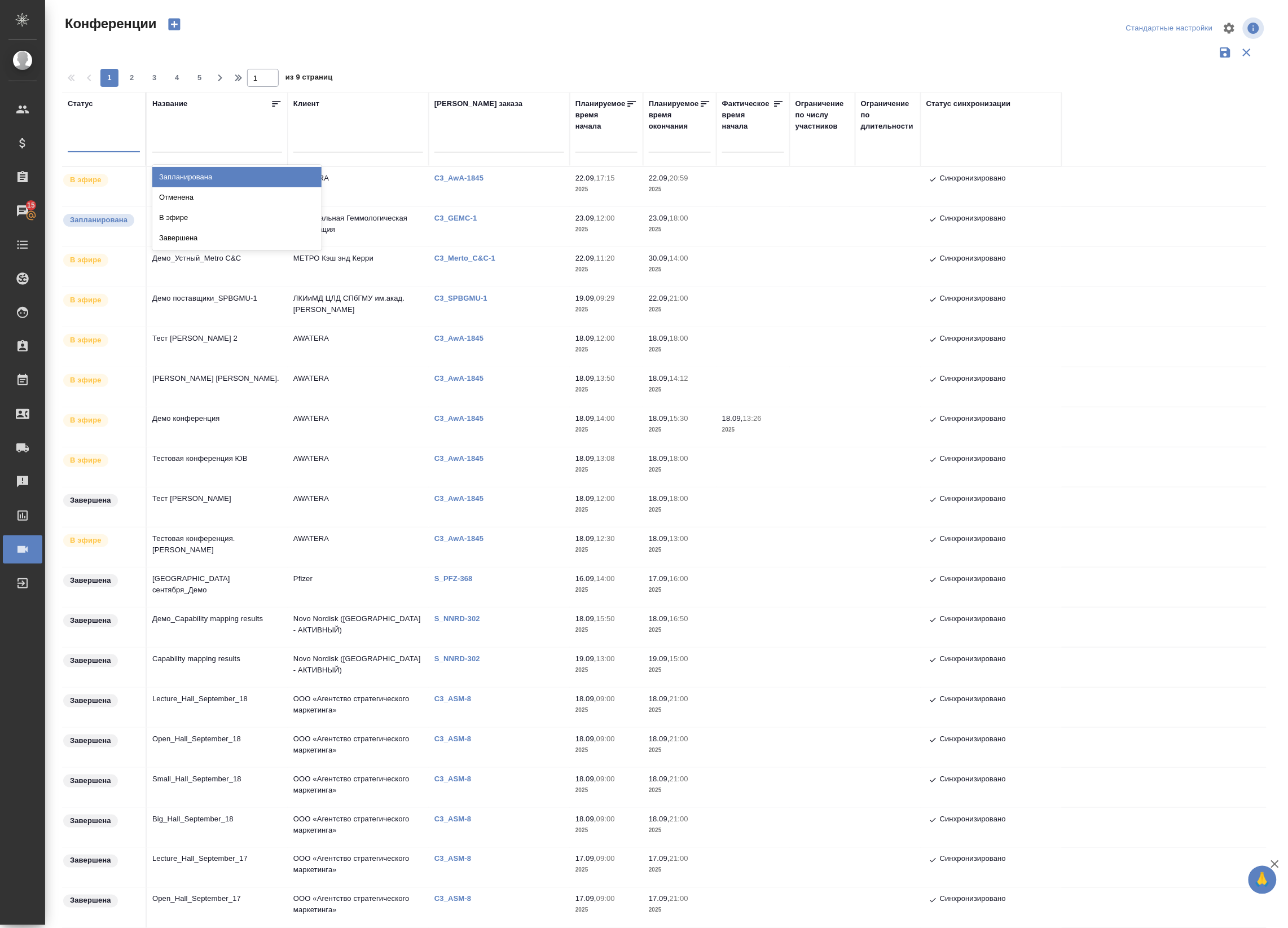
click at [91, 143] on div at bounding box center [104, 141] width 72 height 17
click at [177, 172] on div "Запланирована" at bounding box center [237, 177] width 170 height 20
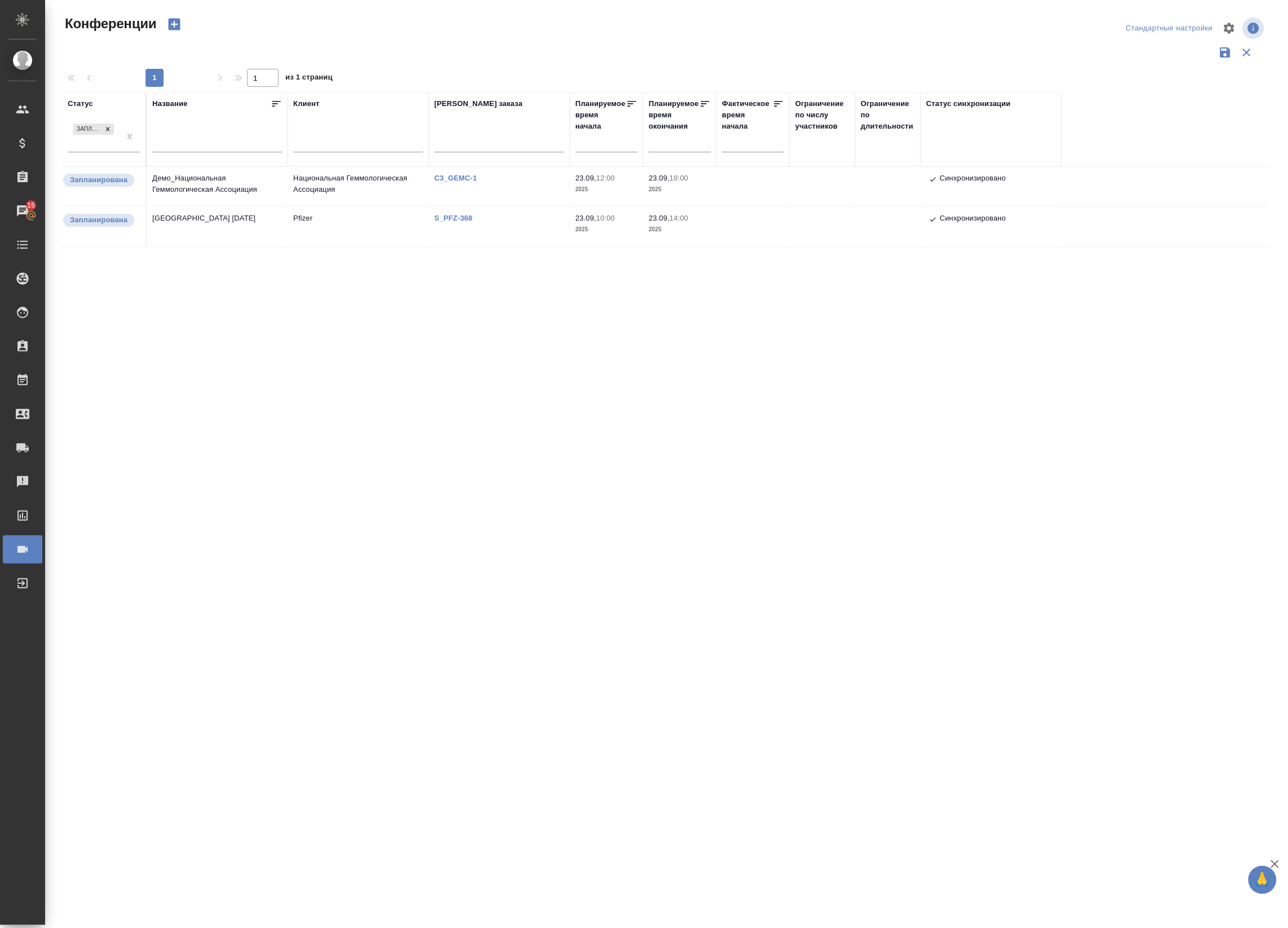
click at [417, 227] on td "Pfizer" at bounding box center [358, 227] width 141 height 40
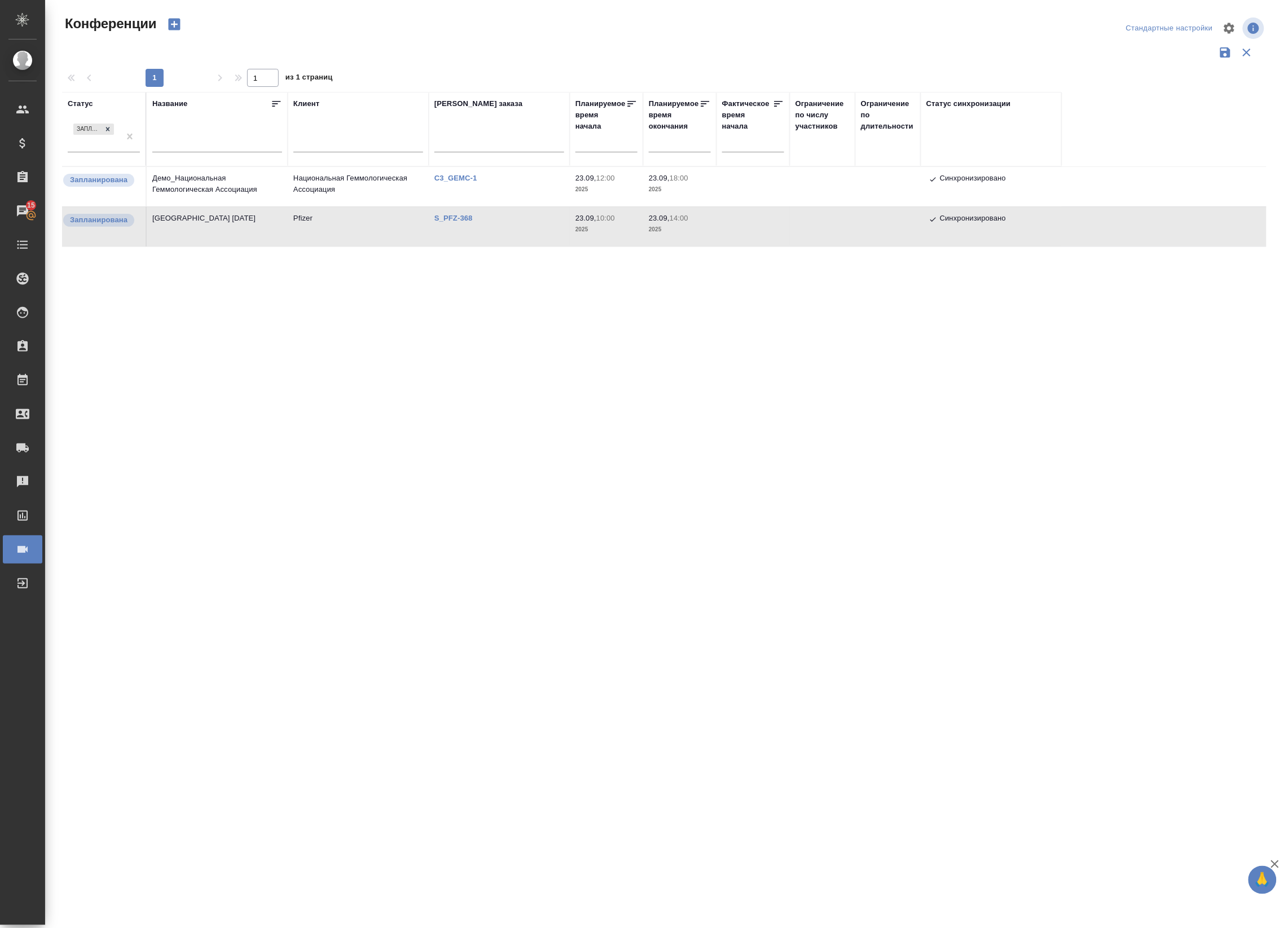
click at [417, 227] on td "Pfizer" at bounding box center [358, 227] width 141 height 40
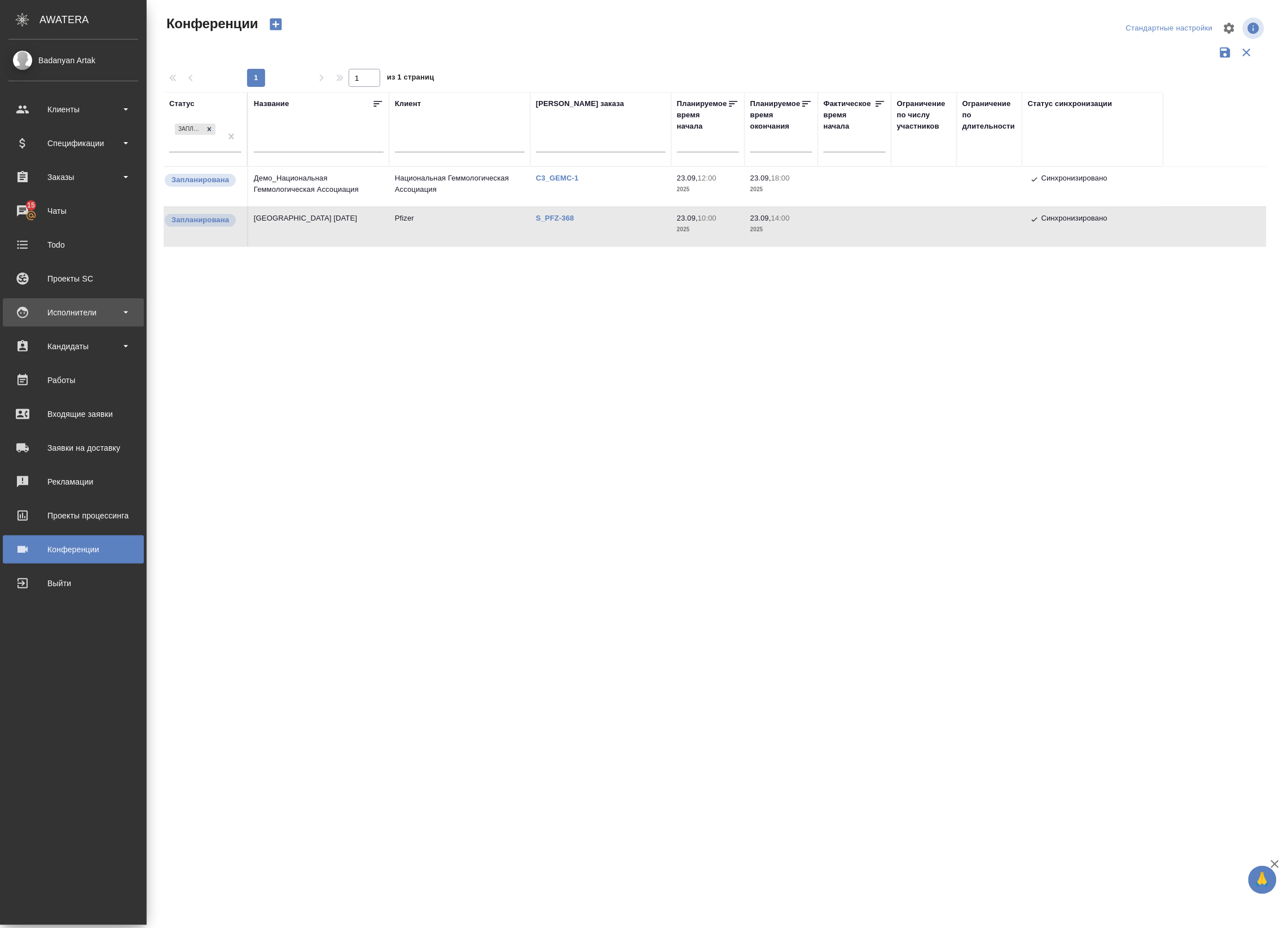
click at [80, 317] on div "Исполнители" at bounding box center [73, 312] width 130 height 17
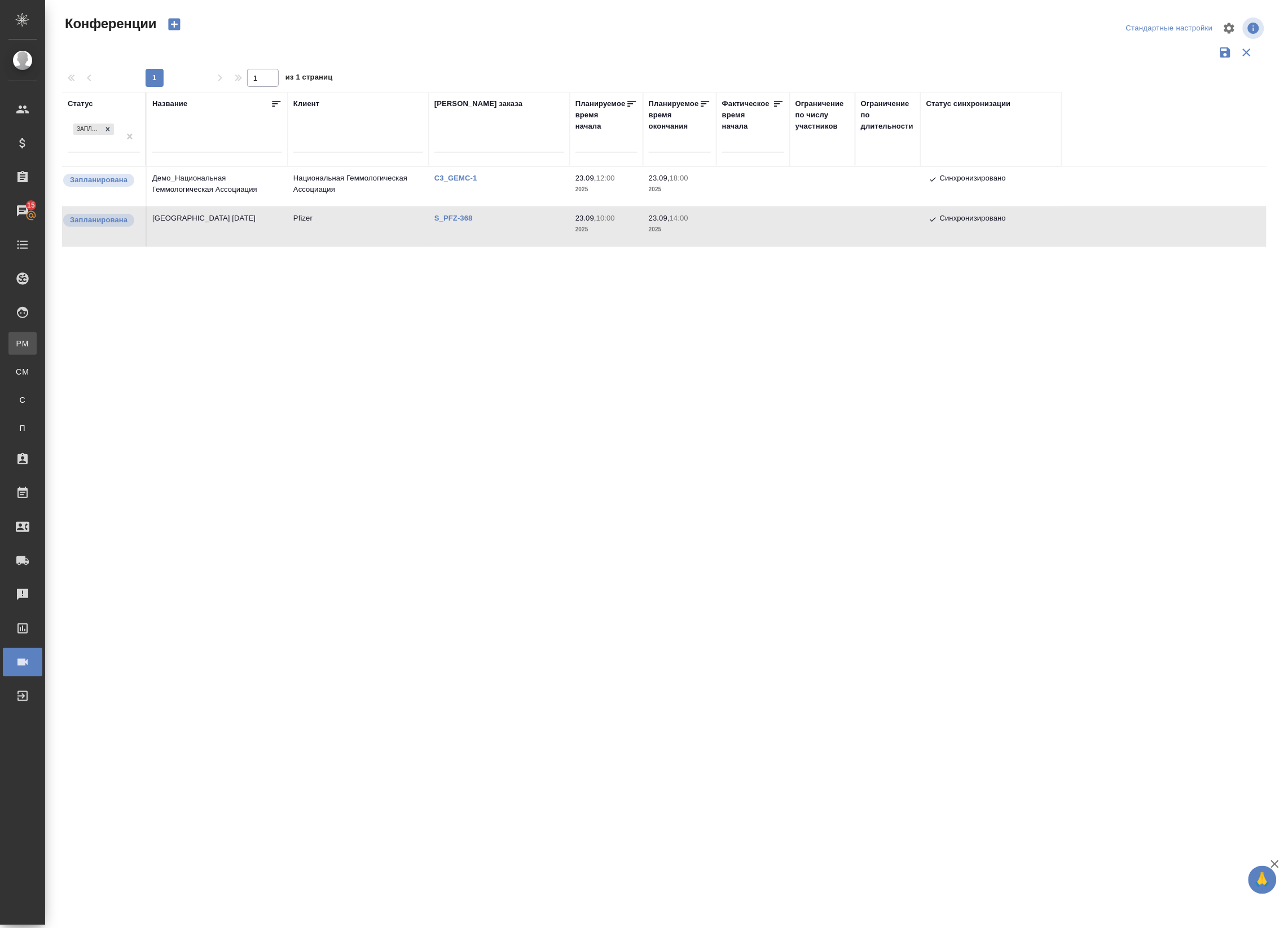
click at [83, 343] on div ".cls-1 fill:#fff; AWATERA Badanyan Artak Клиенты Спецификации Заказы 15 Чаты To…" at bounding box center [644, 464] width 1288 height 928
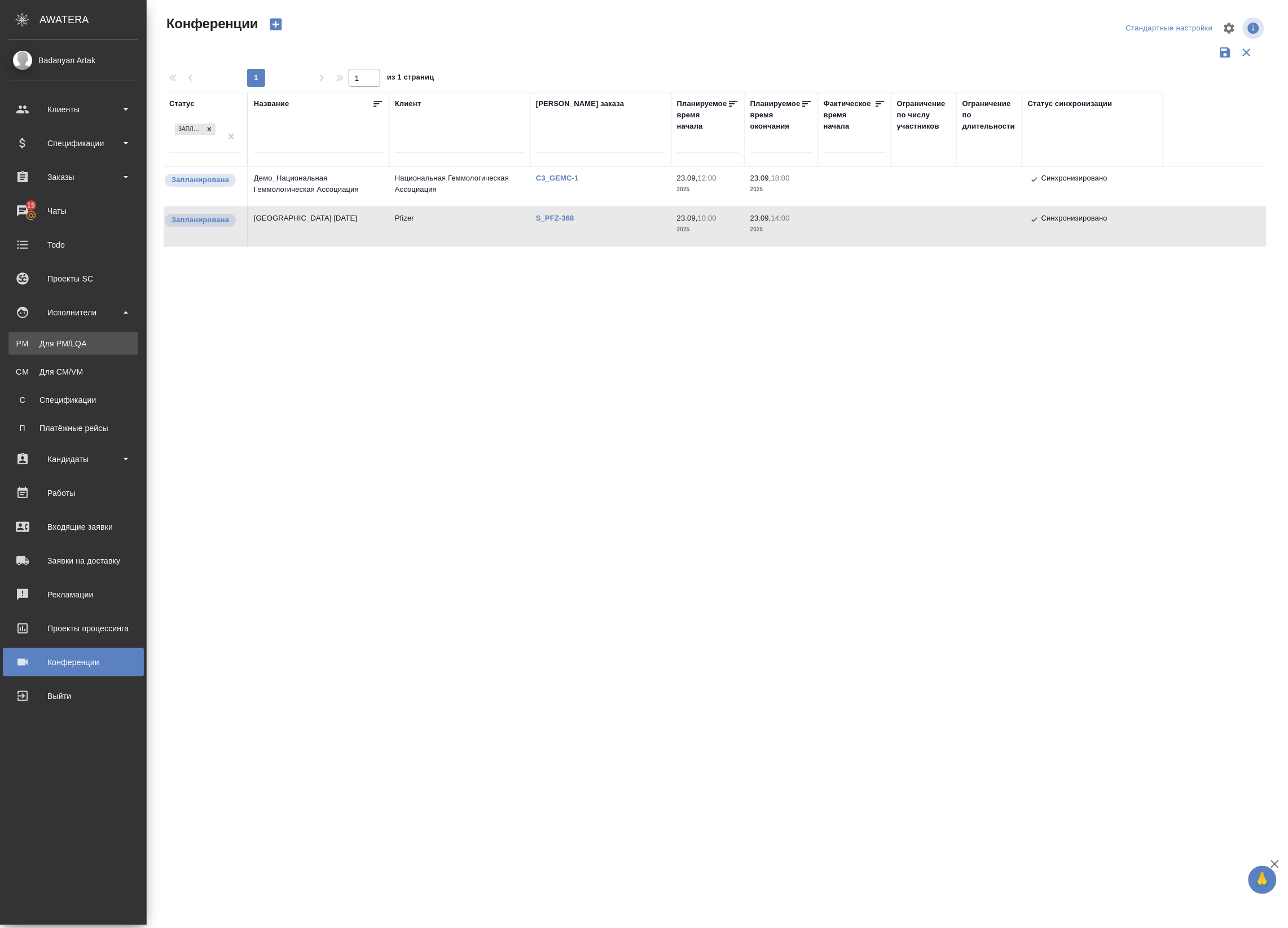
click at [38, 345] on div "Для PM/LQA" at bounding box center [73, 344] width 119 height 12
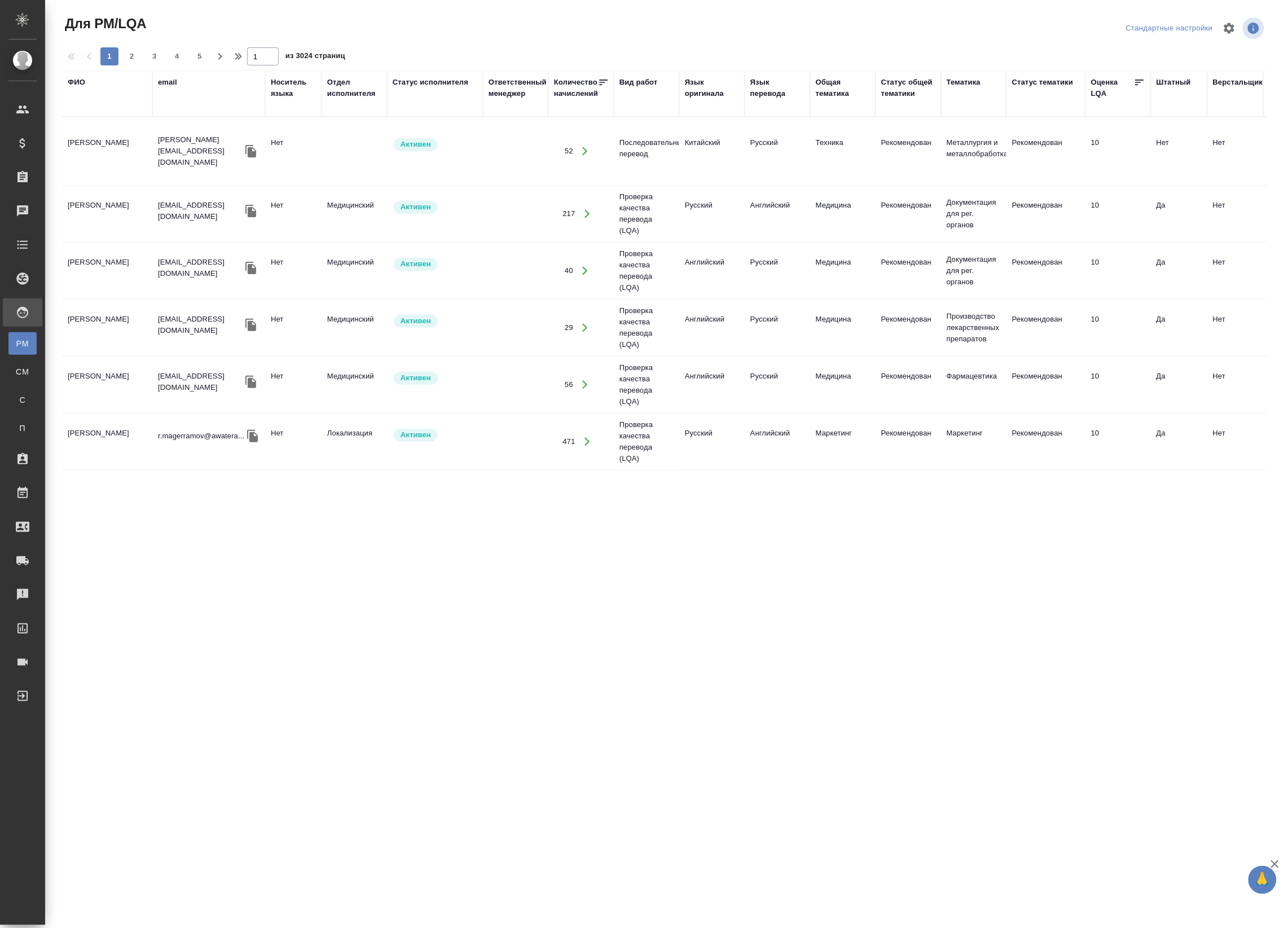
click at [78, 83] on div "ФИО" at bounding box center [76, 83] width 17 height 12
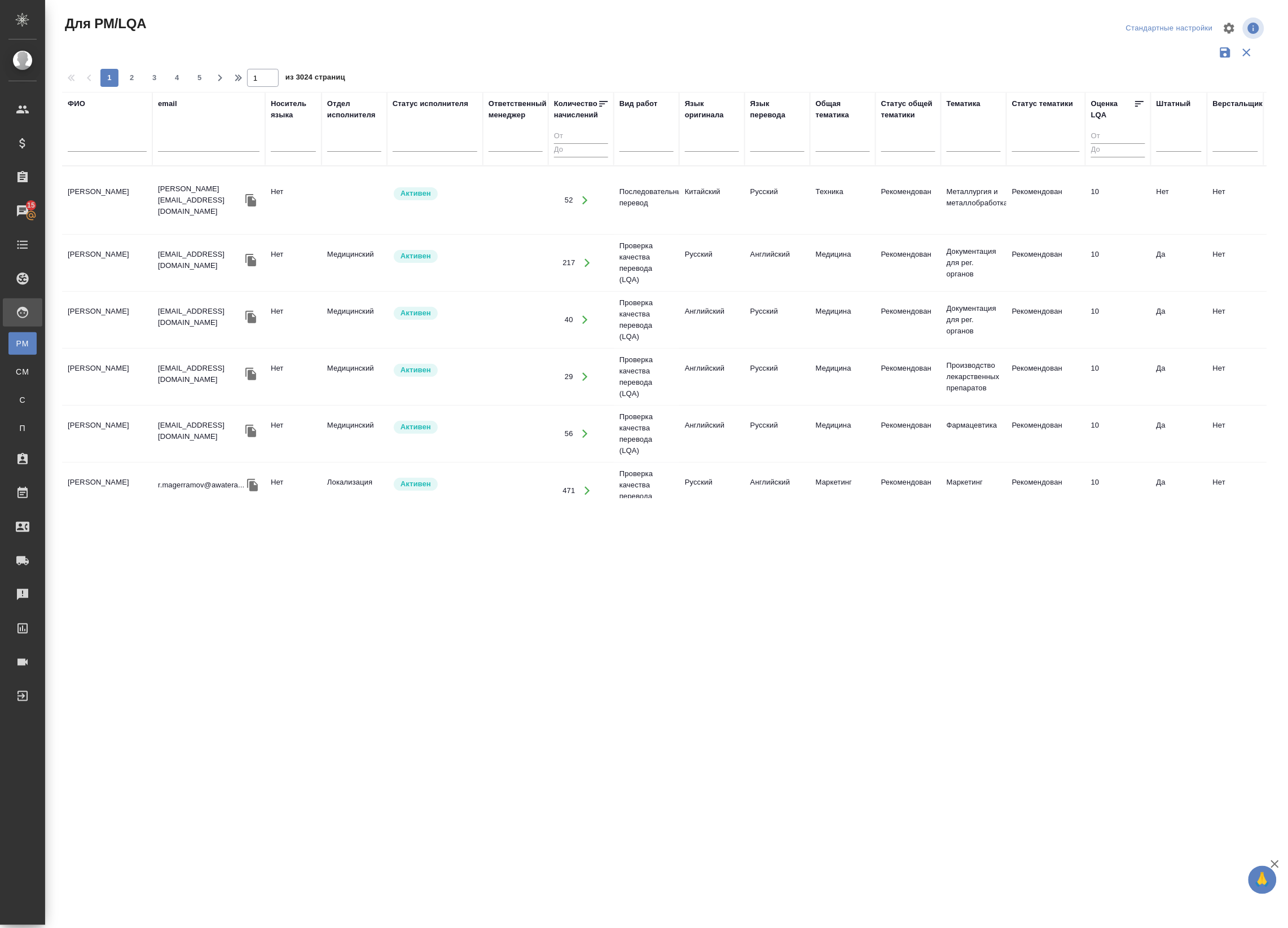
click at [109, 148] on input "text" at bounding box center [106, 144] width 79 height 14
paste input "Екатерина Бачурин"
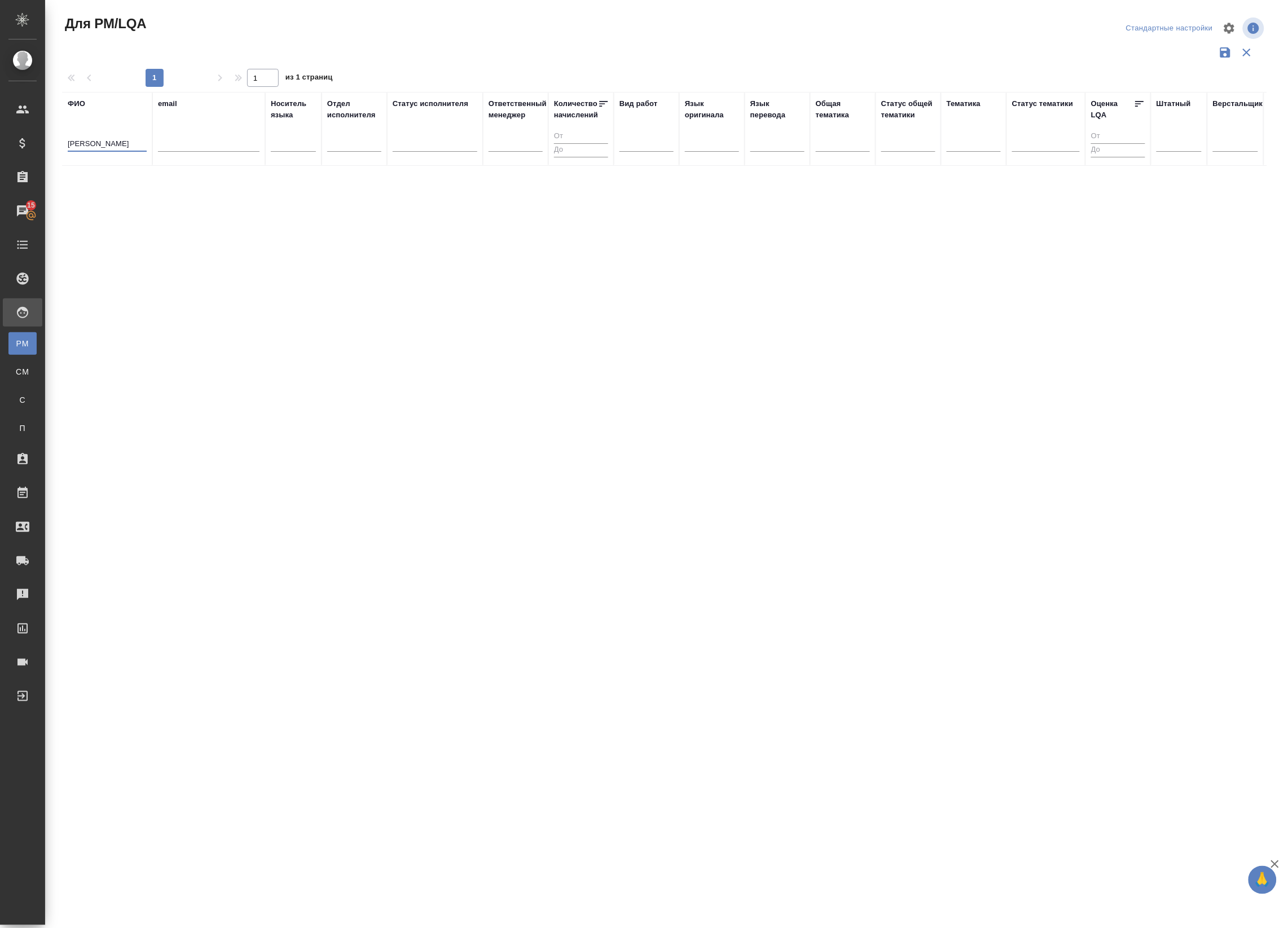
type input "Екатерина Бачурина"
drag, startPoint x: 233, startPoint y: 123, endPoint x: 235, endPoint y: 140, distance: 17.1
click at [235, 140] on div "email" at bounding box center [209, 129] width 101 height 62
click at [235, 140] on input "text" at bounding box center [209, 144] width 101 height 14
drag, startPoint x: 424, startPoint y: 138, endPoint x: 688, endPoint y: 157, distance: 264.7
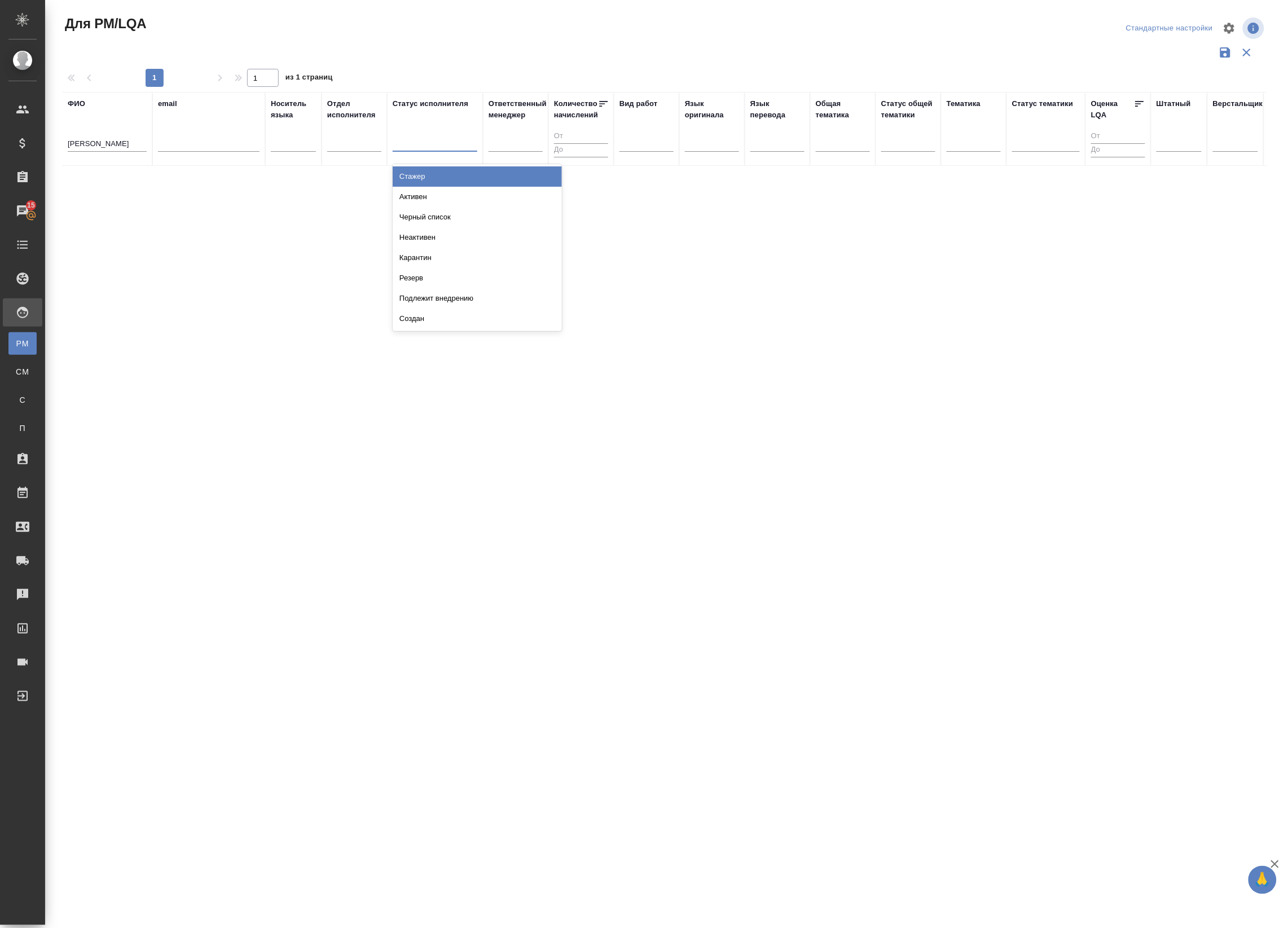
click at [688, 157] on tr "ФИО Екатерина Бачурина email Носитель языка Отдел исполнителя Статус исполнител…" at bounding box center [959, 129] width 1794 height 74
drag, startPoint x: 1203, startPoint y: 20, endPoint x: 1199, endPoint y: 26, distance: 7.2
click at [1199, 26] on div "Стандартные настройки" at bounding box center [1170, 28] width 93 height 17
click at [17, 376] on div "Для CM/VM" at bounding box center [8, 372] width 17 height 12
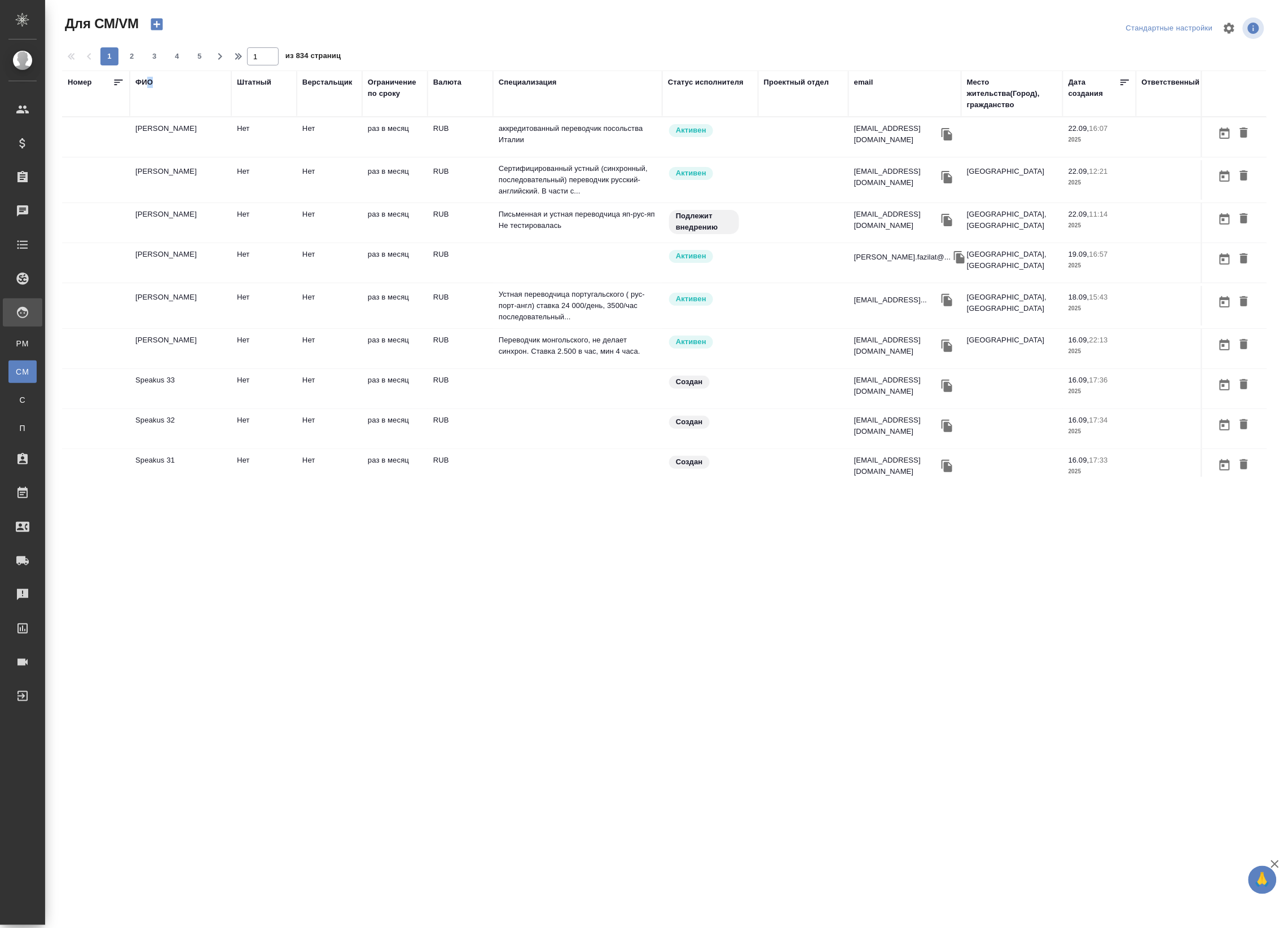
drag, startPoint x: 153, startPoint y: 80, endPoint x: 146, endPoint y: 80, distance: 7.0
click at [146, 80] on div "ФИО" at bounding box center [180, 83] width 91 height 12
click at [146, 80] on div "ФИО" at bounding box center [144, 83] width 17 height 12
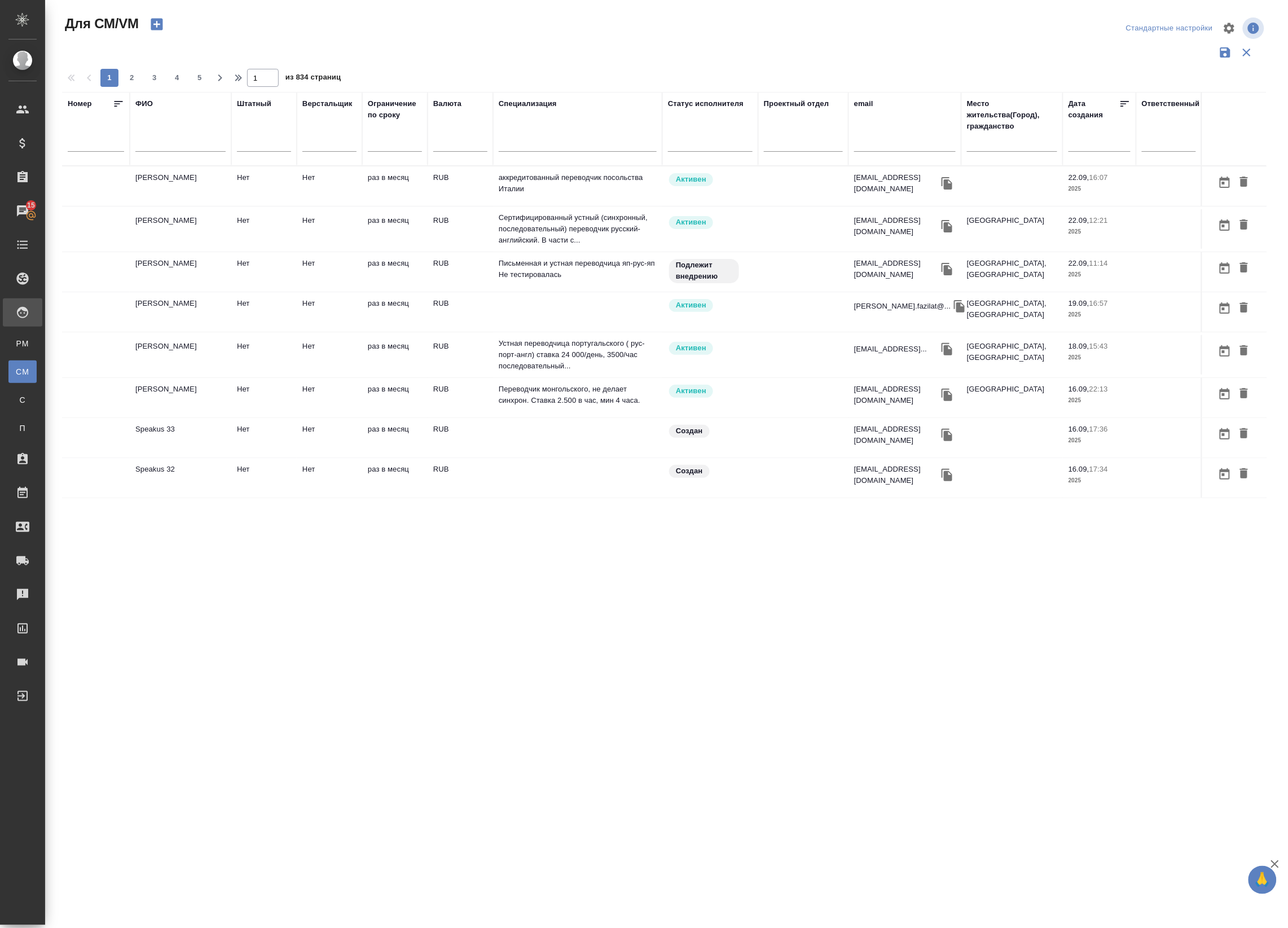
click at [156, 145] on input "text" at bounding box center [180, 144] width 91 height 14
paste input "Екатерина Бачурин"
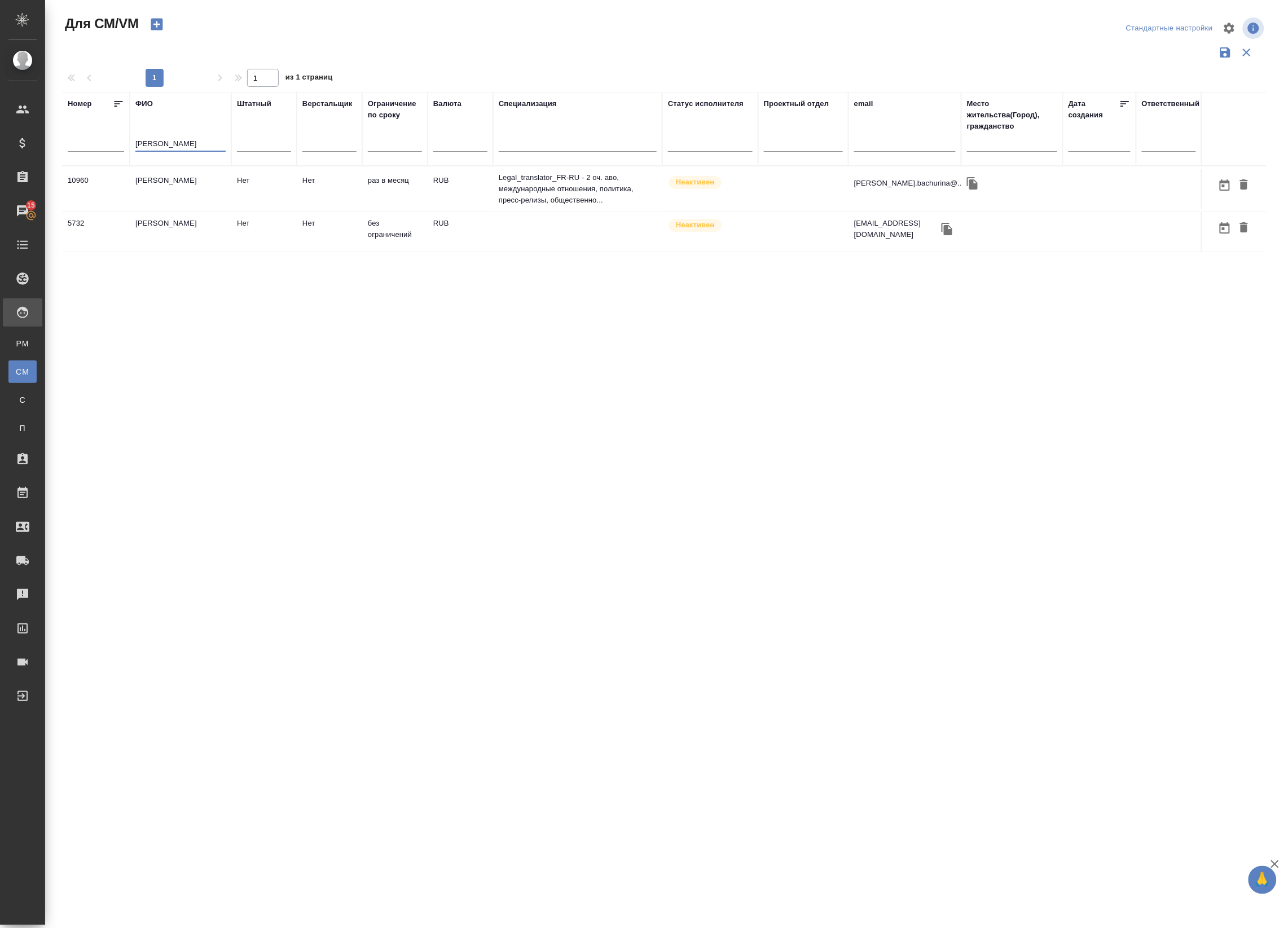
type input "Екатерина Бачурин"
click at [370, 189] on td "раз в месяц" at bounding box center [395, 189] width 65 height 40
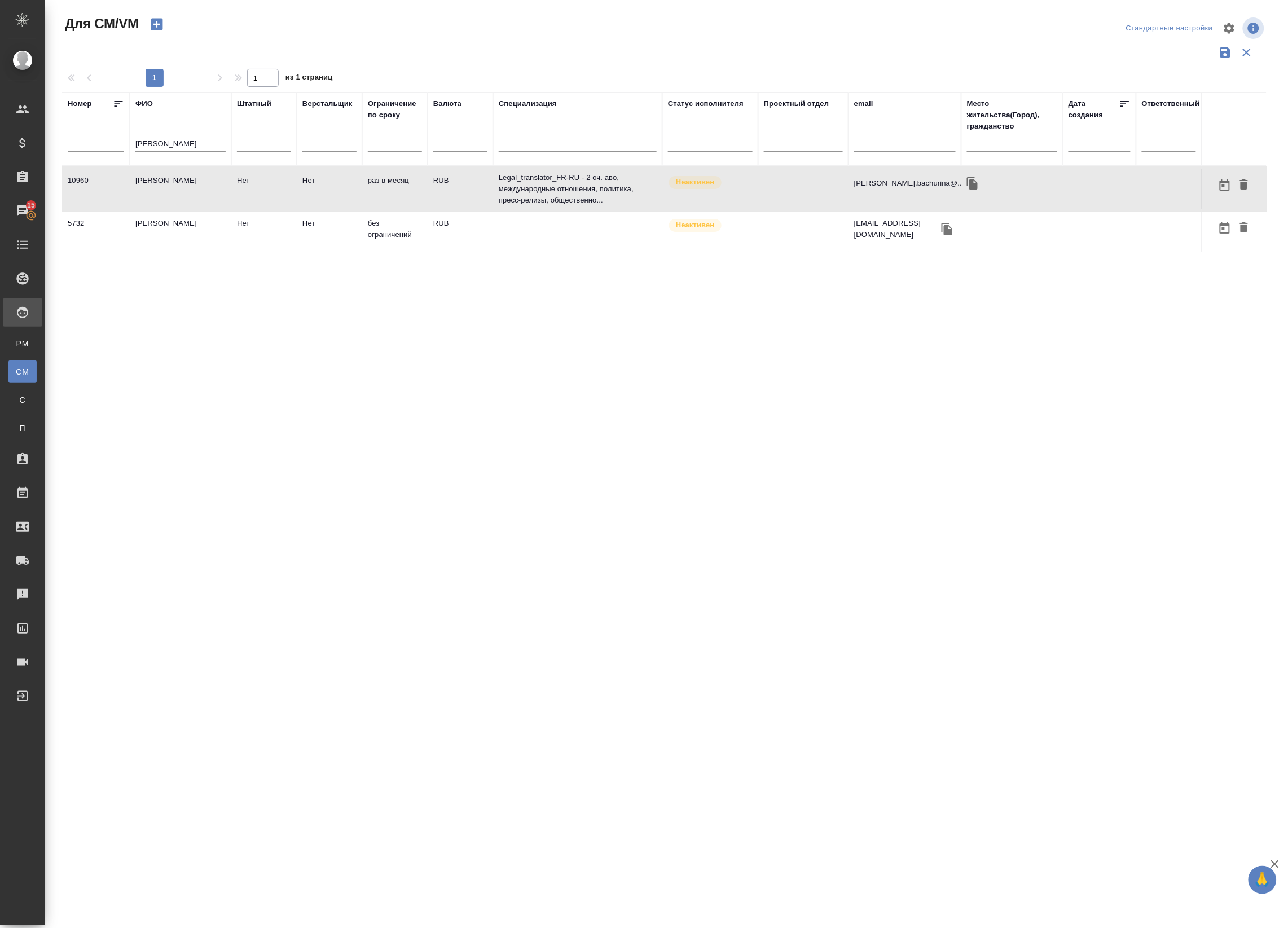
click at [356, 193] on td "Нет" at bounding box center [330, 189] width 65 height 40
click at [162, 241] on td "[PERSON_NAME]" at bounding box center [180, 232] width 101 height 40
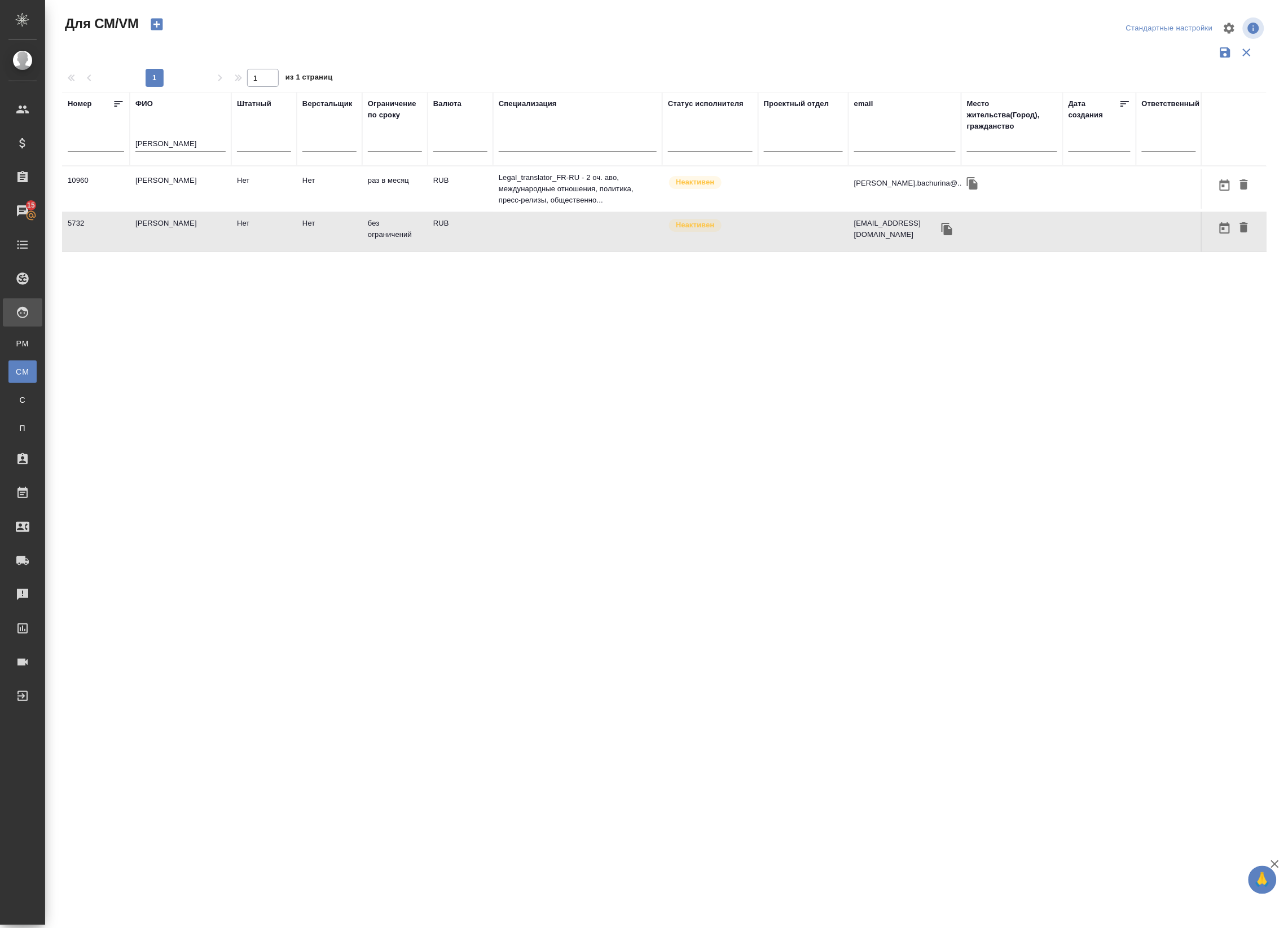
click at [162, 241] on td "[PERSON_NAME]" at bounding box center [180, 232] width 101 height 40
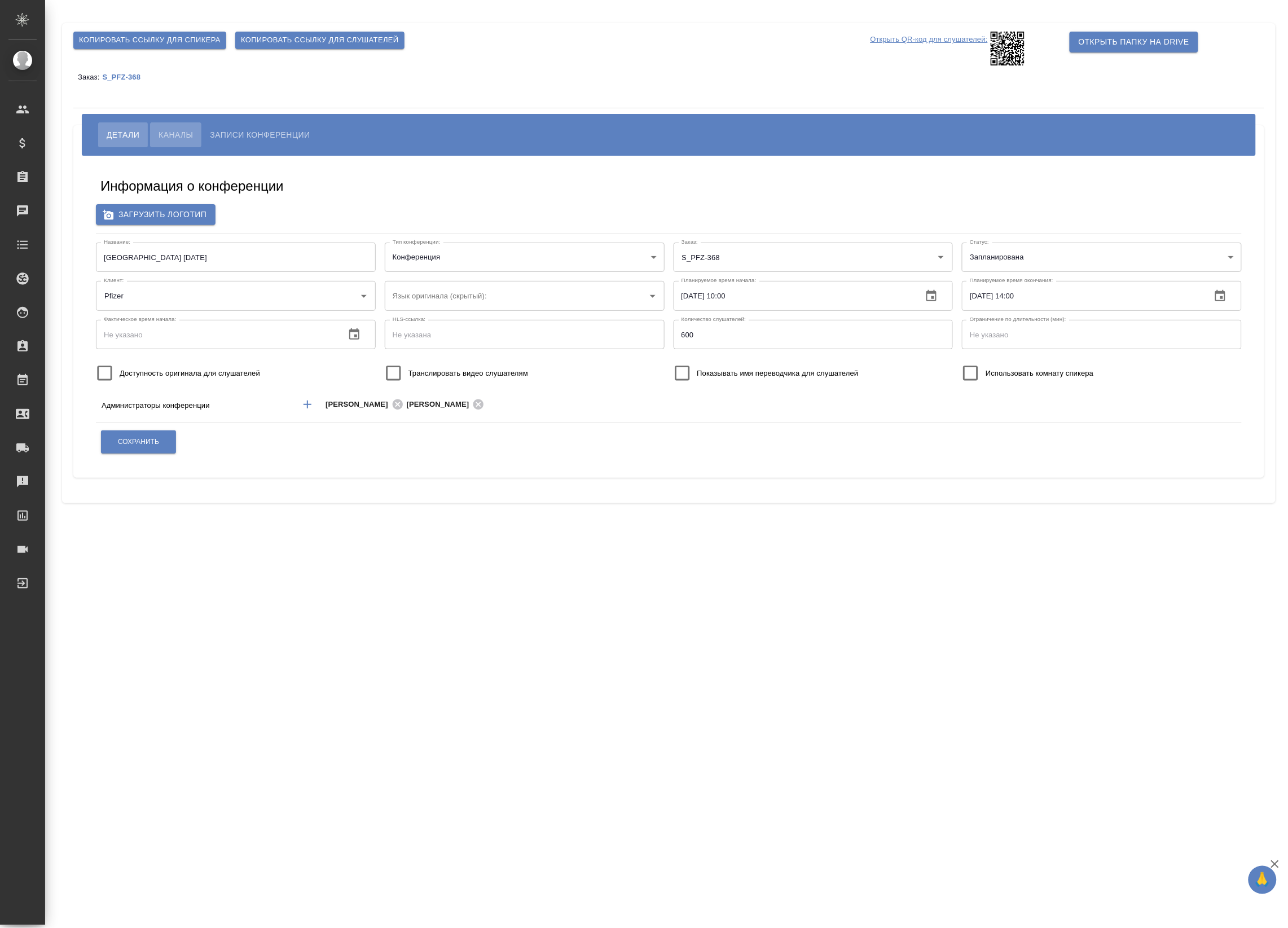
click at [189, 134] on span "Каналы" at bounding box center [176, 135] width 35 height 14
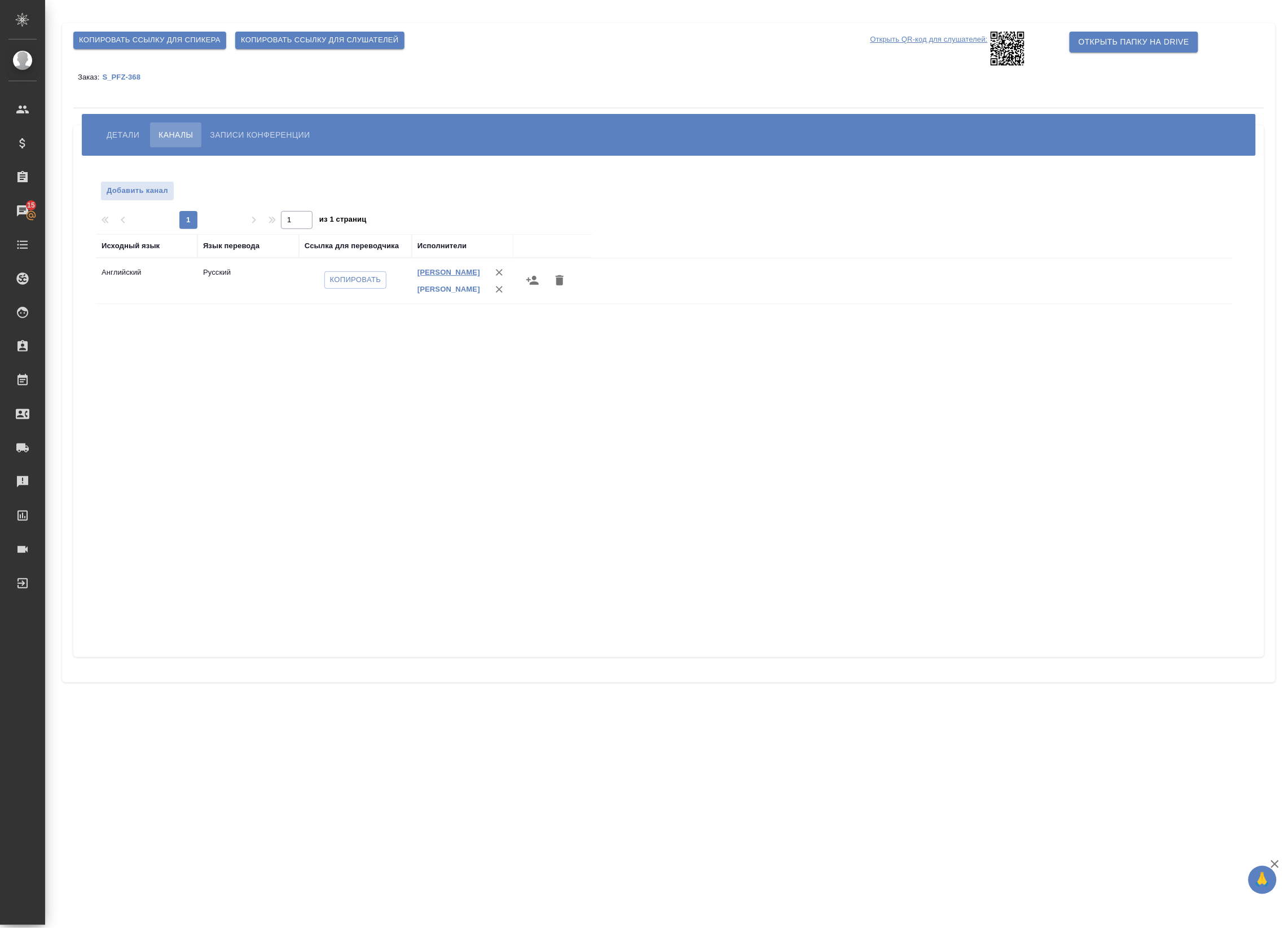
click at [435, 277] on link "Мареева Елена Алексеевна" at bounding box center [448, 272] width 62 height 9
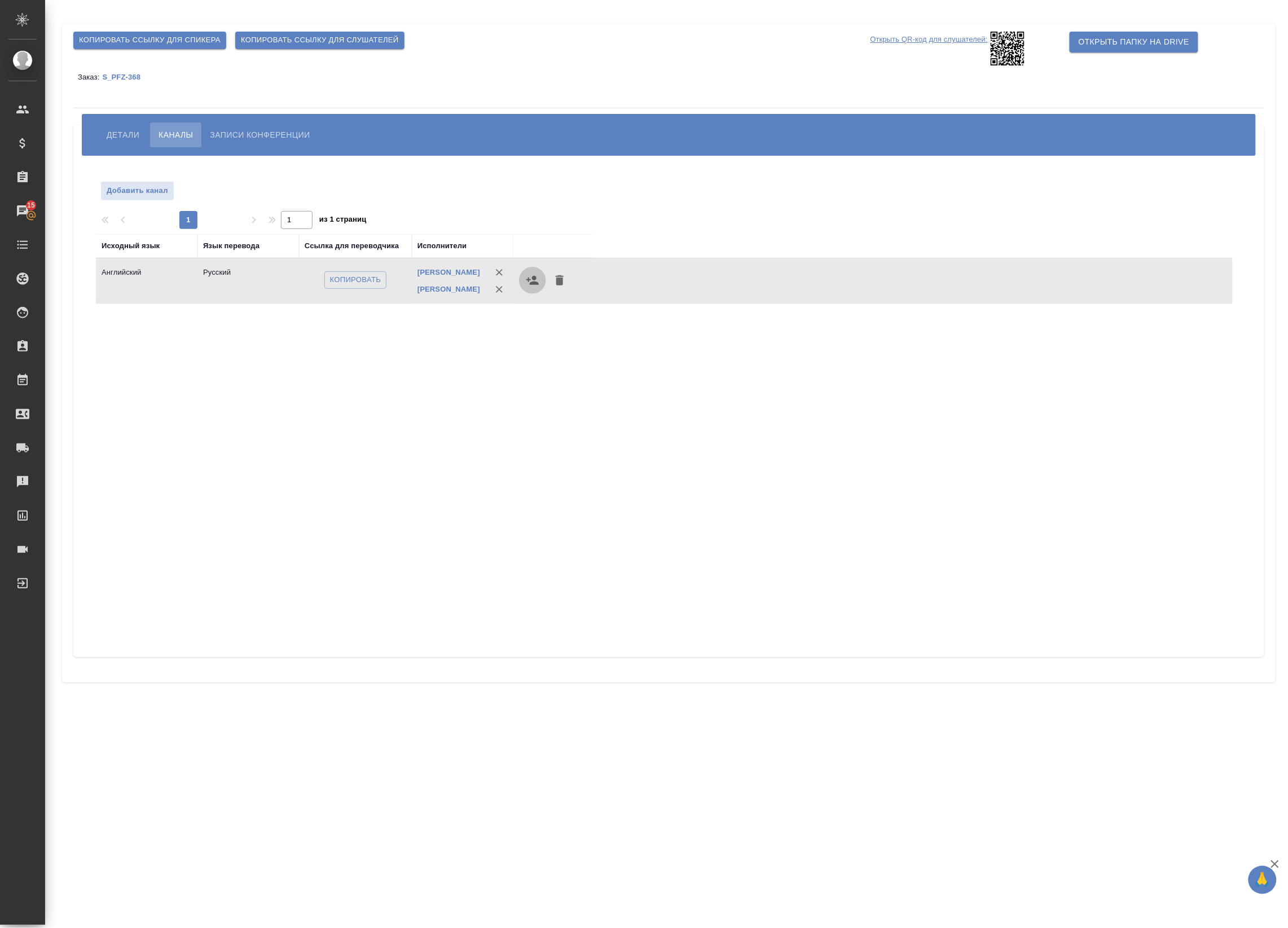
click at [537, 285] on icon "button" at bounding box center [532, 280] width 12 height 9
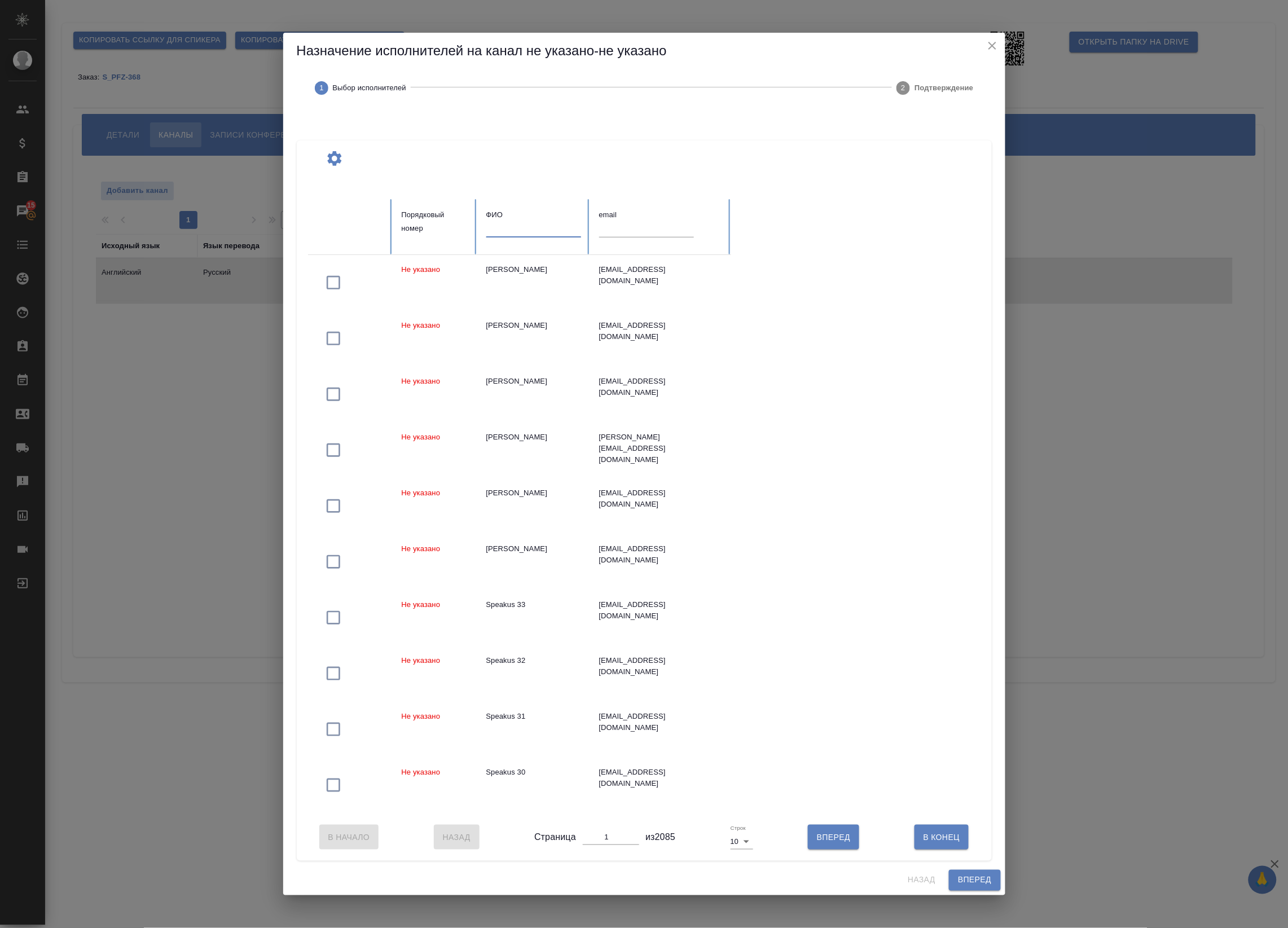
click at [522, 223] on input "text" at bounding box center [533, 230] width 95 height 16
paste input "[PERSON_NAME]"
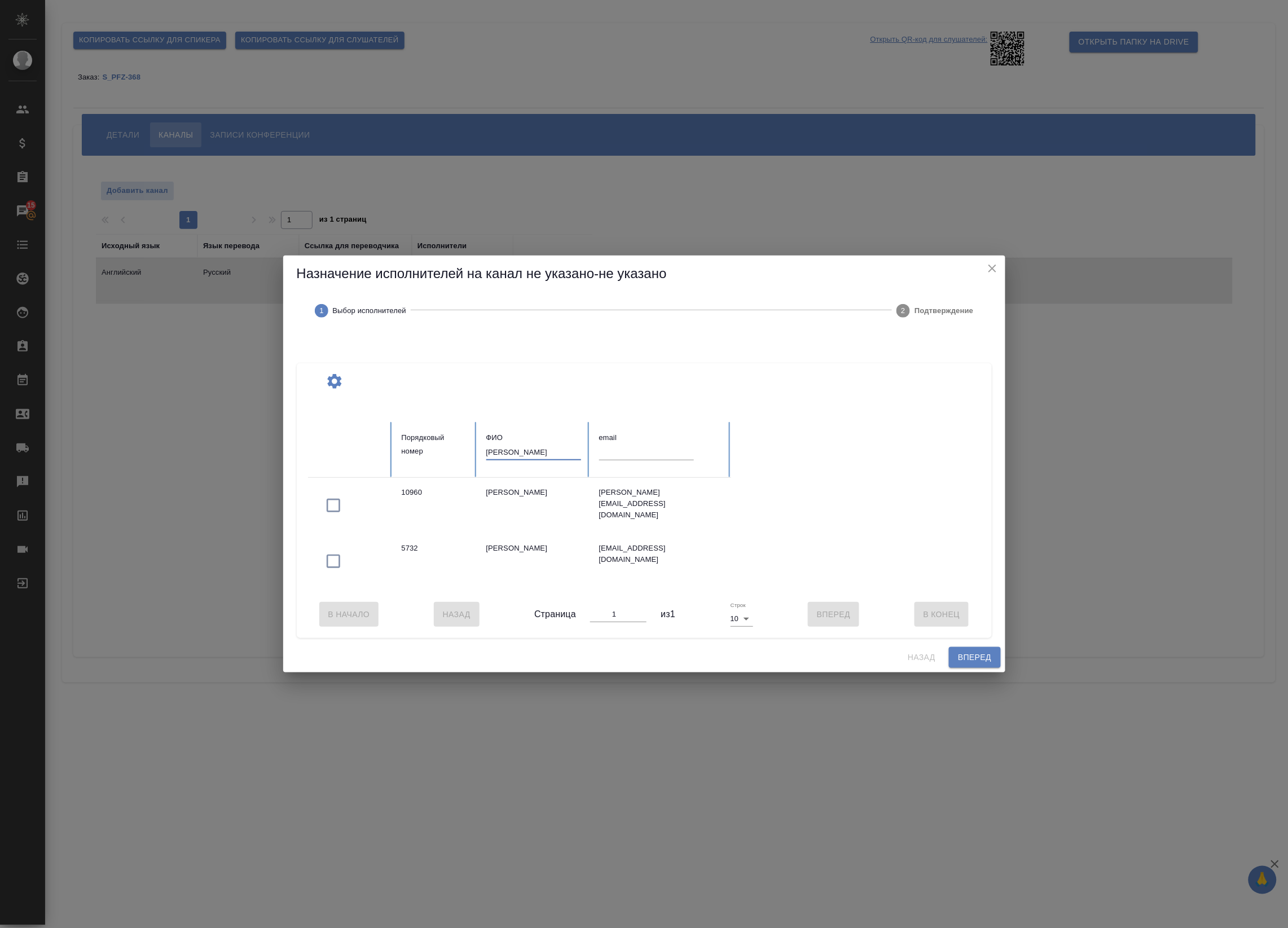
type input "[PERSON_NAME]"
click at [531, 487] on div "[PERSON_NAME]" at bounding box center [533, 493] width 95 height 12
drag, startPoint x: 522, startPoint y: 489, endPoint x: 503, endPoint y: 493, distance: 19.4
click at [503, 493] on div "[PERSON_NAME]" at bounding box center [533, 493] width 95 height 12
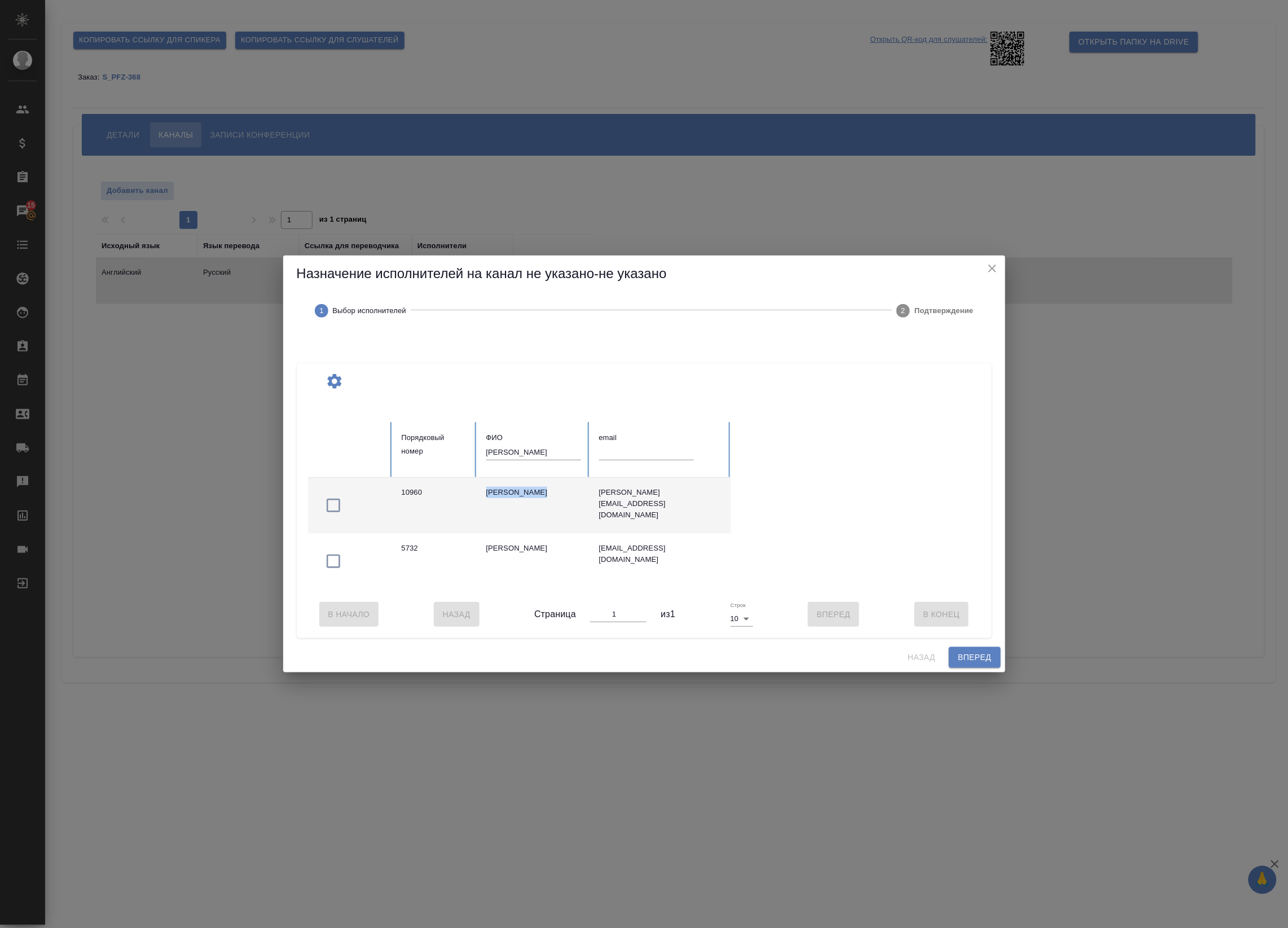
click at [503, 493] on div "[PERSON_NAME]" at bounding box center [533, 493] width 95 height 12
click at [642, 487] on div "ekaterina.bachurina@etu.unistra.fr" at bounding box center [661, 503] width 123 height 34
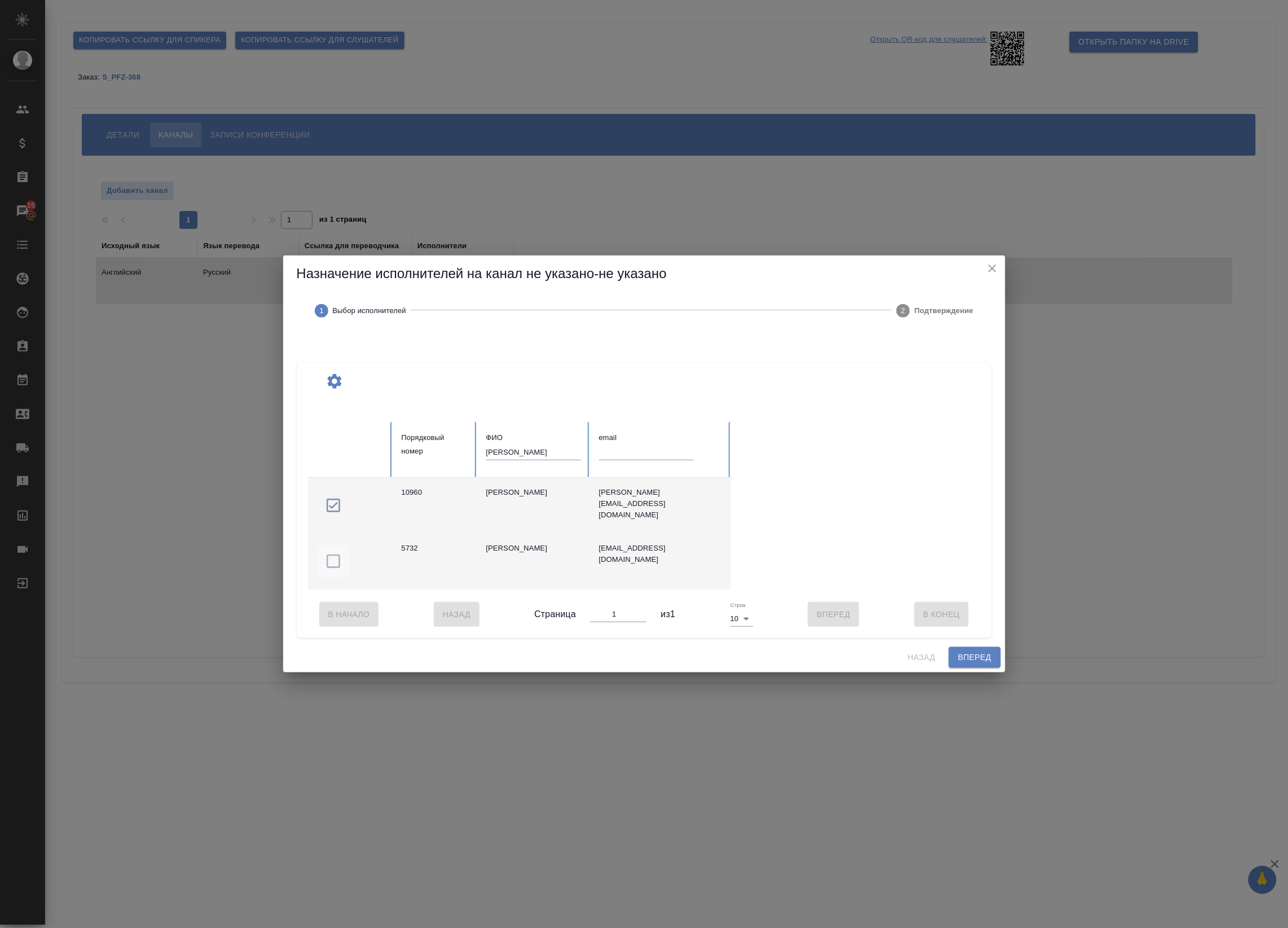
click at [327, 555] on icon "button" at bounding box center [333, 561] width 14 height 14
click at [332, 501] on icon "button" at bounding box center [333, 505] width 18 height 18
click at [979, 661] on span "Вперед" at bounding box center [974, 657] width 33 height 14
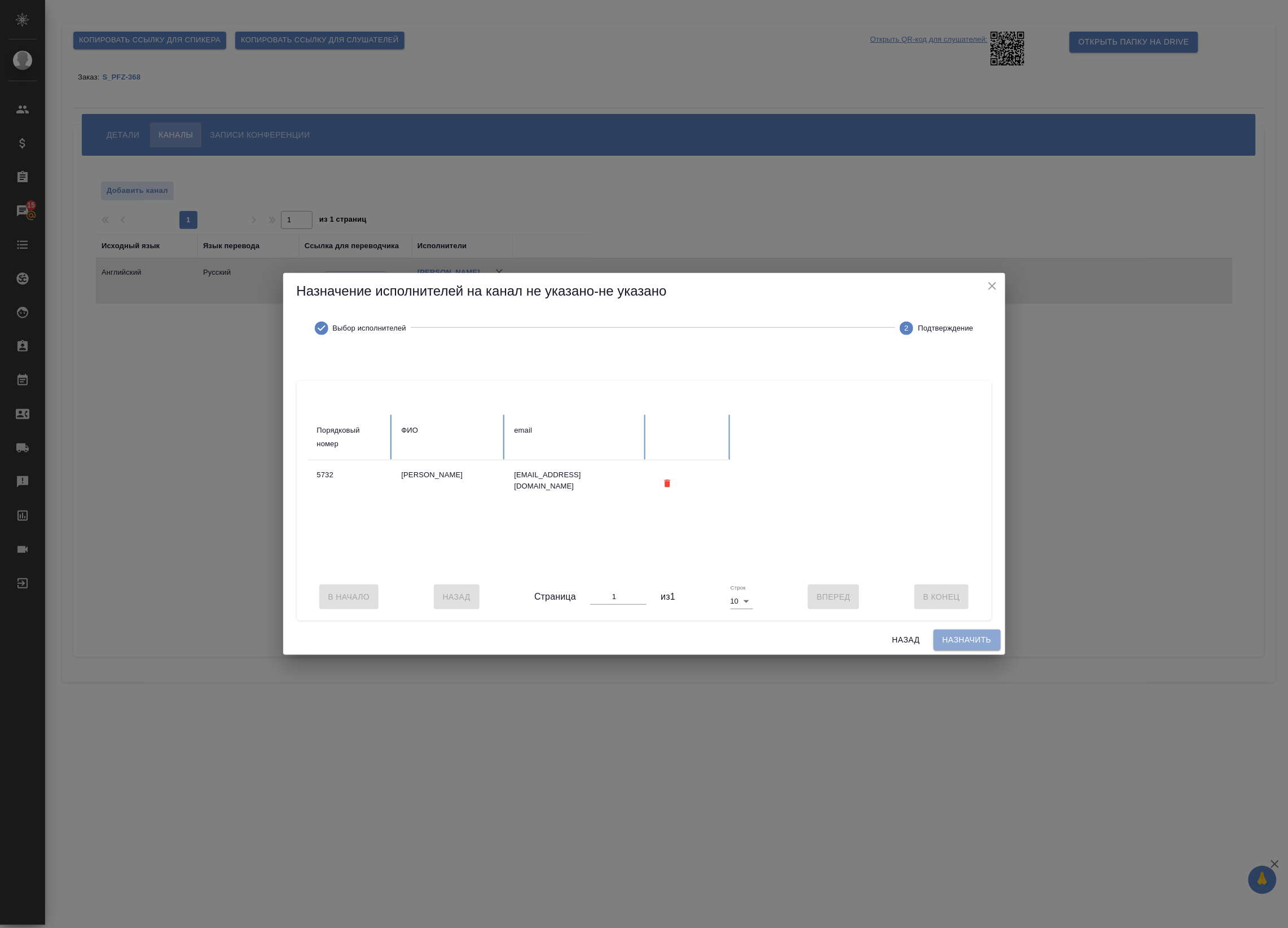
click at [966, 647] on span "Назначить" at bounding box center [967, 640] width 49 height 14
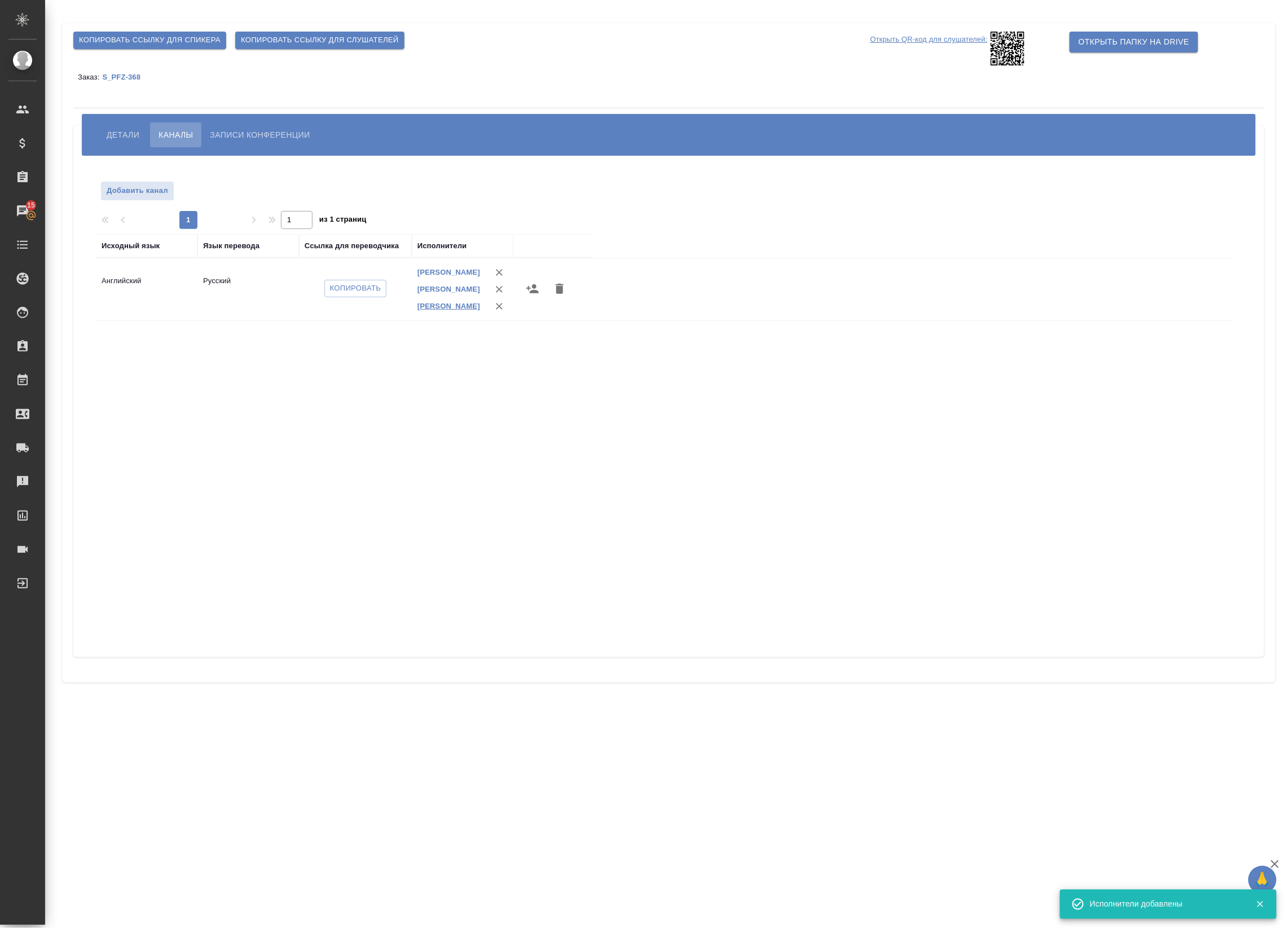
click at [430, 309] on link "Бачурина Екатерина Александровна" at bounding box center [448, 306] width 62 height 9
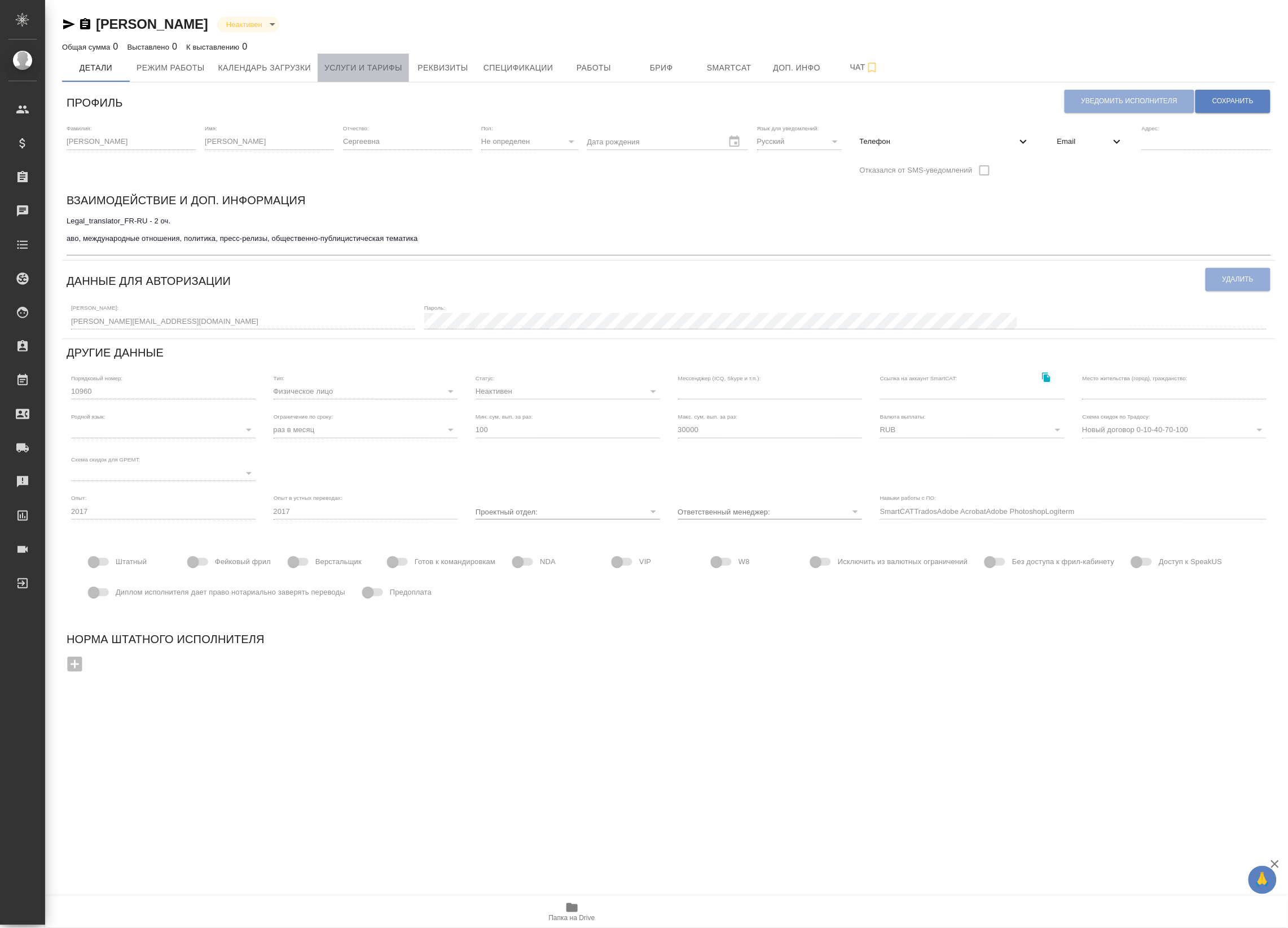
click at [346, 73] on span "Услуги и тарифы" at bounding box center [363, 67] width 78 height 14
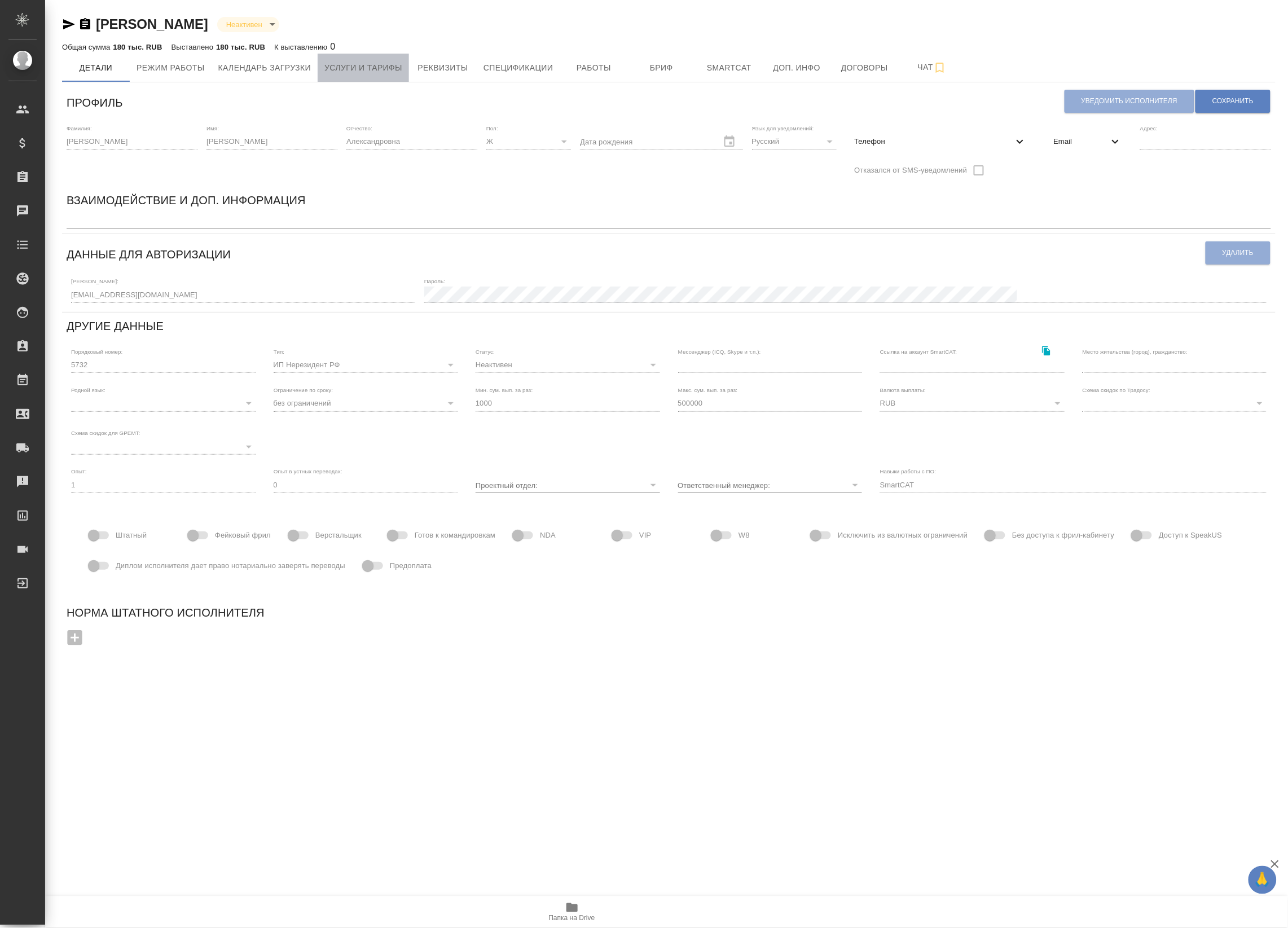
click at [387, 70] on span "Услуги и тарифы" at bounding box center [363, 67] width 78 height 14
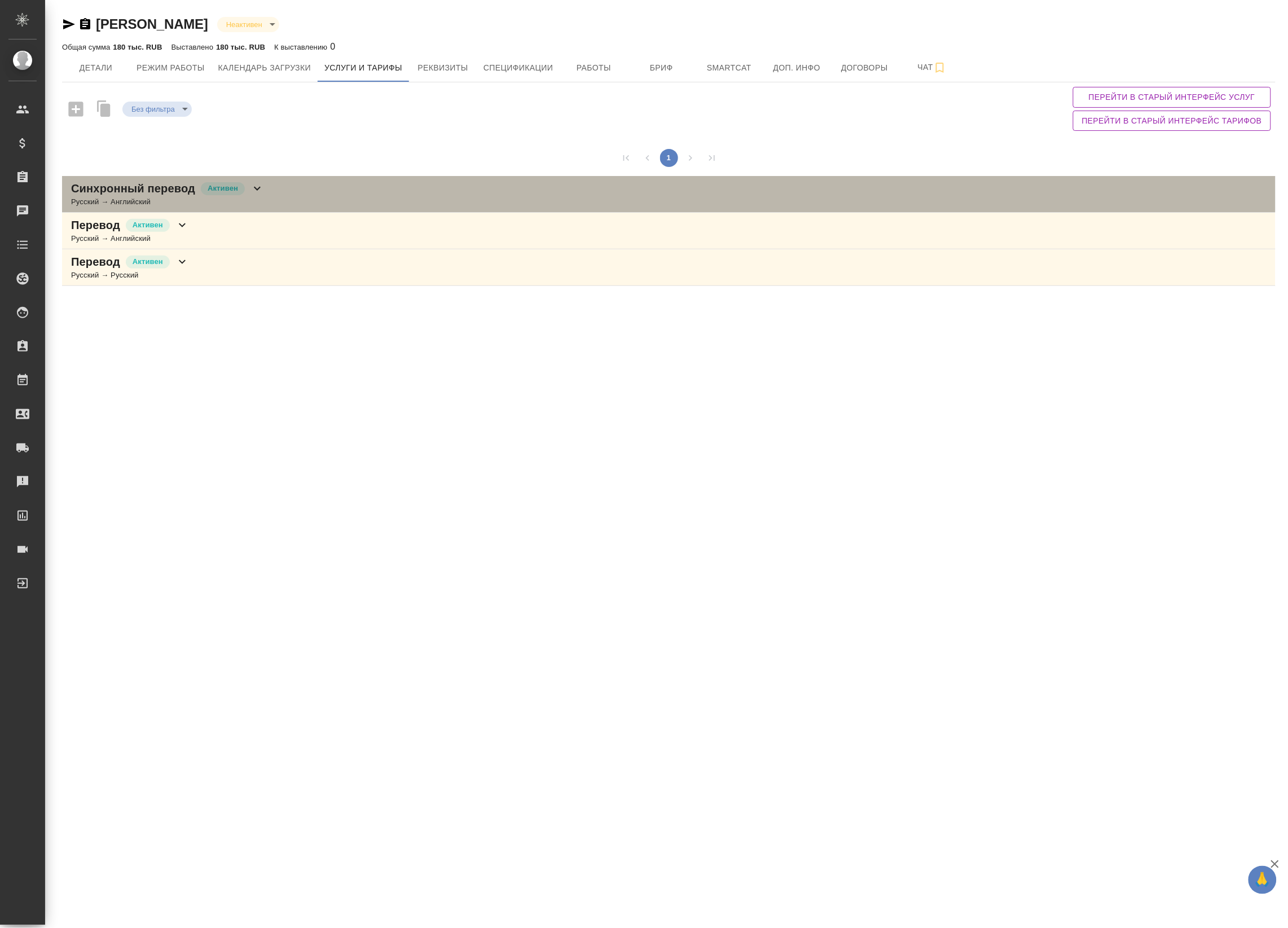
click at [285, 193] on div "Синхронный перевод Активен Русский → Английский" at bounding box center [669, 194] width 1213 height 37
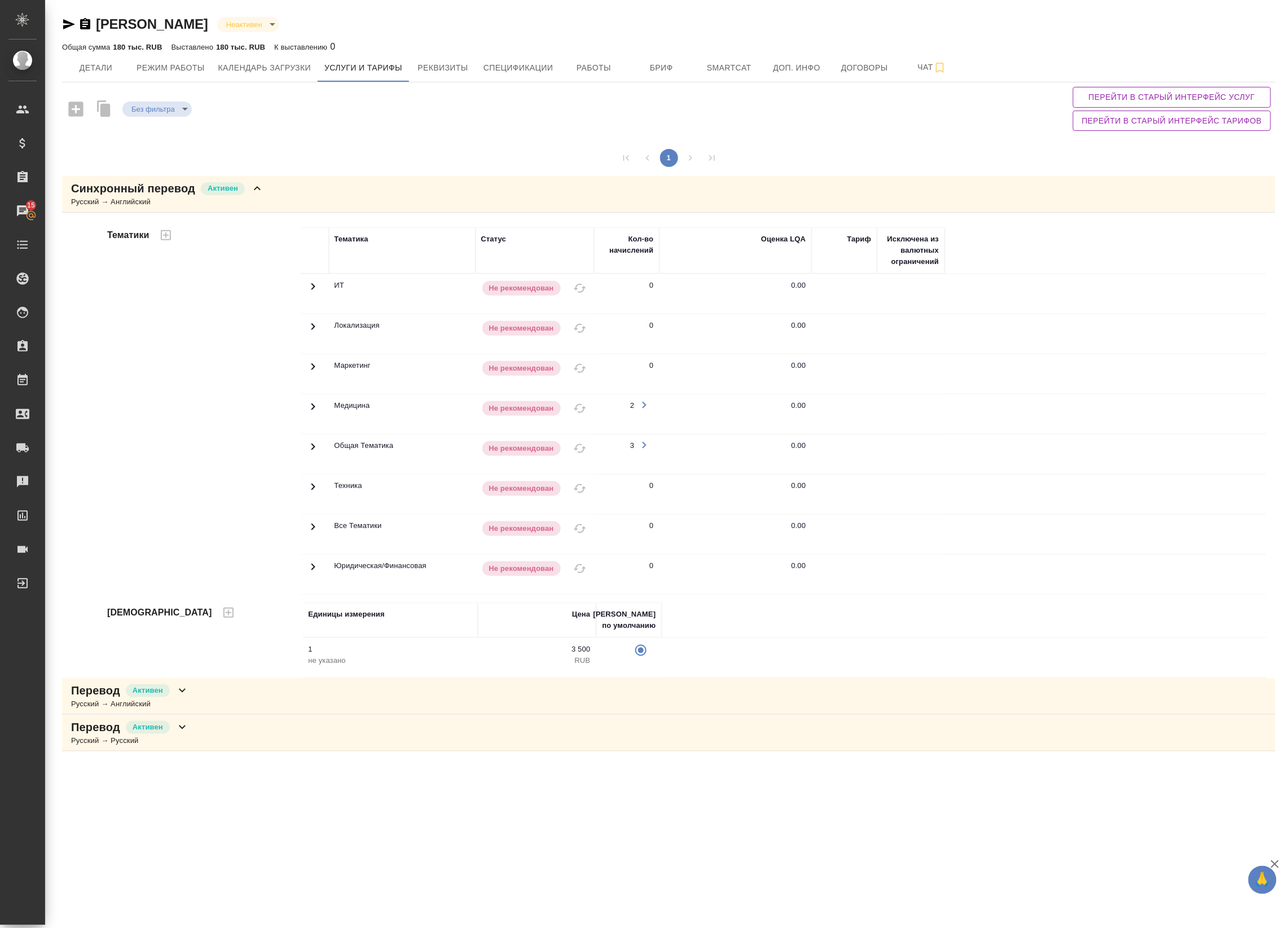
click at [302, 198] on div "Синхронный перевод Активен Русский → Английский" at bounding box center [669, 194] width 1213 height 37
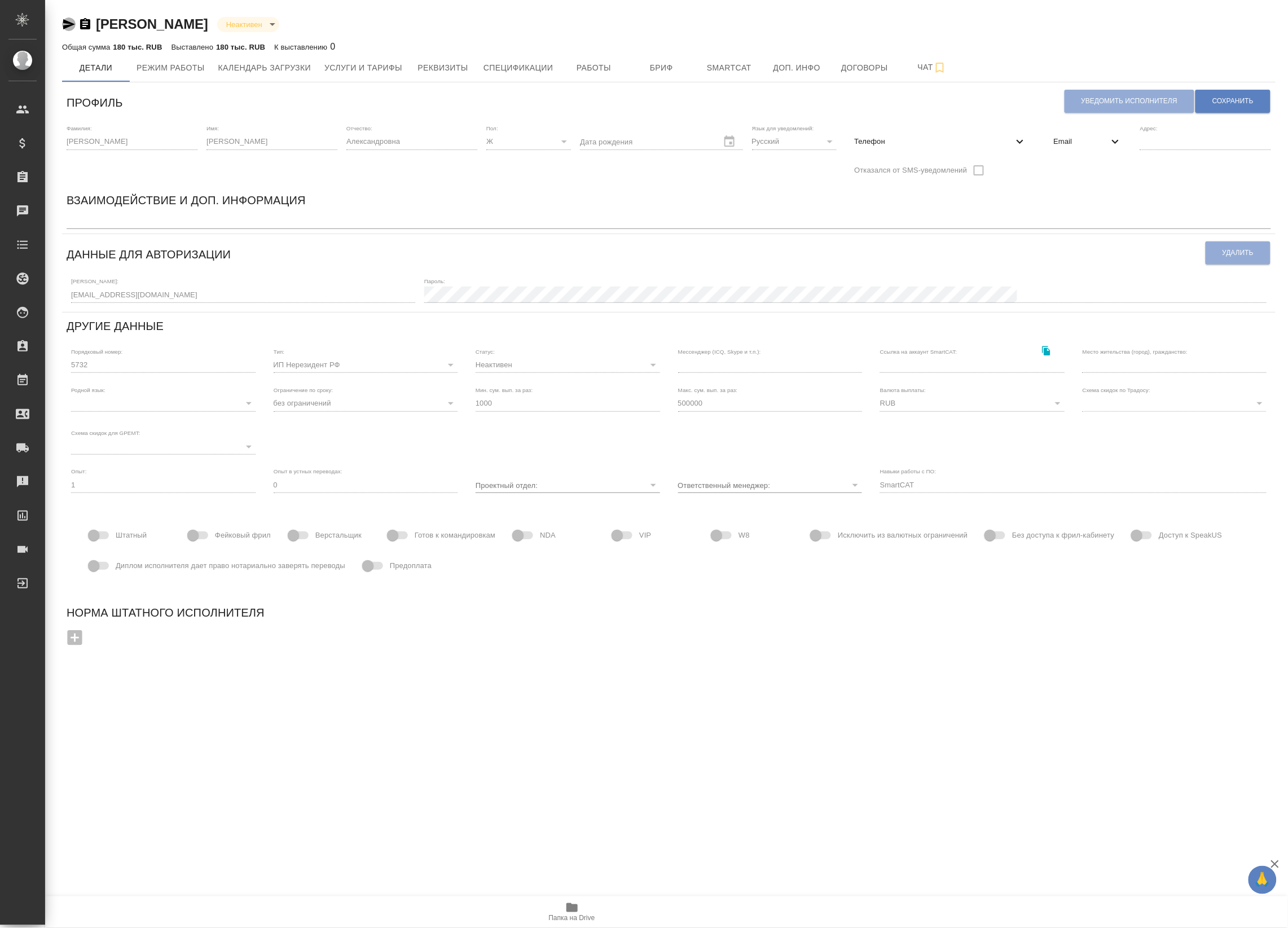
click at [70, 28] on icon "button" at bounding box center [69, 24] width 14 height 14
click at [66, 28] on icon "button" at bounding box center [69, 24] width 14 height 14
click at [1054, 139] on span "Email" at bounding box center [1082, 142] width 55 height 12
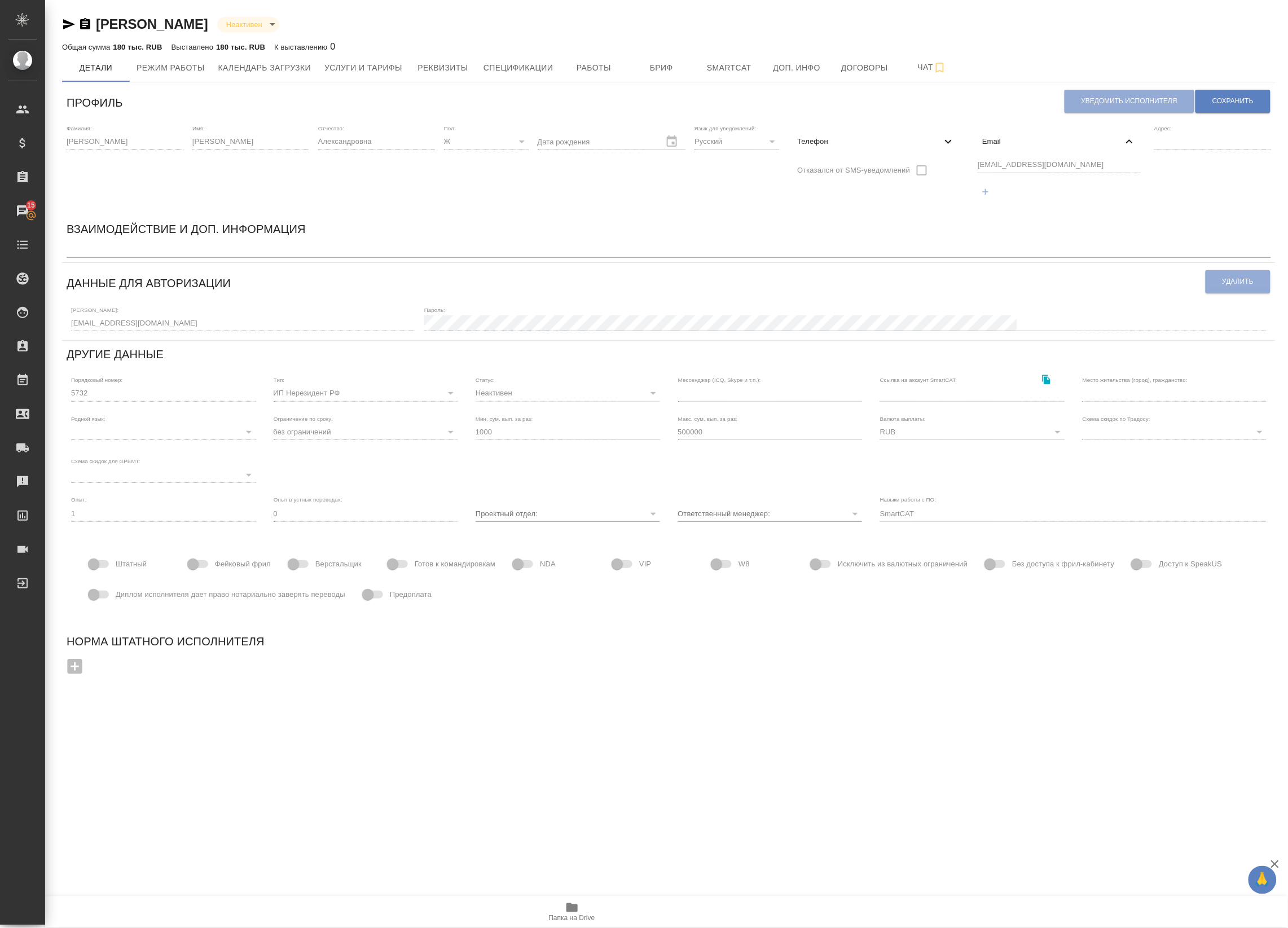
click at [873, 137] on span "Телефон" at bounding box center [869, 142] width 144 height 12
select select "RU"
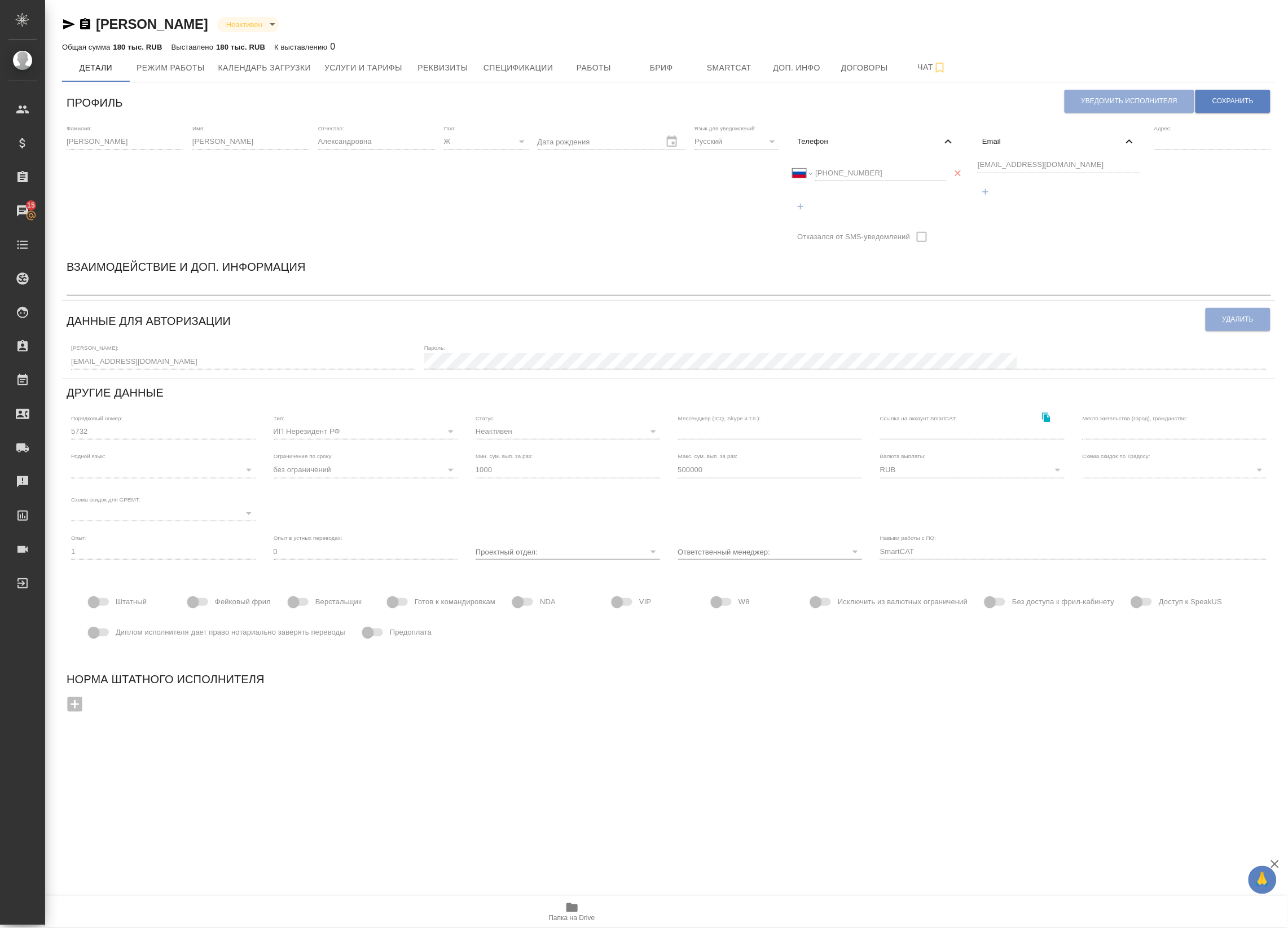
click at [181, 762] on div ".cls-1 fill:#fff; AWATERA Badanyan [PERSON_NAME] Спецификации Заказы 15 Чаты To…" at bounding box center [644, 464] width 1288 height 928
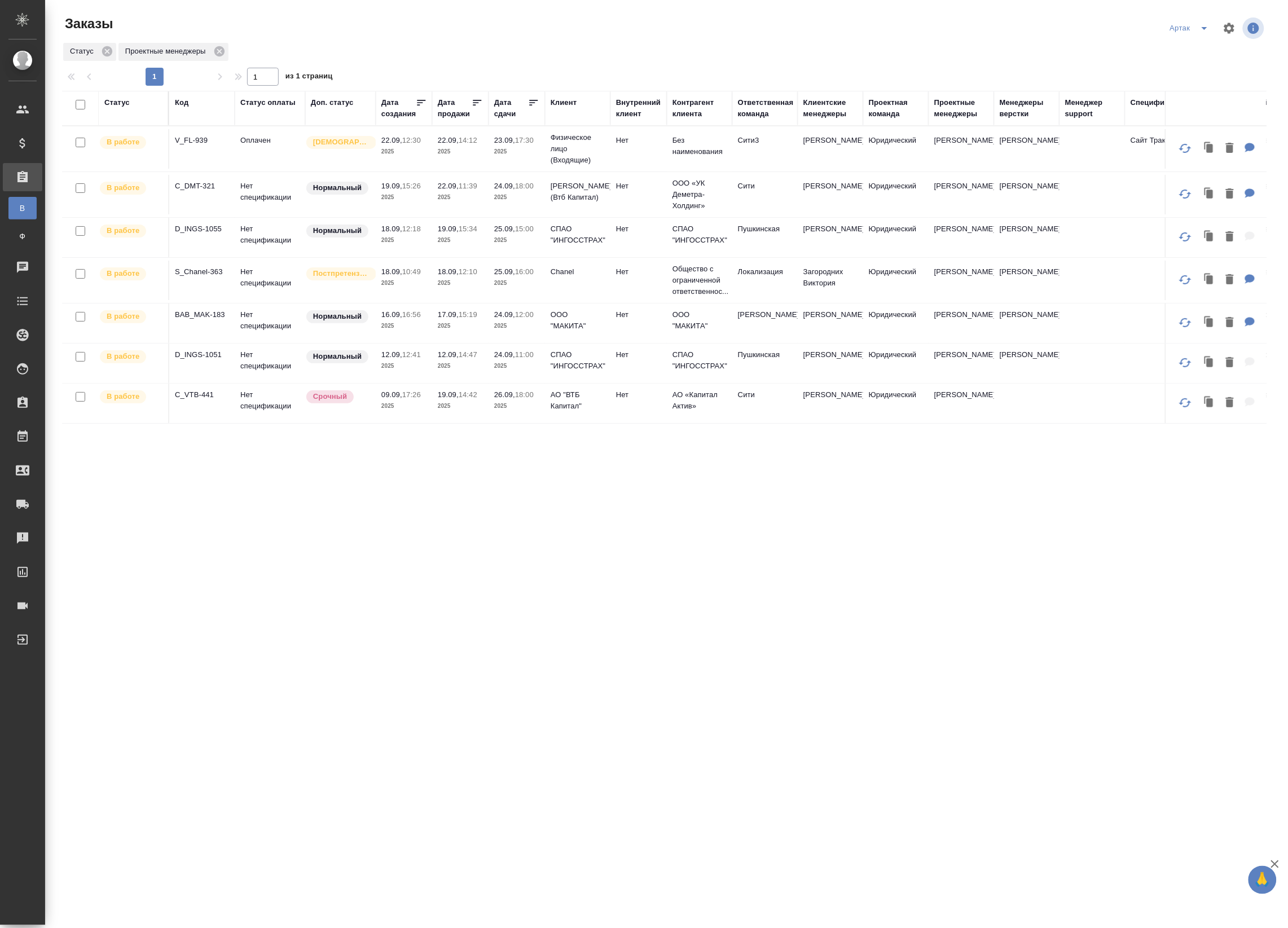
click at [530, 102] on icon at bounding box center [534, 103] width 12 height 12
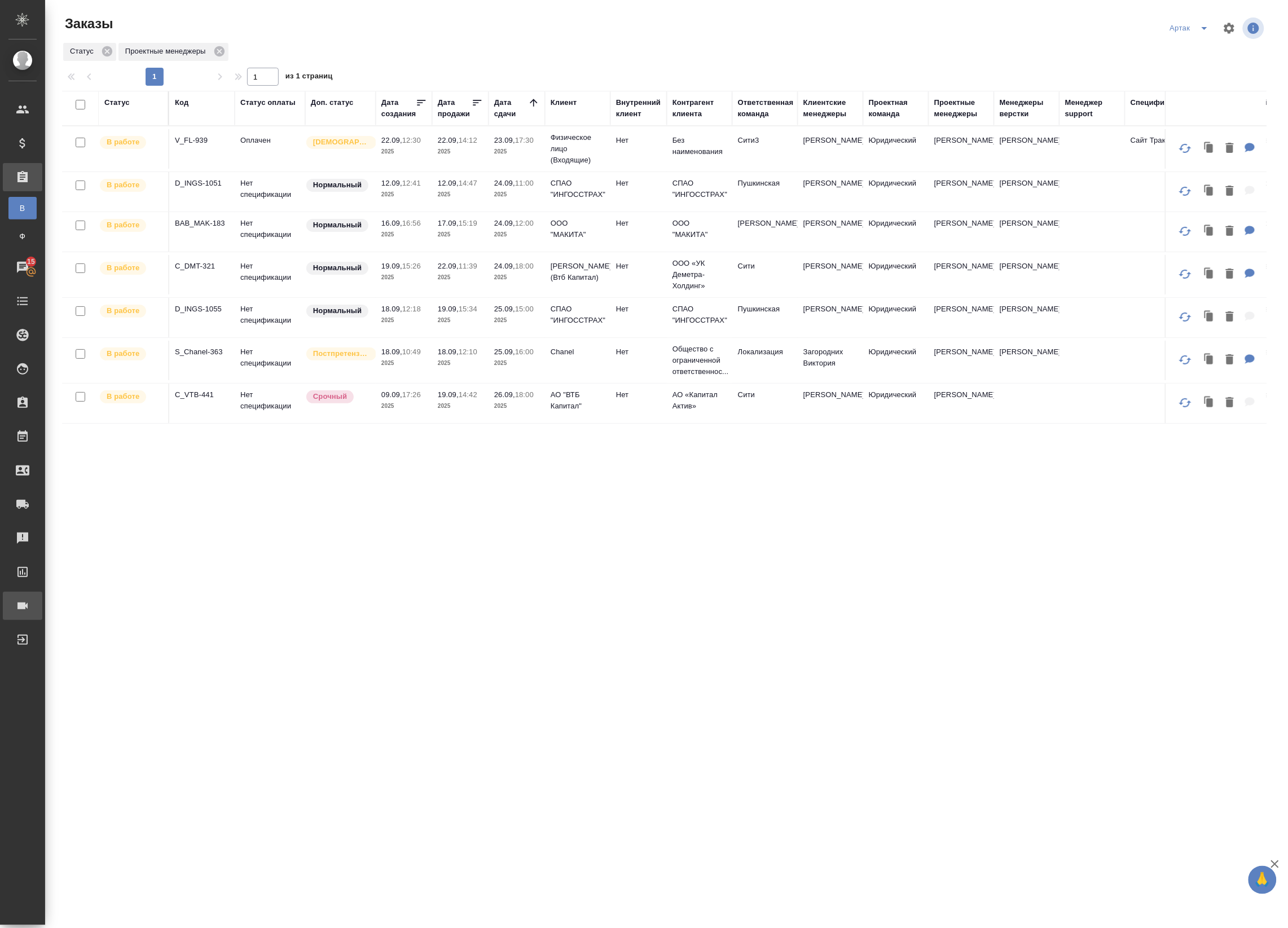
click at [22, 609] on div "Конференции" at bounding box center [8, 606] width 28 height 17
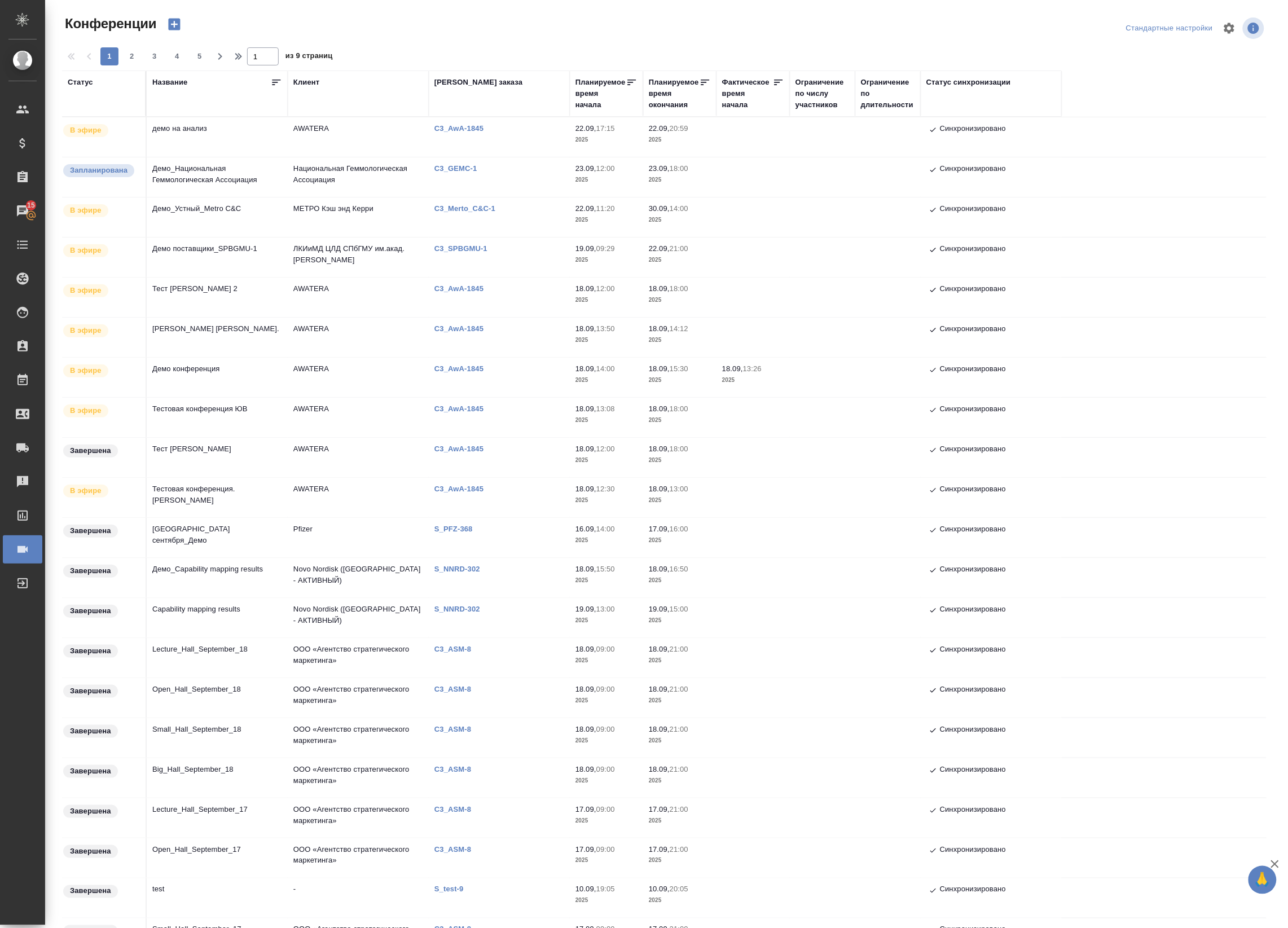
click at [83, 83] on div "Статус" at bounding box center [80, 83] width 25 height 12
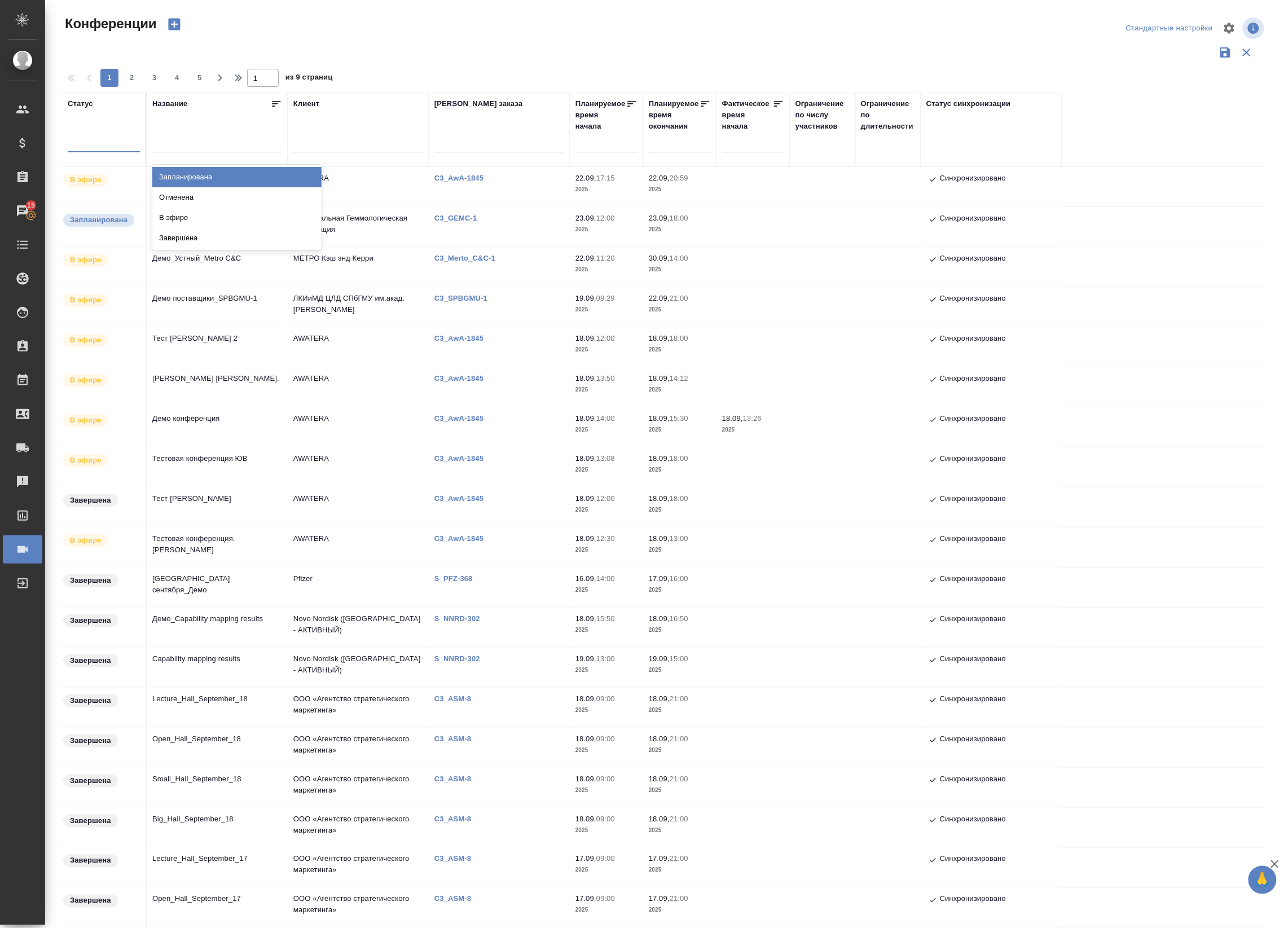
click at [104, 149] on div at bounding box center [104, 141] width 72 height 17
click at [204, 180] on div "Запланирована" at bounding box center [237, 177] width 170 height 20
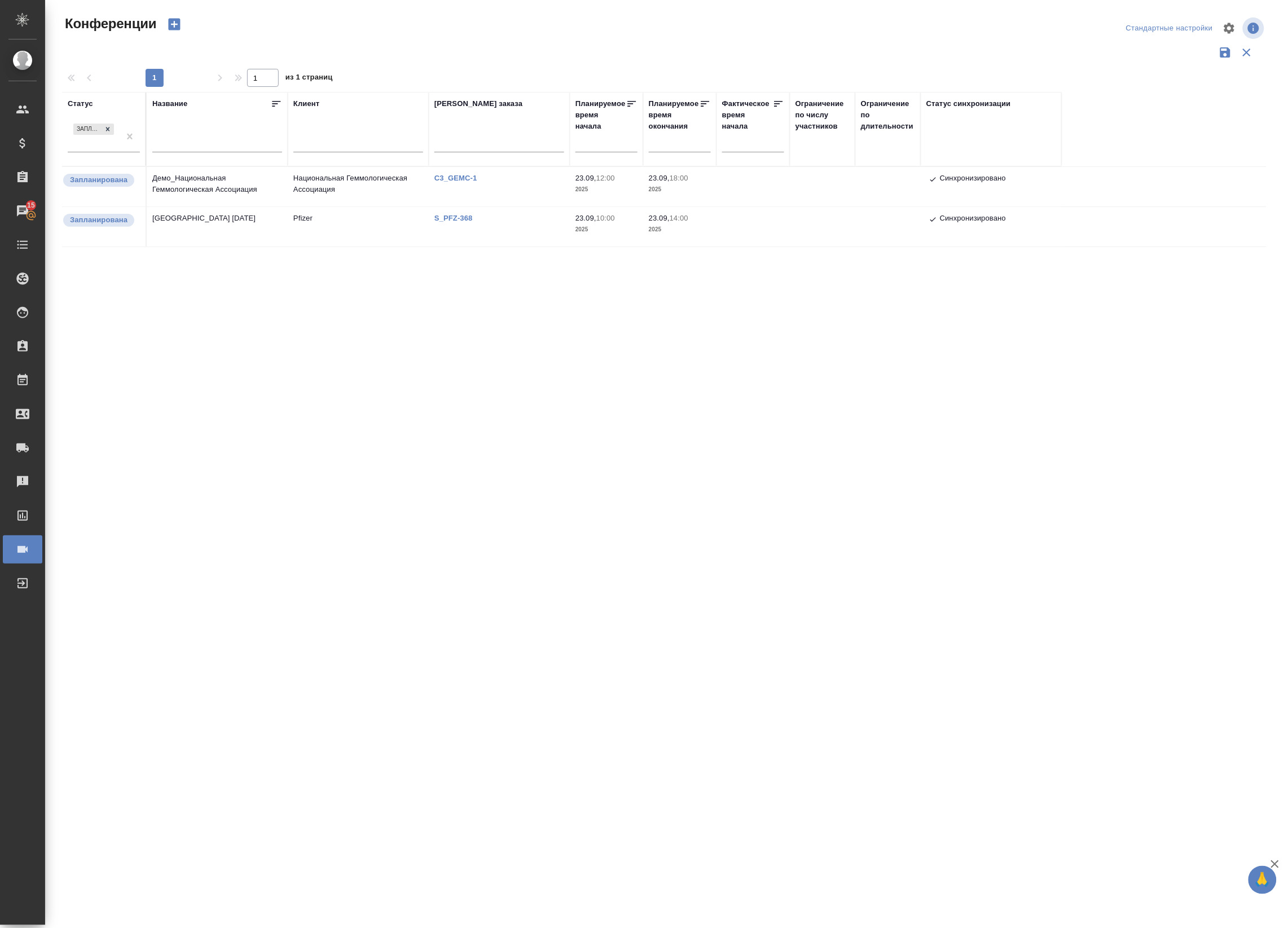
click at [380, 223] on td "Pfizer" at bounding box center [358, 227] width 141 height 40
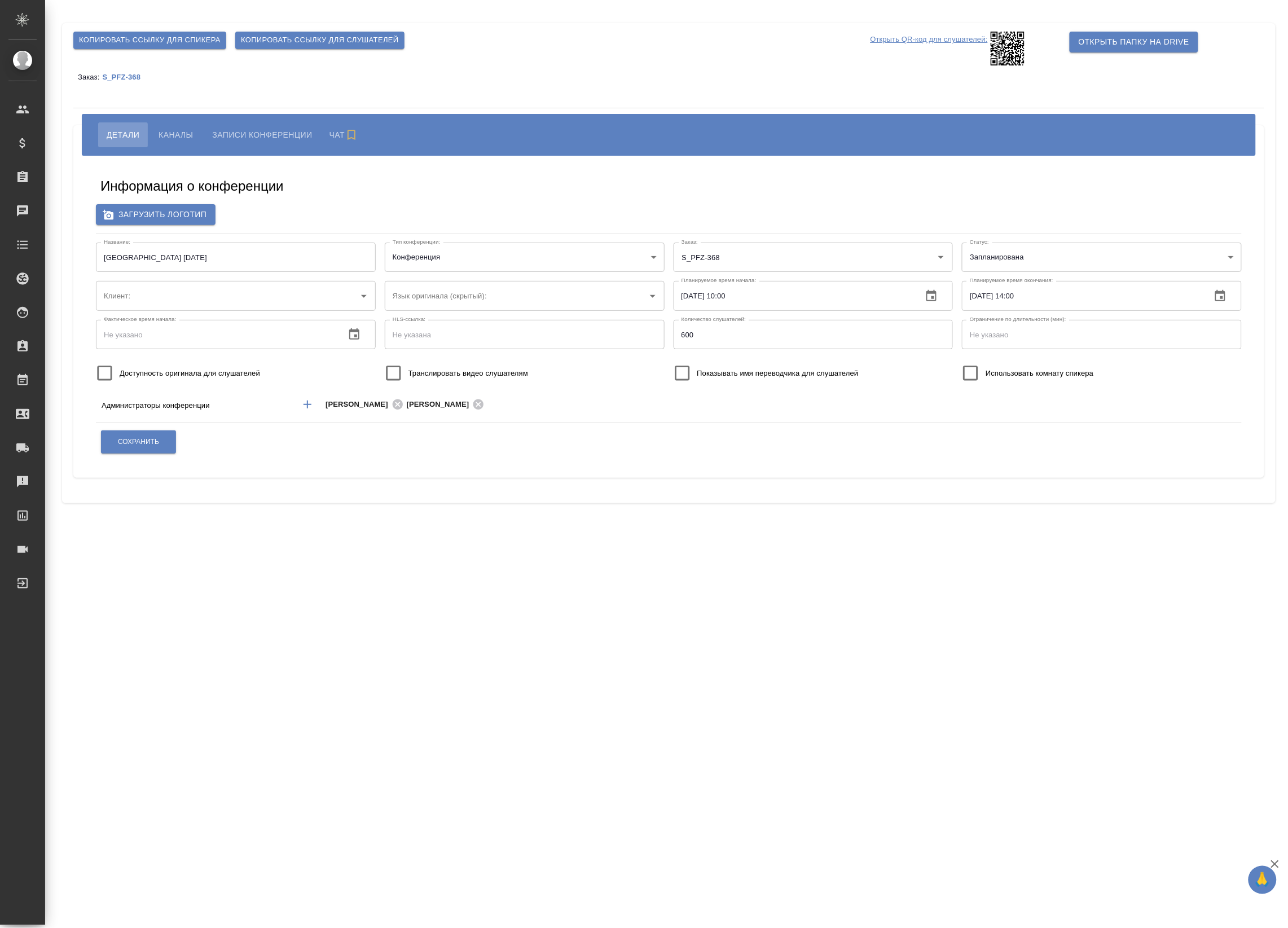
type input "Pfizer"
click at [185, 133] on span "Каналы" at bounding box center [176, 135] width 35 height 14
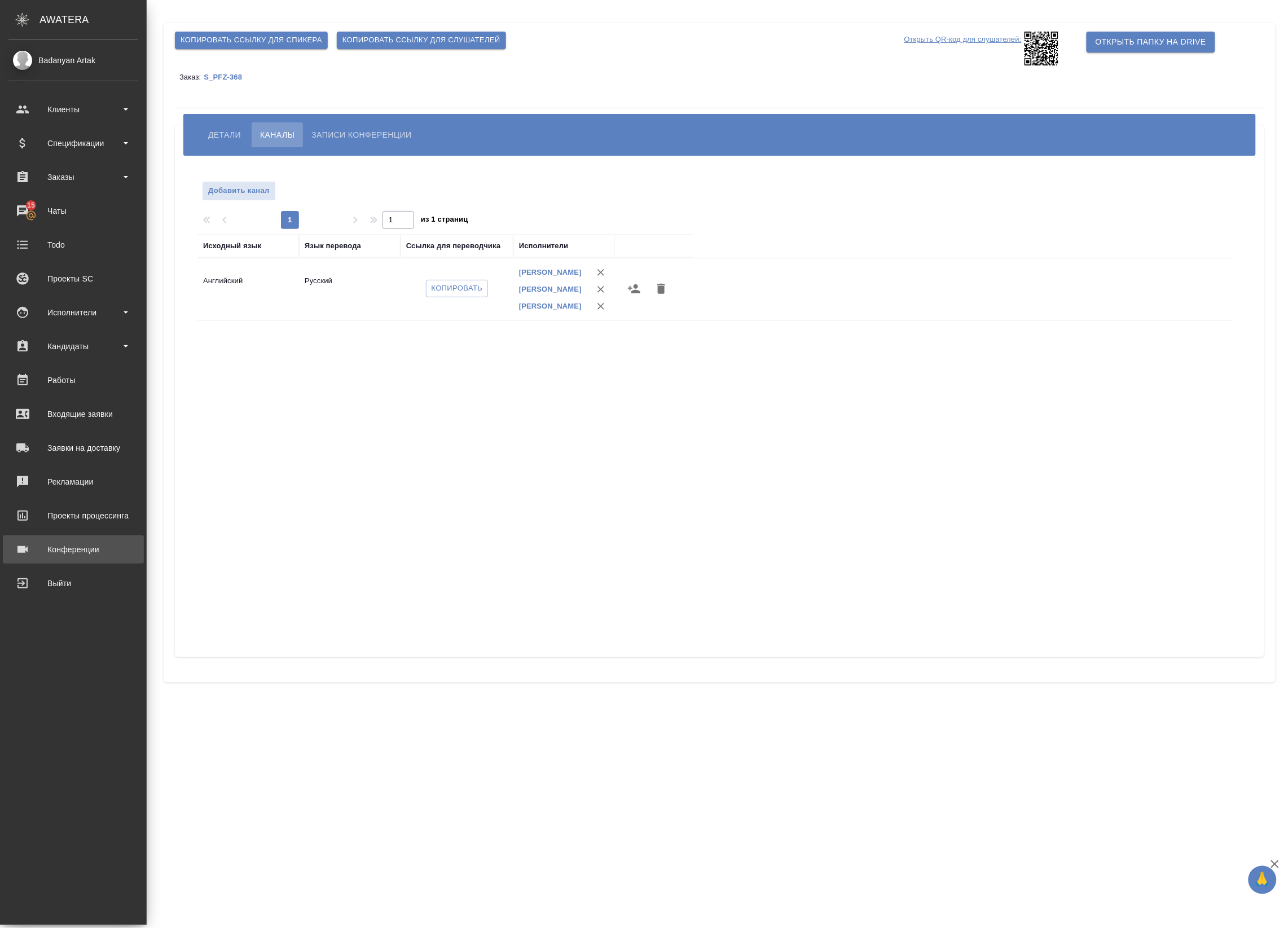
click at [82, 548] on div ".cls-1 fill:#fff; AWATERA Badanyan Artak Клиенты Спецификации Заказы 15 Чаты To…" at bounding box center [644, 464] width 1288 height 928
click at [34, 551] on div "Конференции" at bounding box center [73, 549] width 130 height 17
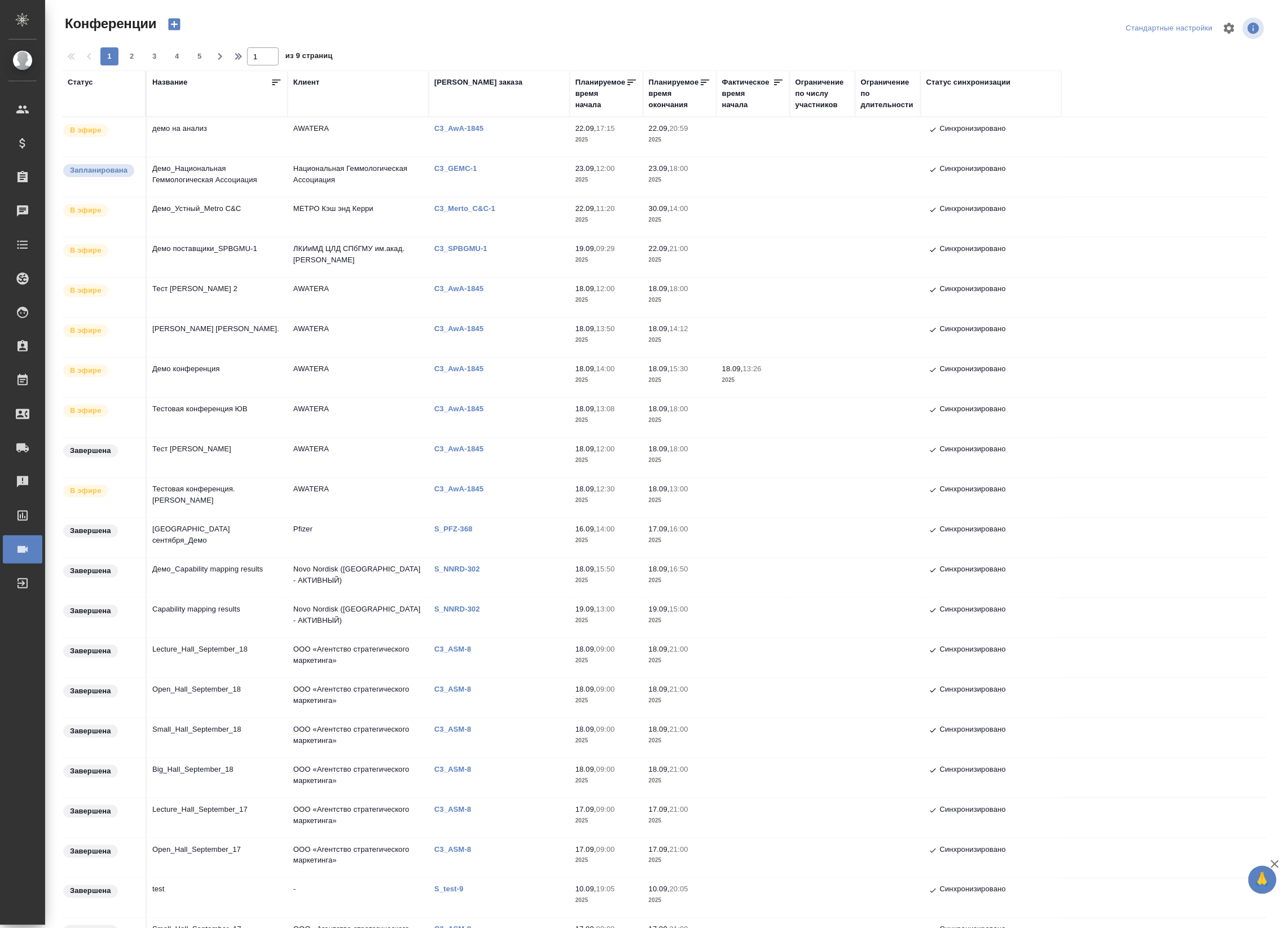
click at [308, 127] on td "AWATERA" at bounding box center [358, 137] width 141 height 40
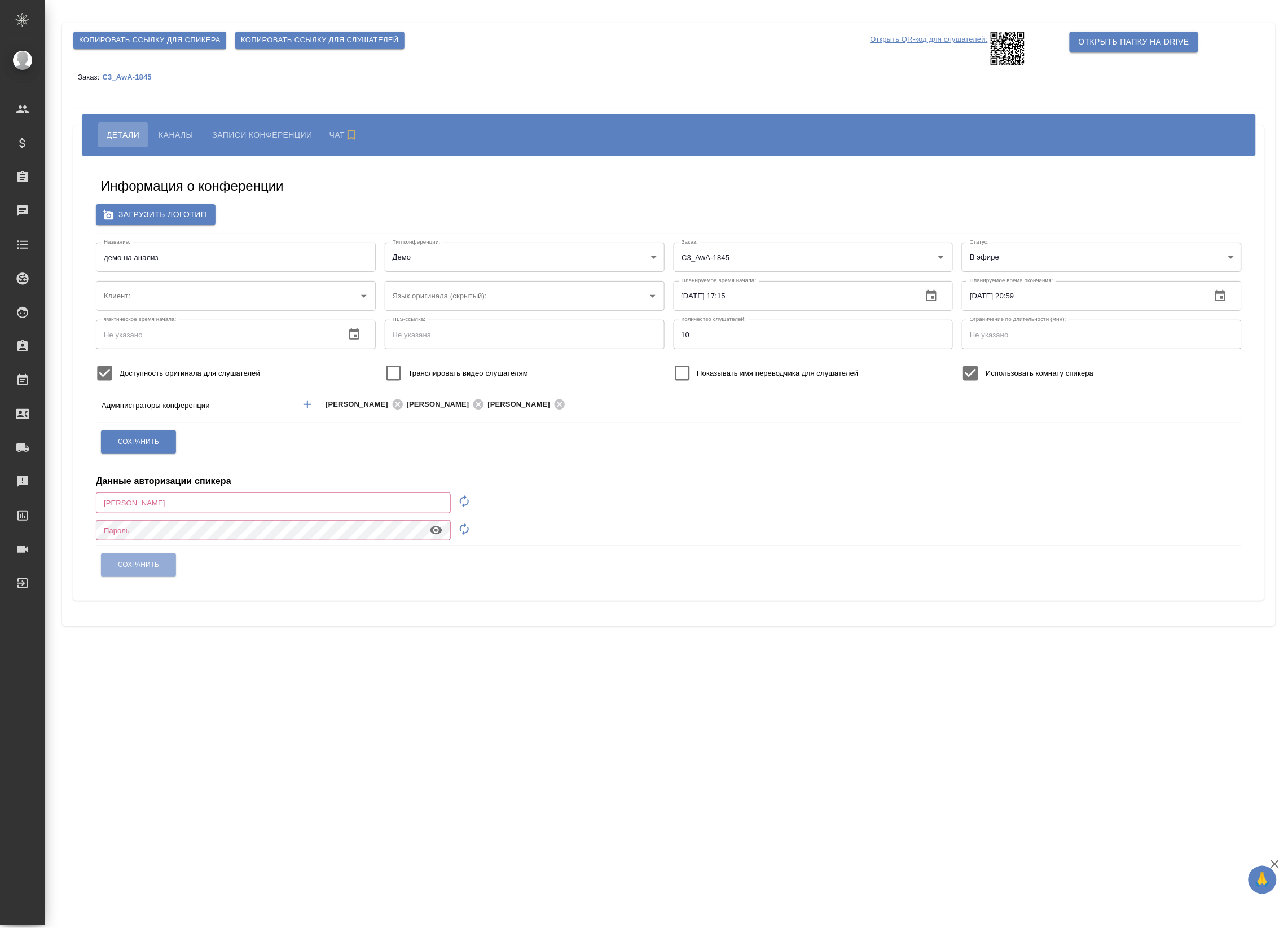
type input "AWATERA"
type input "a.badanyan@awatera.com"
click at [178, 139] on span "Каналы" at bounding box center [176, 135] width 35 height 14
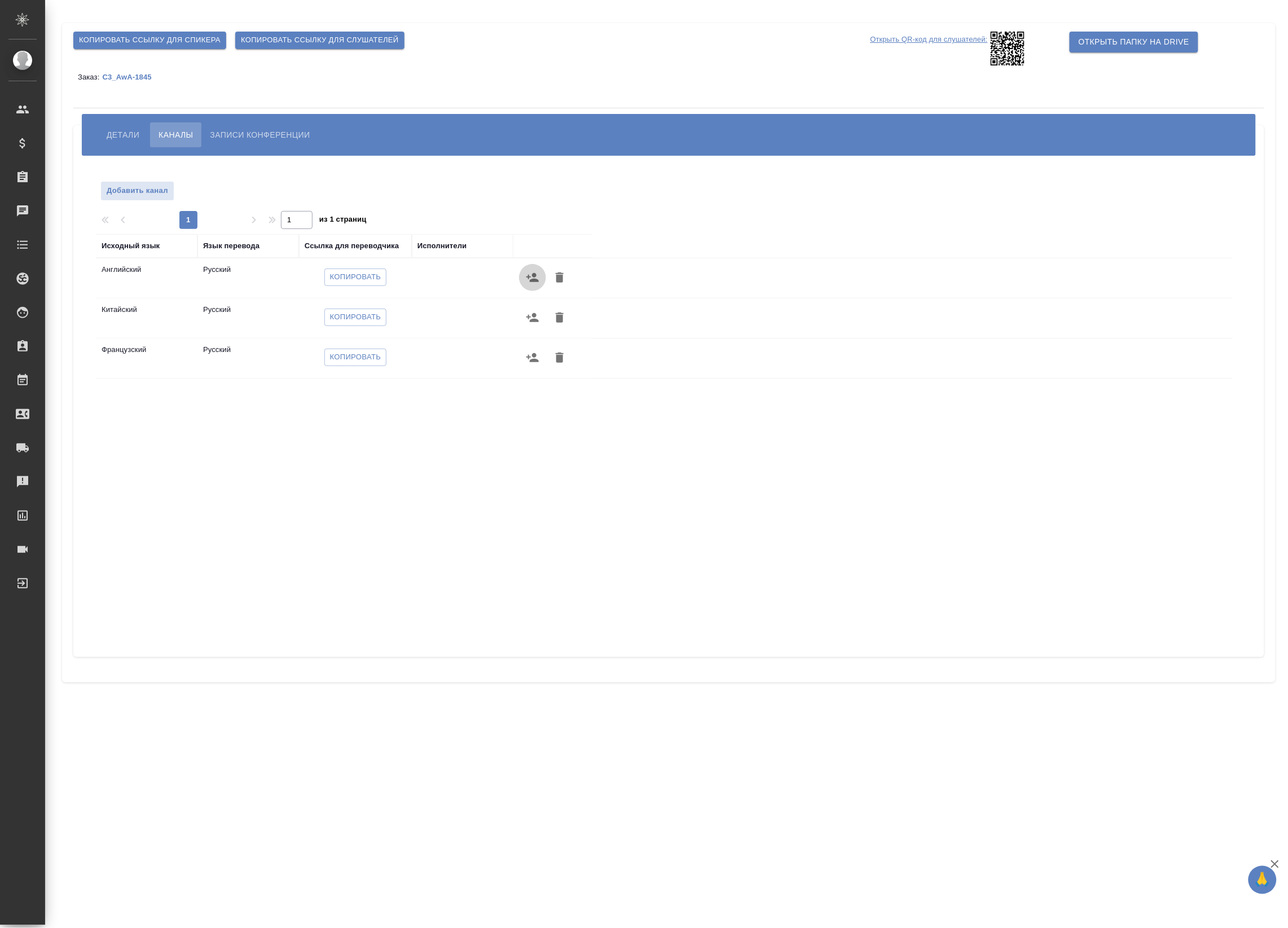
click at [530, 277] on icon "button" at bounding box center [532, 277] width 12 height 9
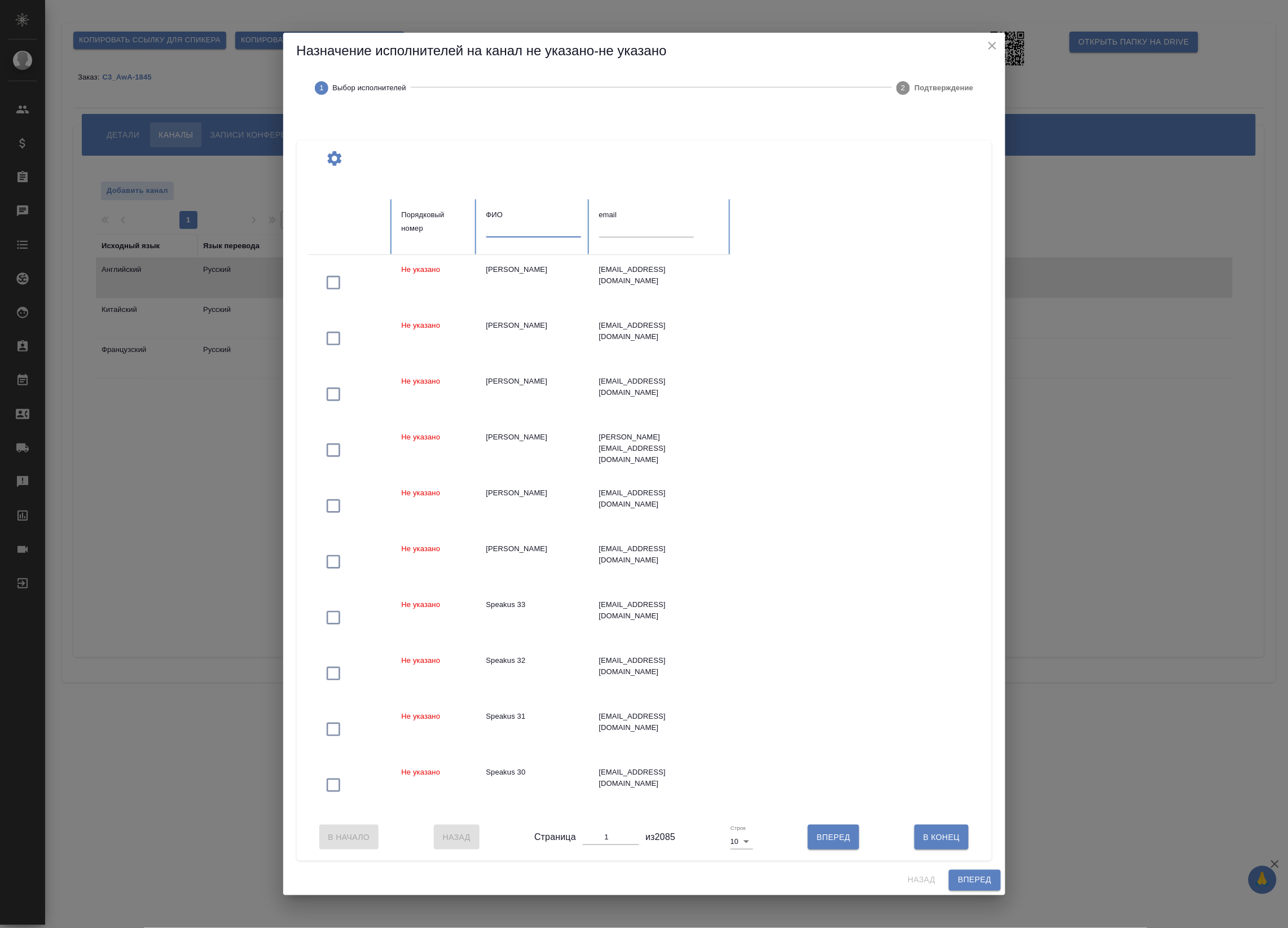
click at [527, 227] on input "text" at bounding box center [533, 230] width 95 height 16
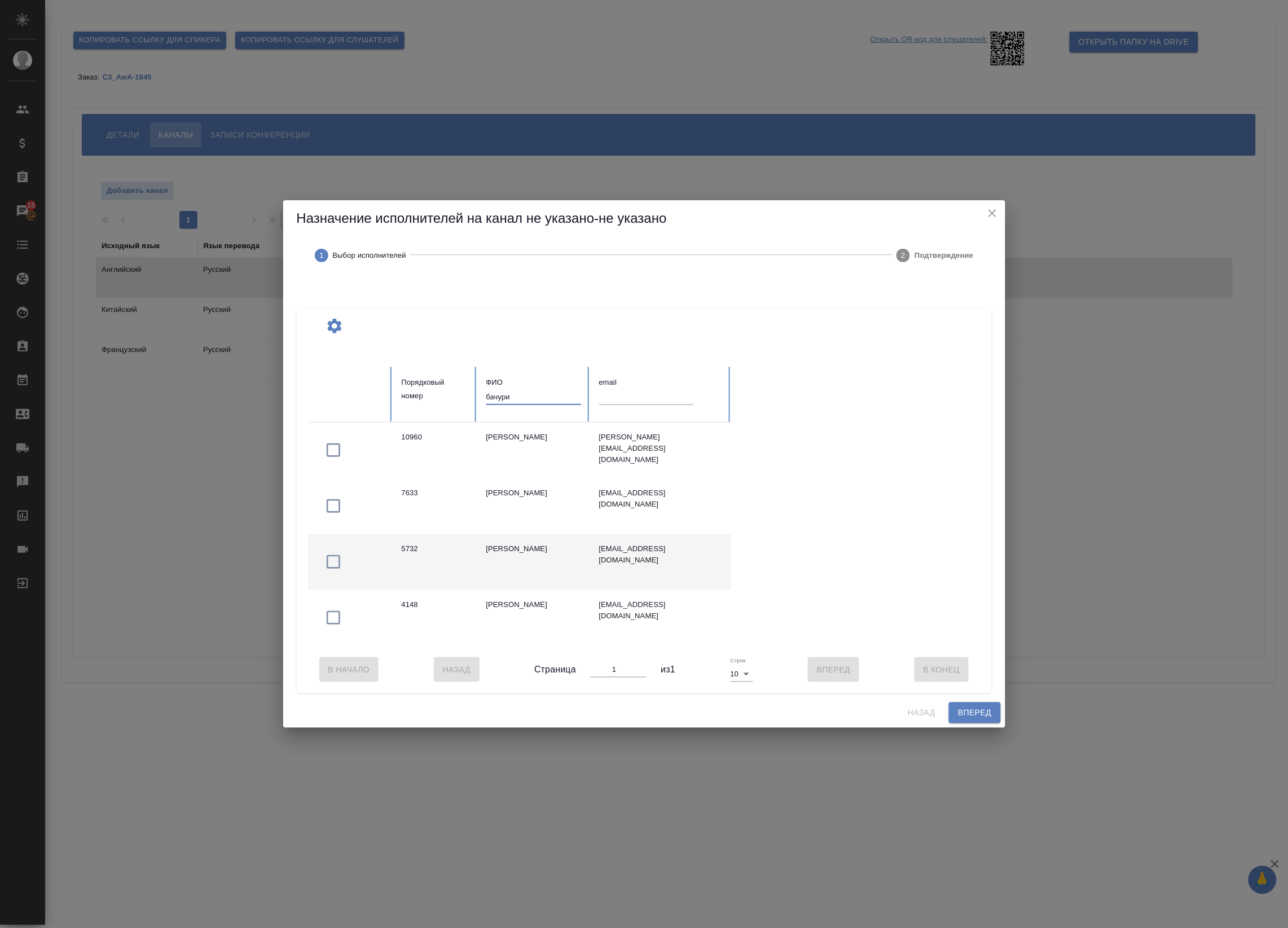
type input "бачури"
click at [329, 562] on icon "button" at bounding box center [333, 561] width 18 height 18
click at [966, 712] on span "Вперед" at bounding box center [974, 712] width 33 height 14
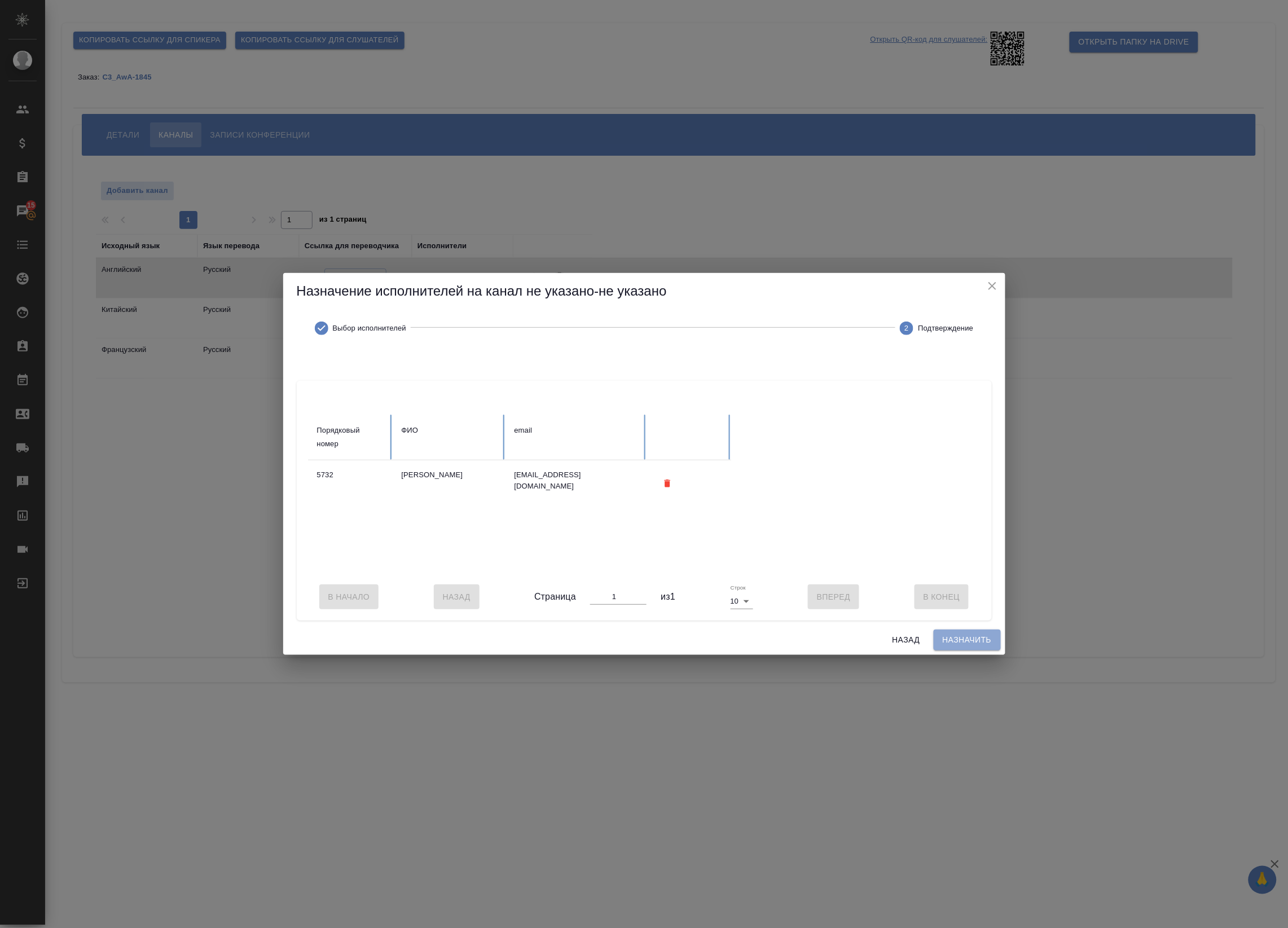
click at [963, 647] on span "Назначить" at bounding box center [967, 640] width 49 height 14
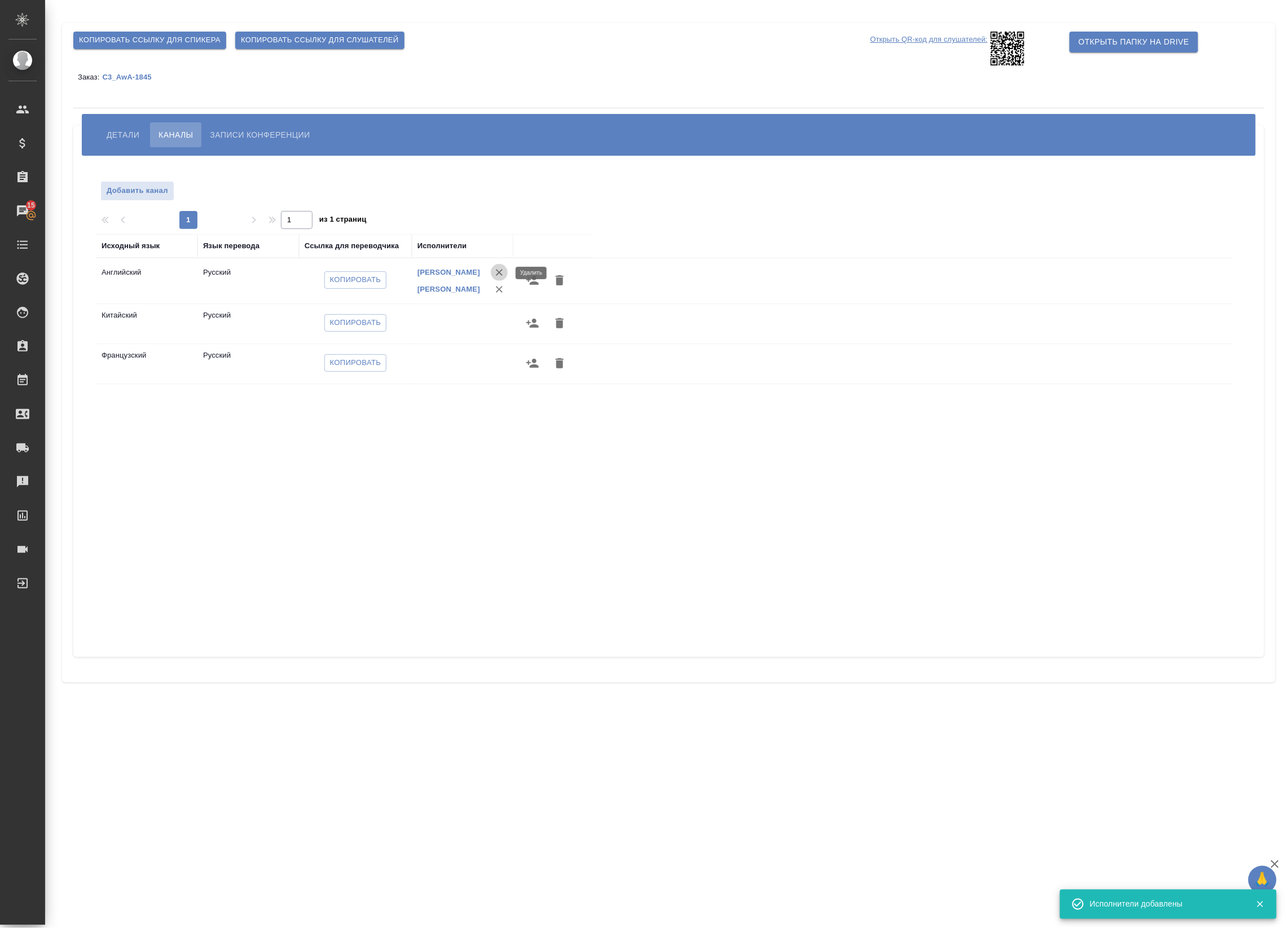
click at [500, 271] on icon "button" at bounding box center [499, 272] width 12 height 12
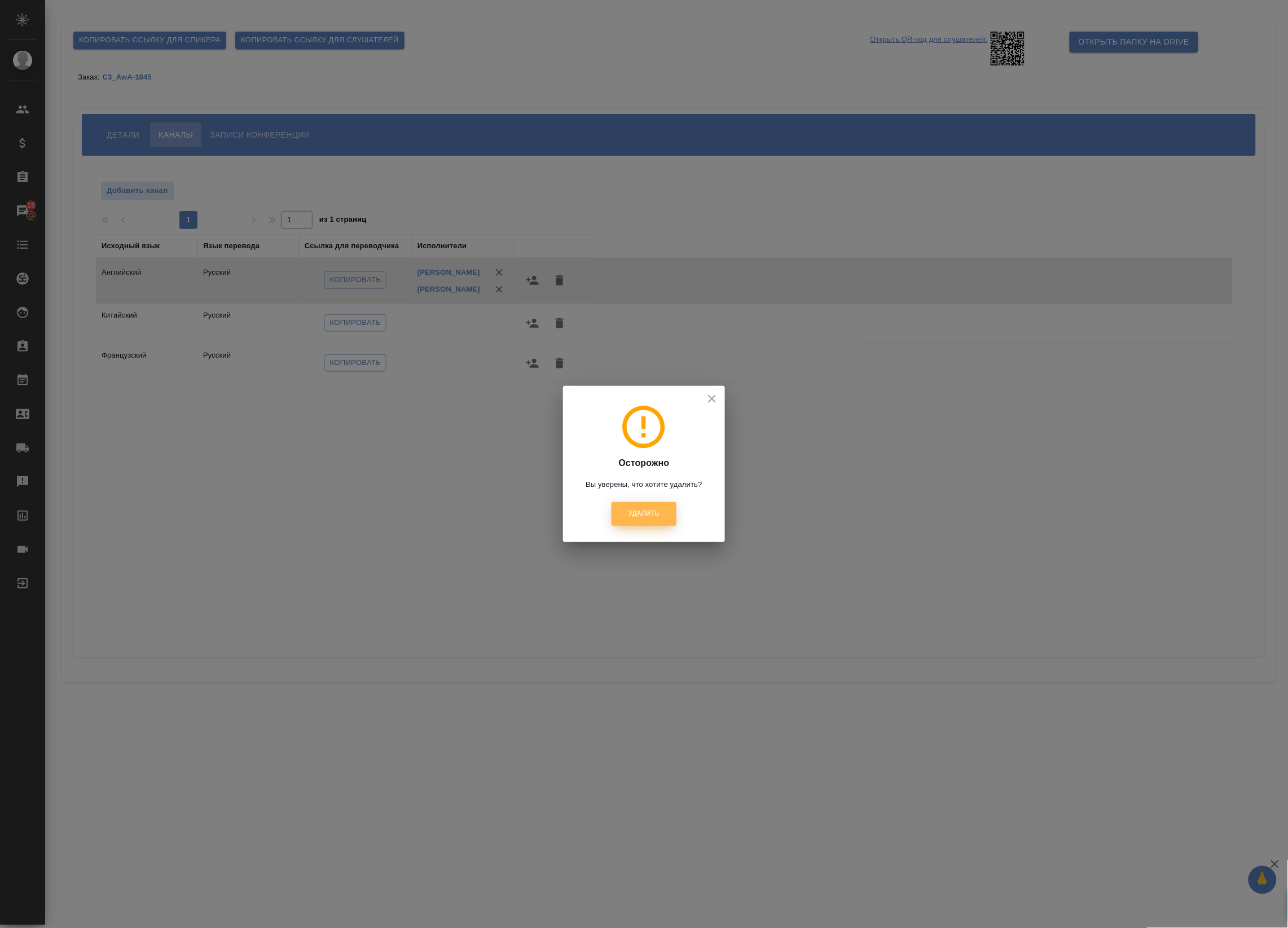
click at [640, 511] on span "Удалить" at bounding box center [644, 513] width 31 height 9
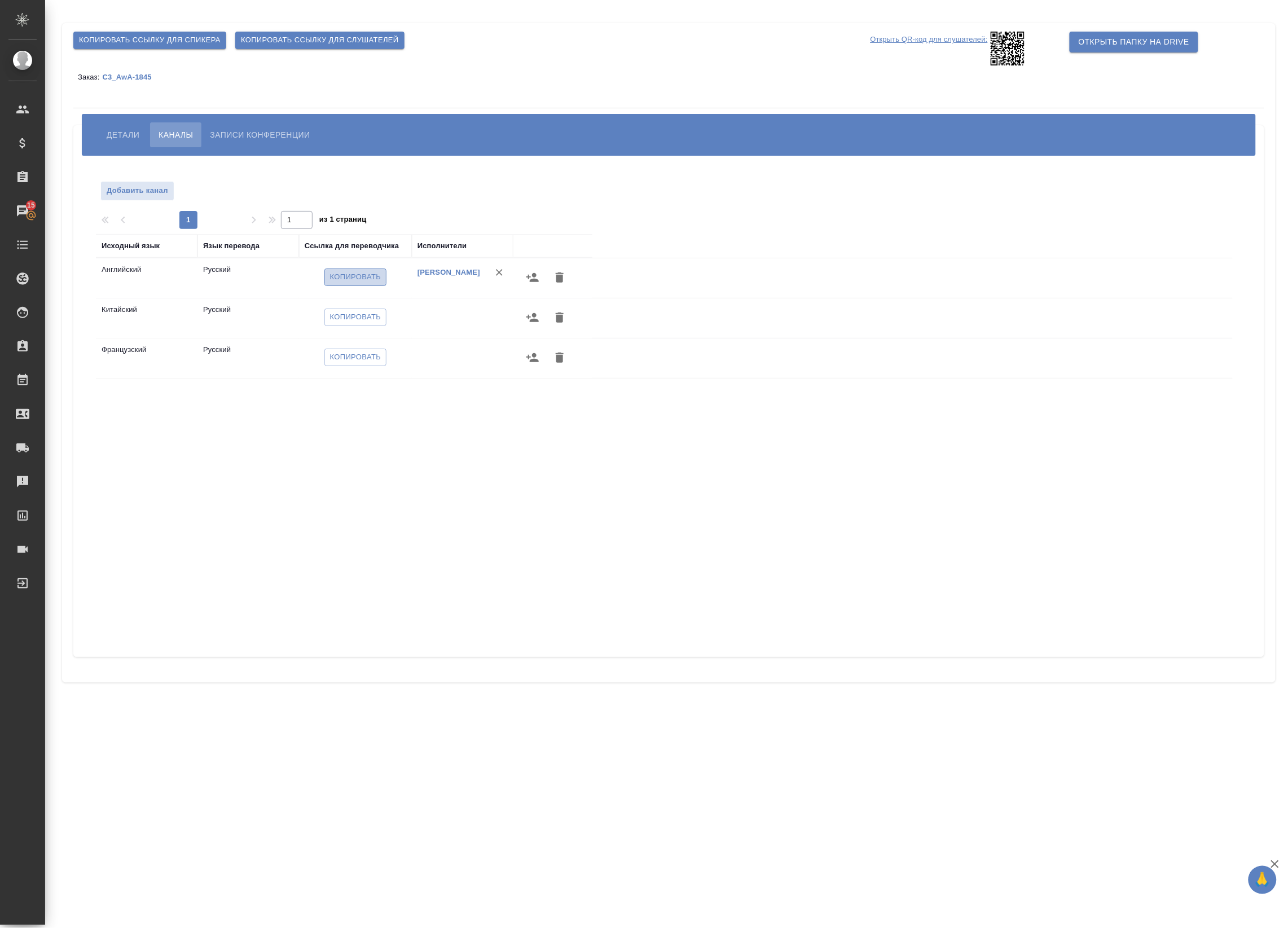
click at [350, 283] on span "Копировать" at bounding box center [356, 277] width 51 height 13
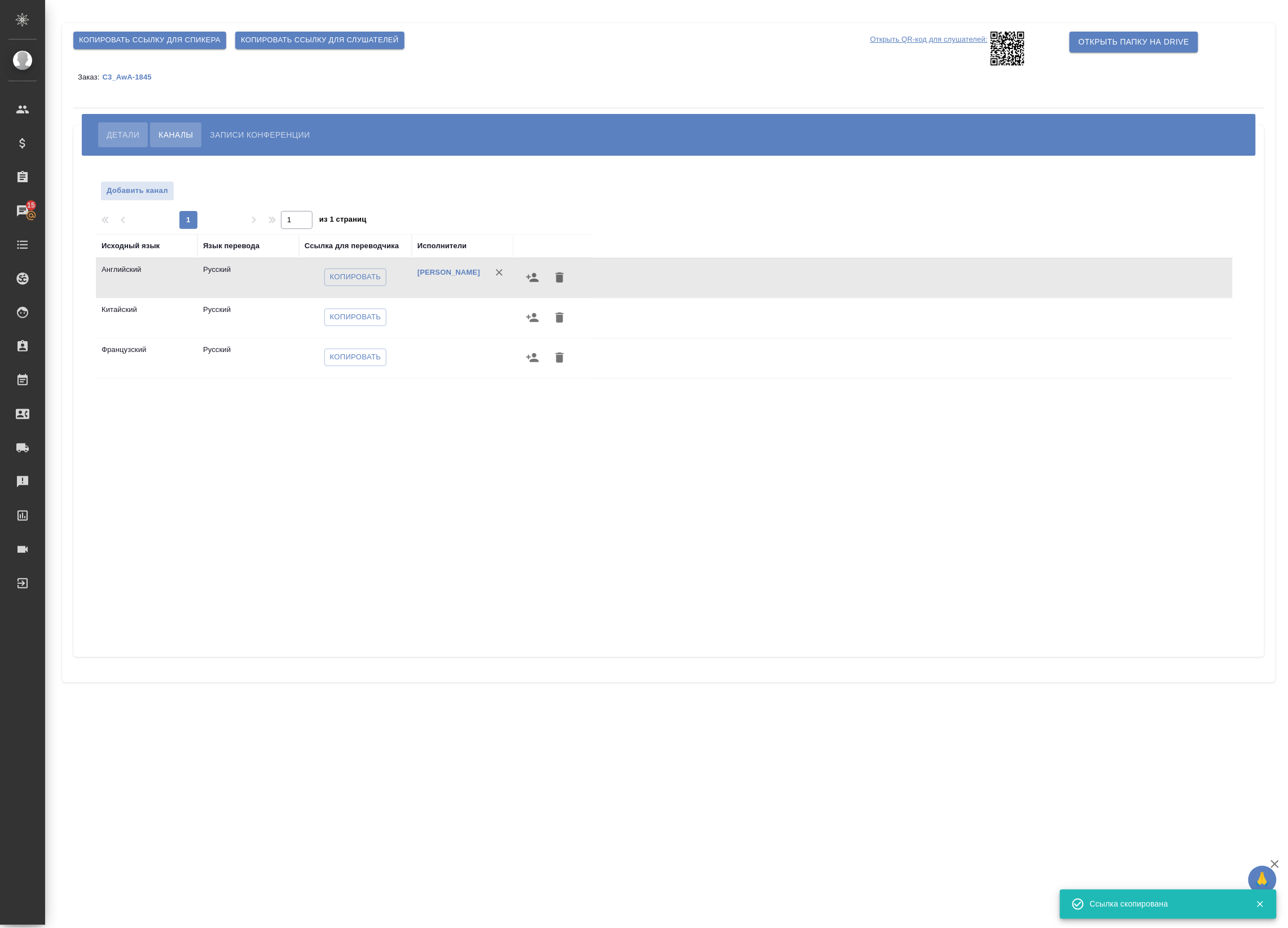
click at [137, 126] on button "Детали" at bounding box center [123, 135] width 50 height 25
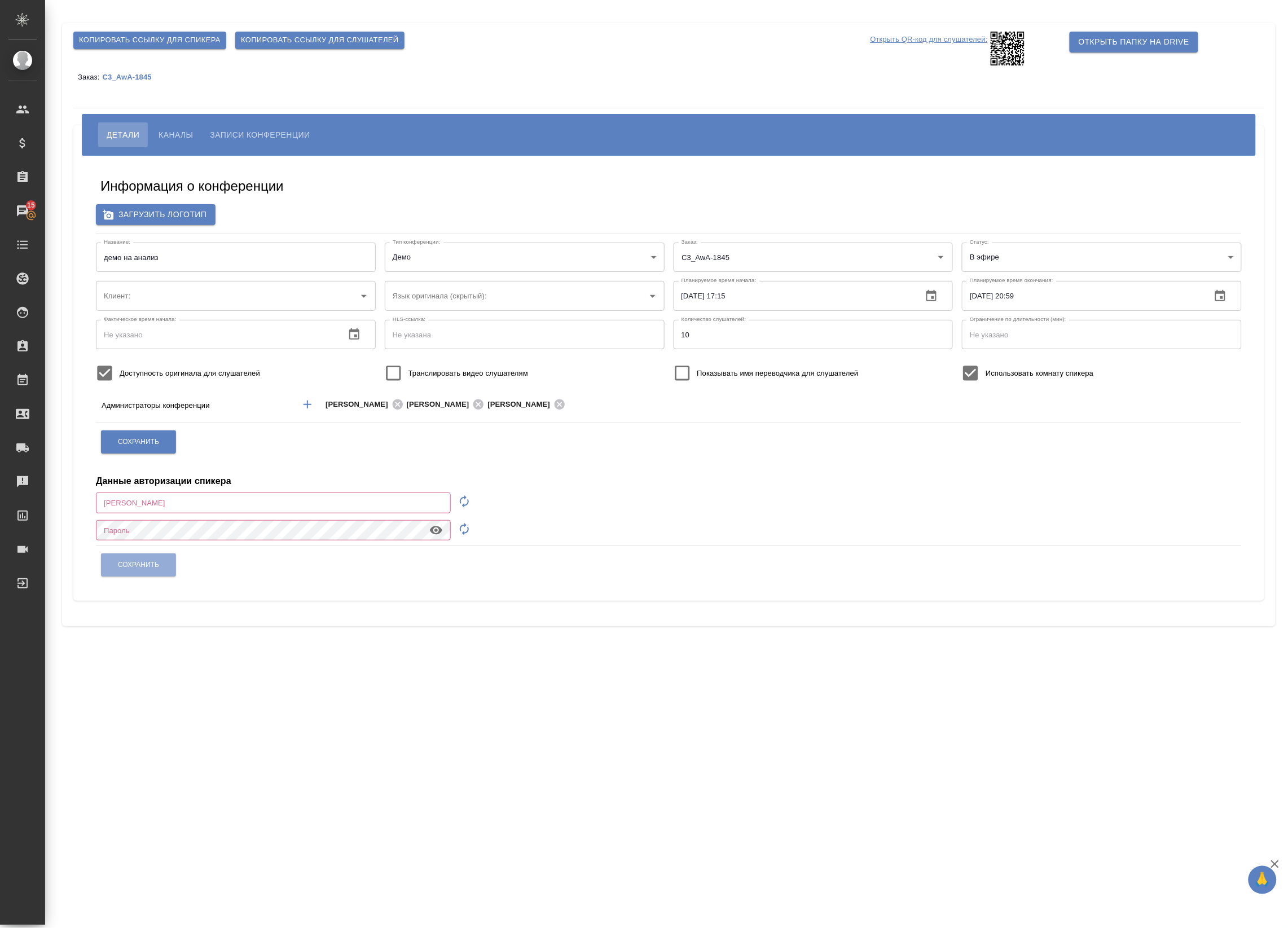
type input "[EMAIL_ADDRESS][DOMAIN_NAME]"
type input "AWATERA"
click at [456, 363] on label "Транслировать видео слушателям" at bounding box center [453, 373] width 149 height 30
click at [409, 363] on input "Транслировать видео слушателям" at bounding box center [393, 373] width 30 height 30
checkbox input "true"
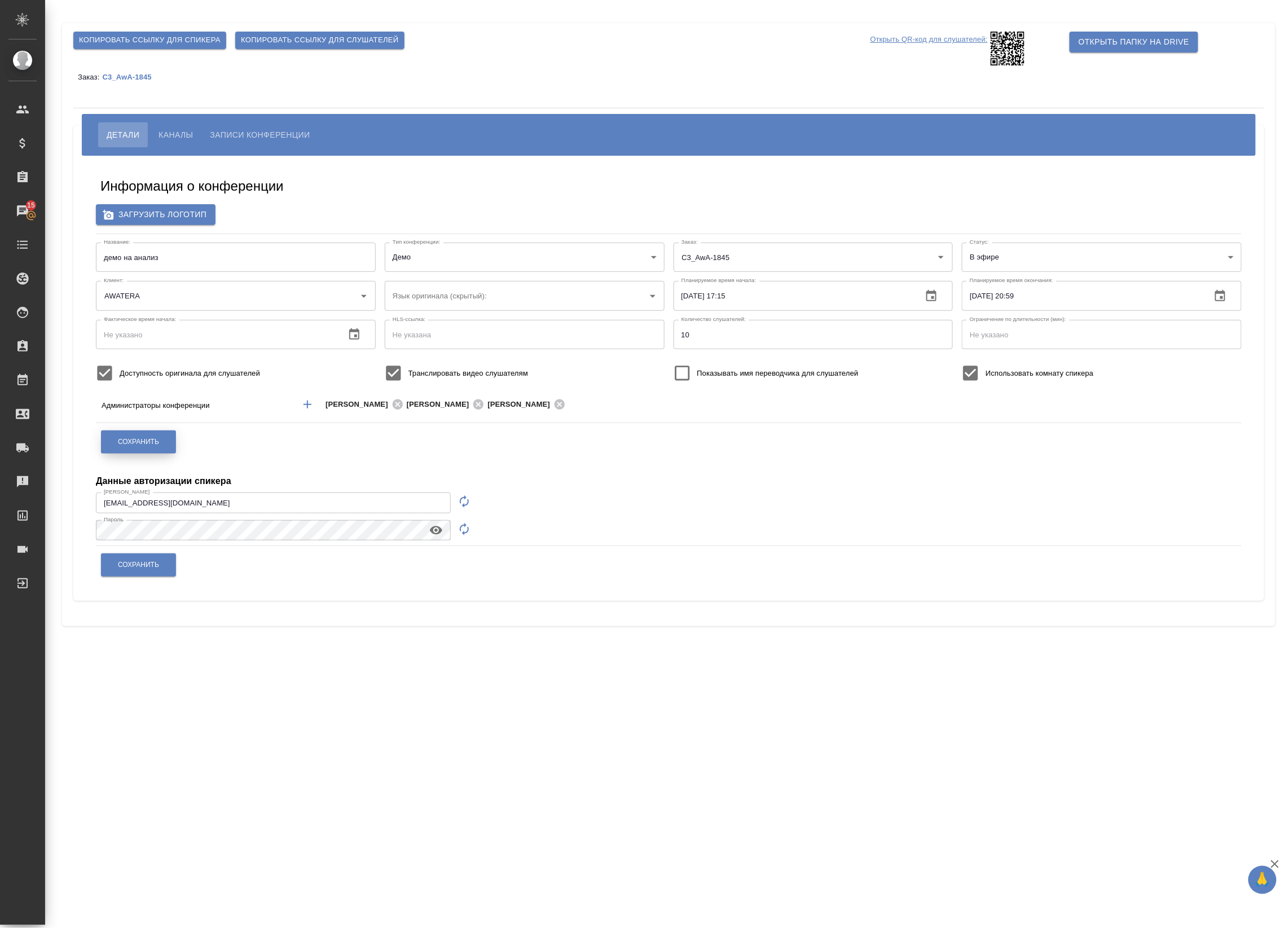
click at [167, 441] on button "Сохранить" at bounding box center [138, 442] width 75 height 23
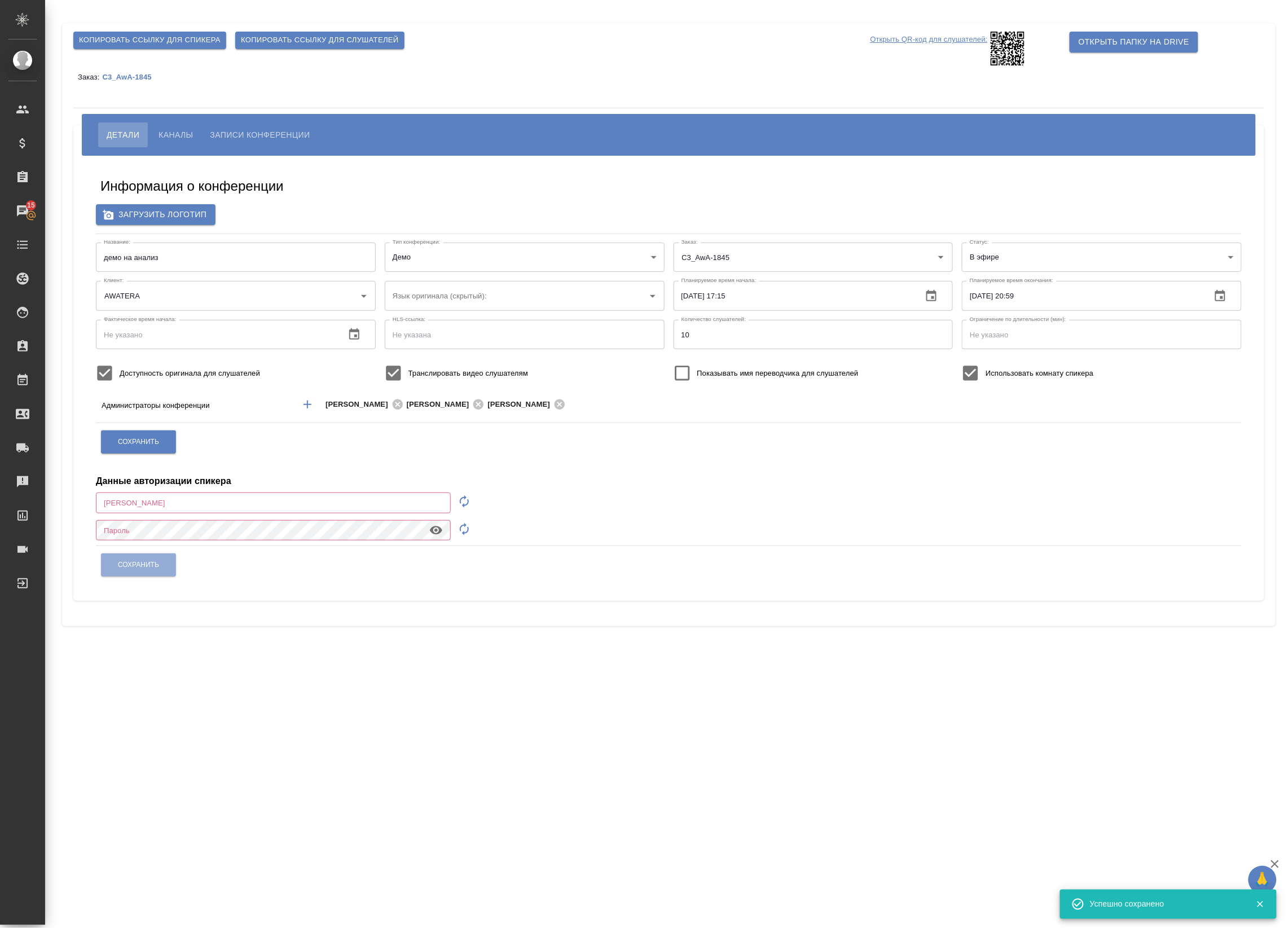
type input "a.badanyan@awatera.com"
click at [167, 43] on span "Копировать ссылку для спикера" at bounding box center [149, 41] width 141 height 13
click at [153, 49] on button "Копировать ссылку для спикера" at bounding box center [149, 41] width 153 height 17
